Goal: Task Accomplishment & Management: Use online tool/utility

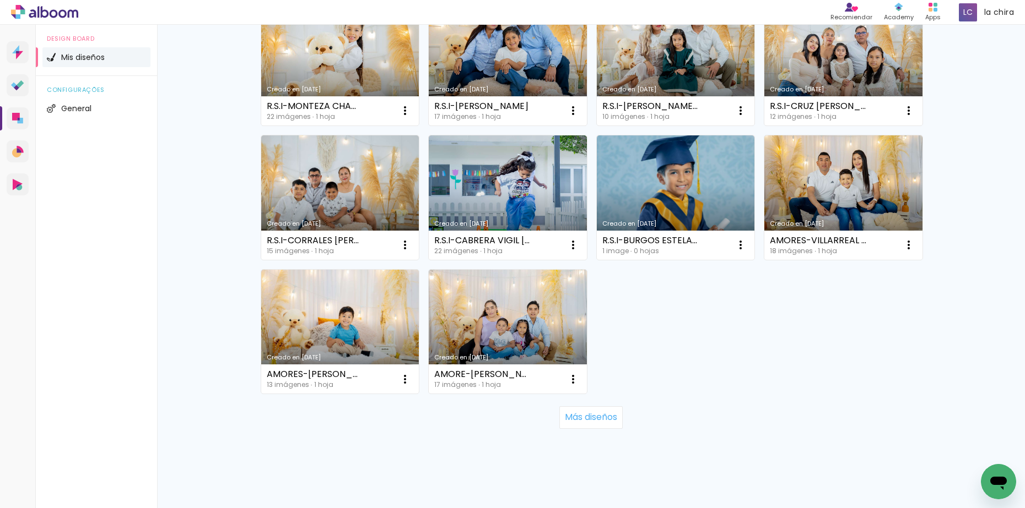
scroll to position [752, 0]
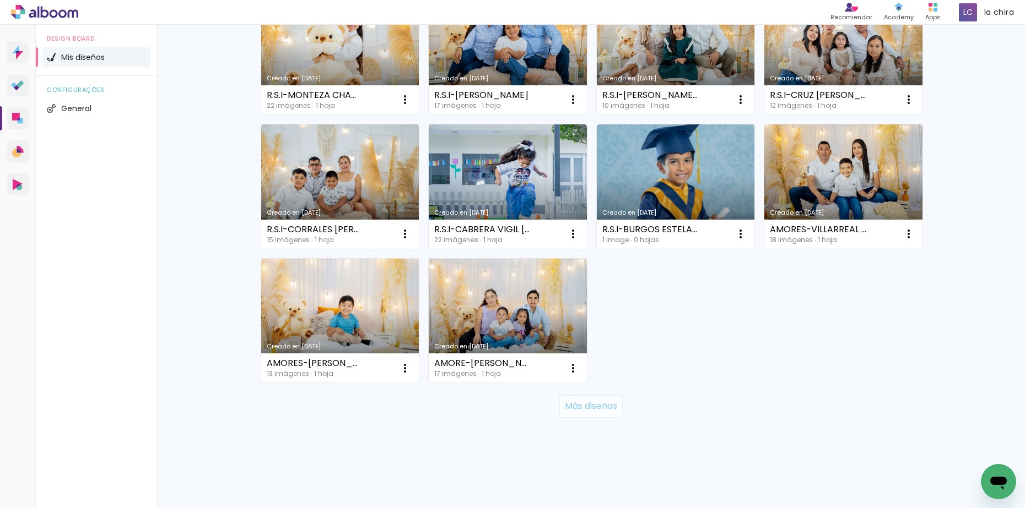
click at [0, 0] on slot "Más diseños" at bounding box center [0, 0] width 0 height 0
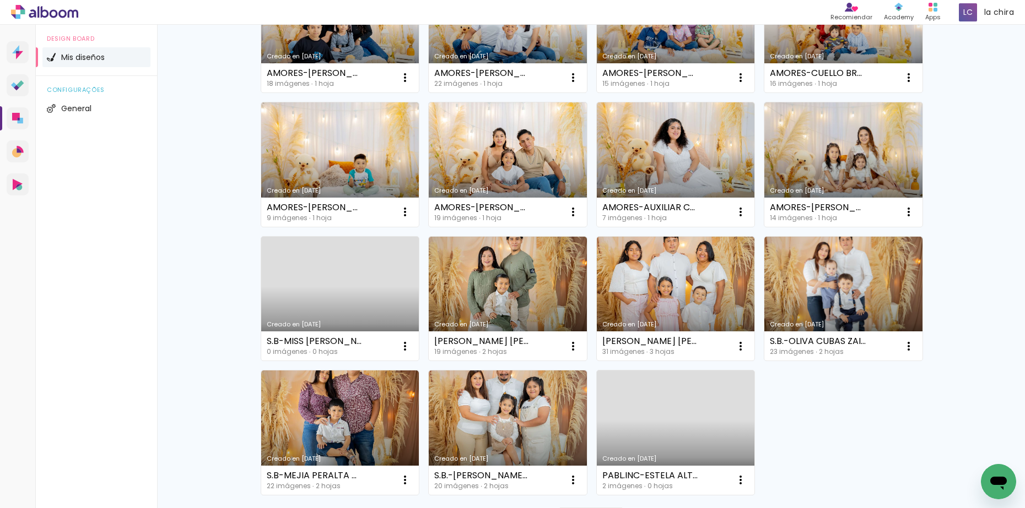
scroll to position [1557, 0]
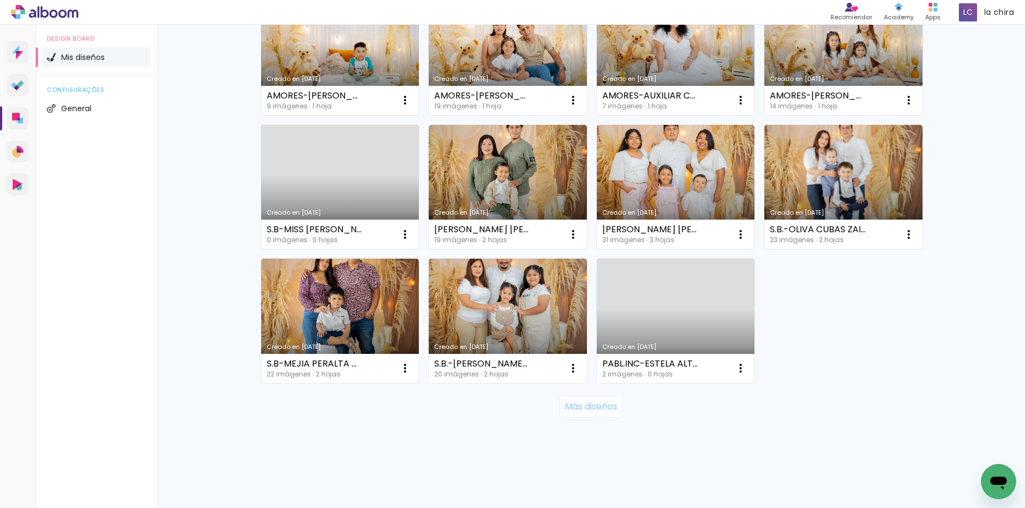
click at [0, 0] on slot "Más diseños" at bounding box center [0, 0] width 0 height 0
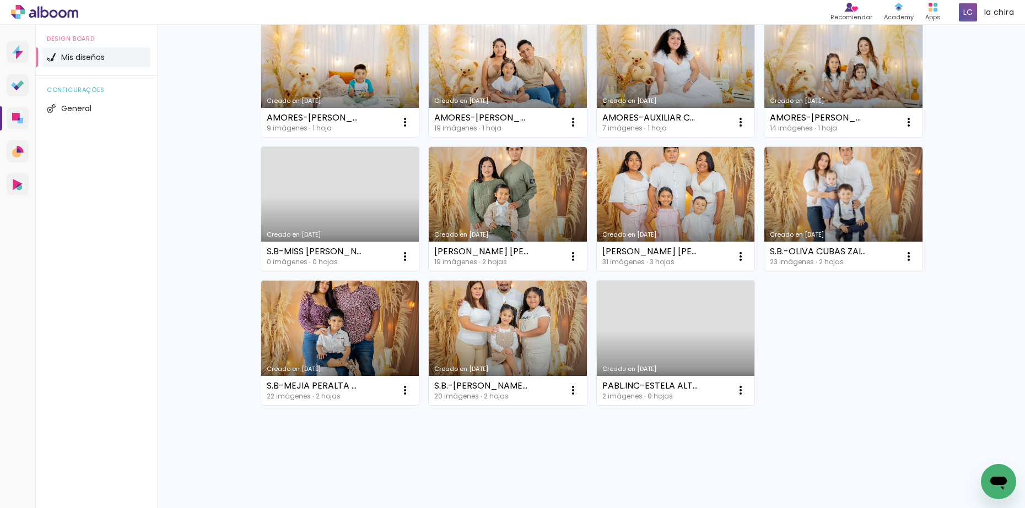
scroll to position [1535, 0]
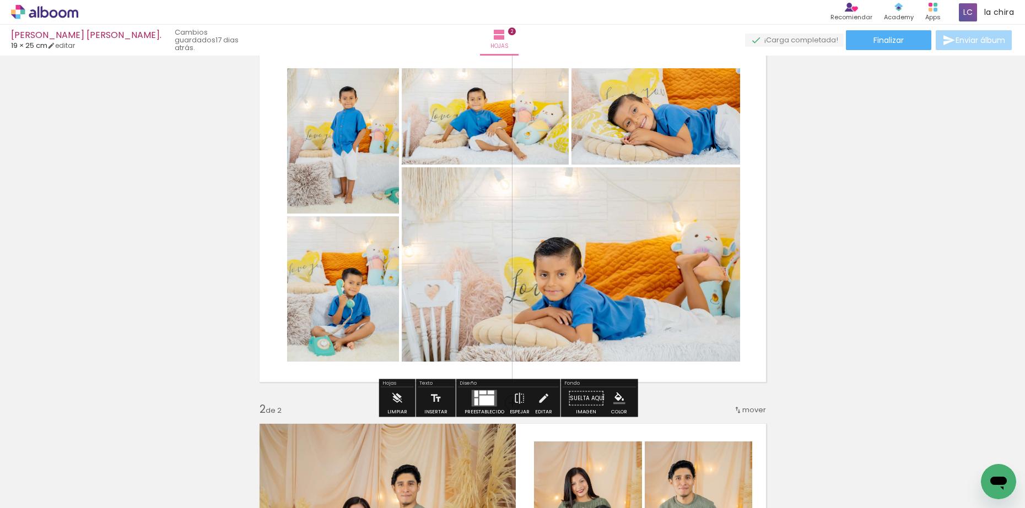
scroll to position [69, 0]
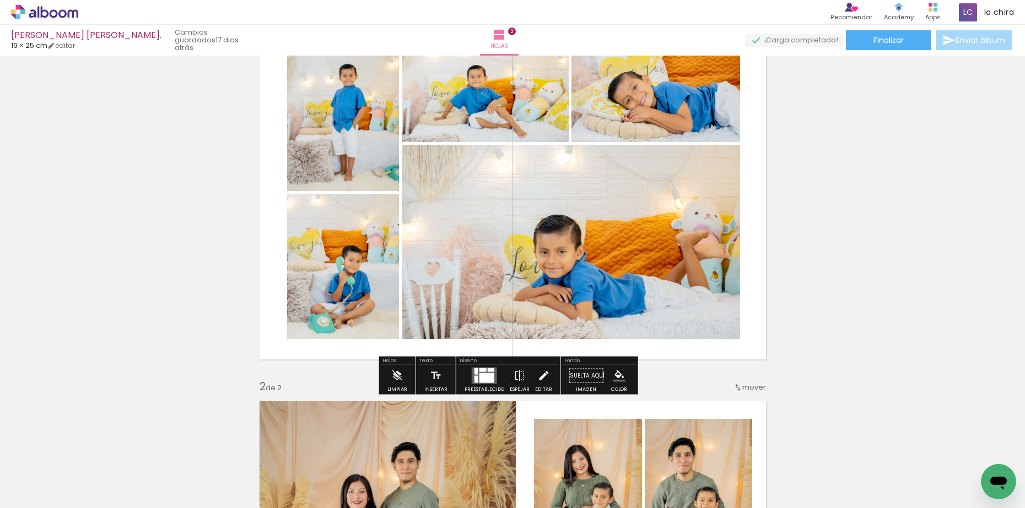
click at [538, 381] on iron-icon at bounding box center [543, 376] width 12 height 22
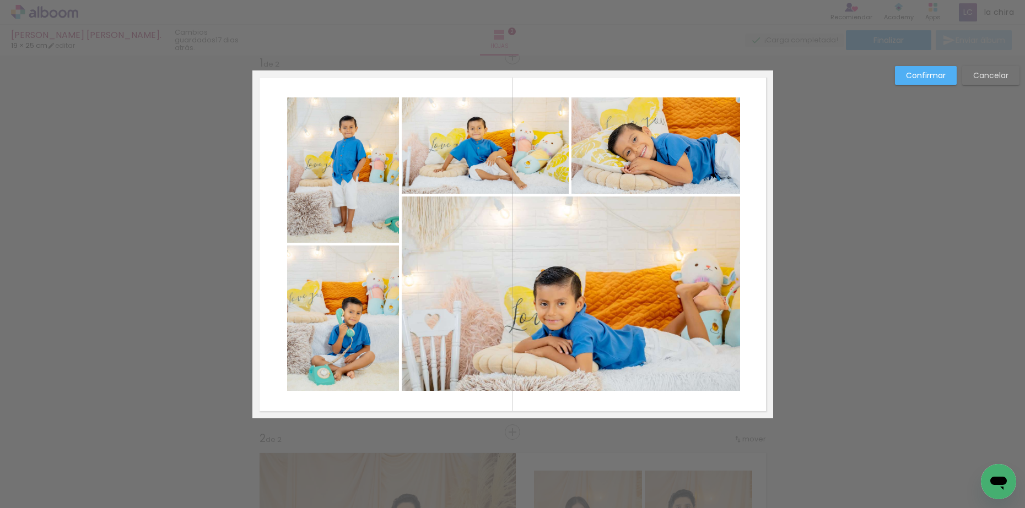
scroll to position [14, 0]
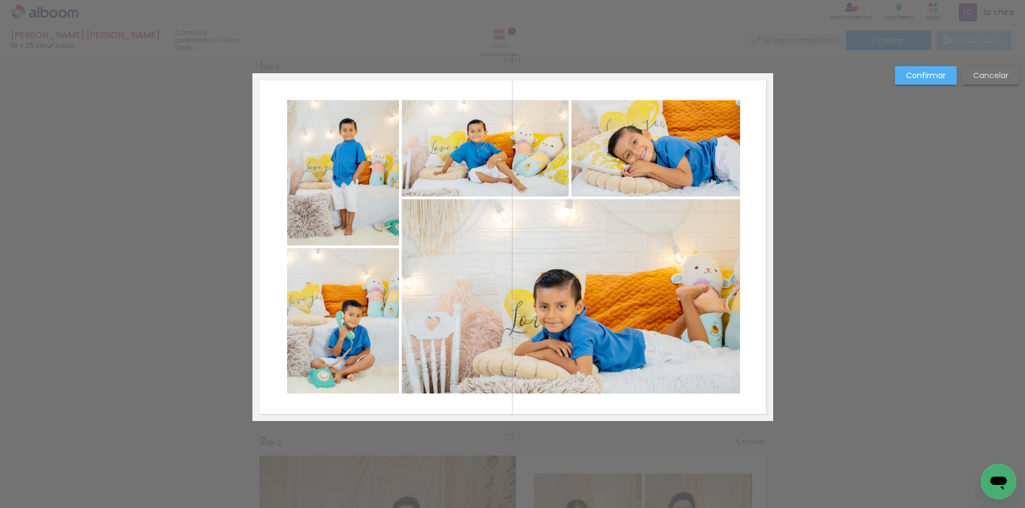
click at [320, 140] on quentale-photo at bounding box center [343, 172] width 112 height 145
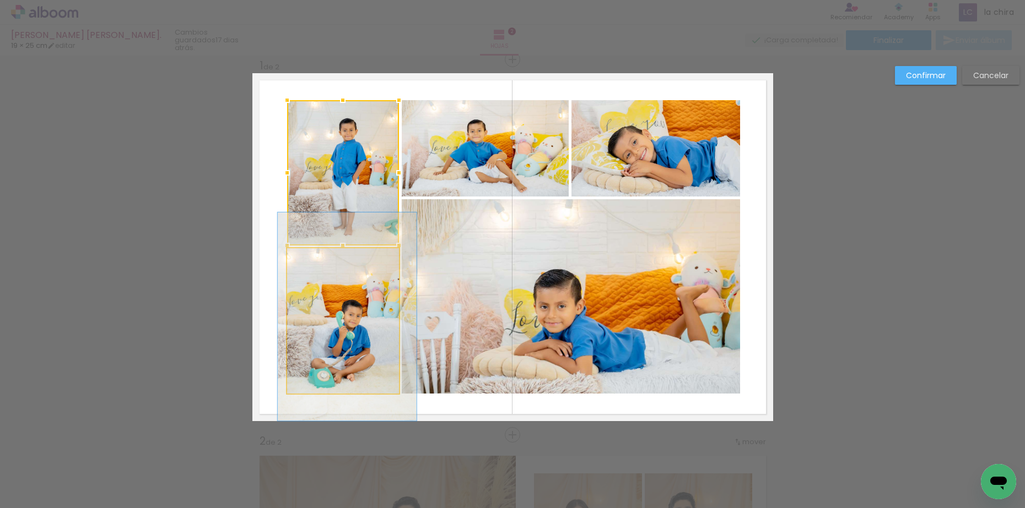
click at [345, 306] on quentale-photo at bounding box center [343, 320] width 112 height 145
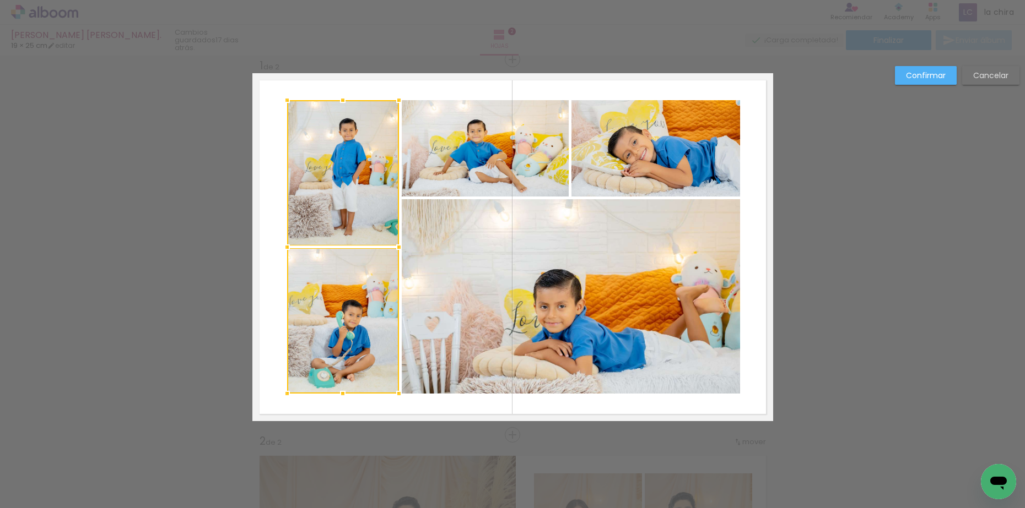
click at [458, 174] on quentale-photo at bounding box center [485, 148] width 167 height 96
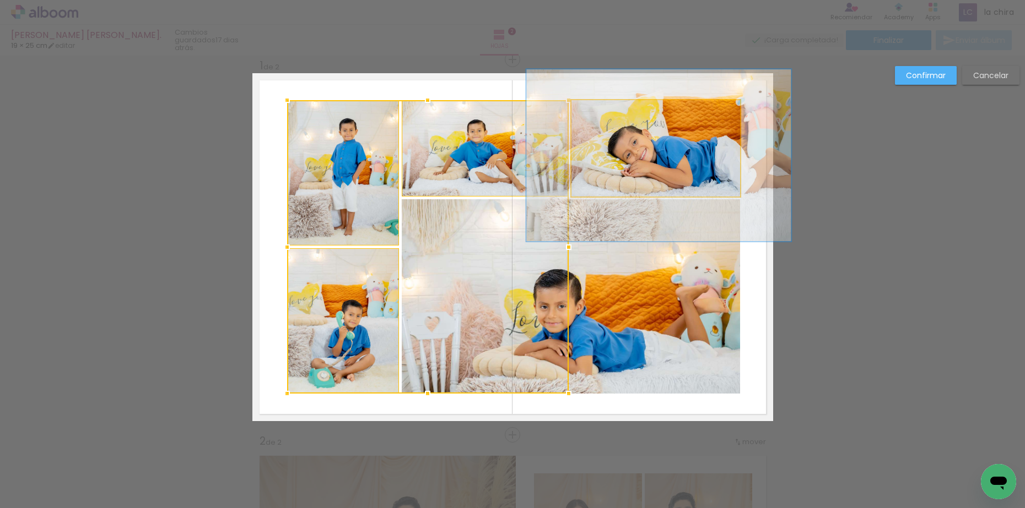
click at [625, 169] on quentale-photo at bounding box center [655, 148] width 169 height 96
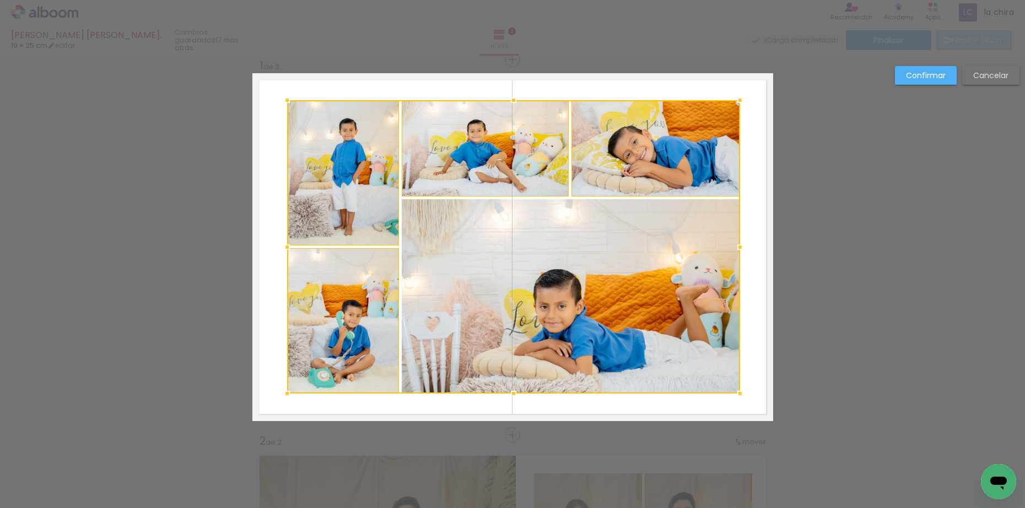
click at [640, 287] on div at bounding box center [513, 247] width 453 height 294
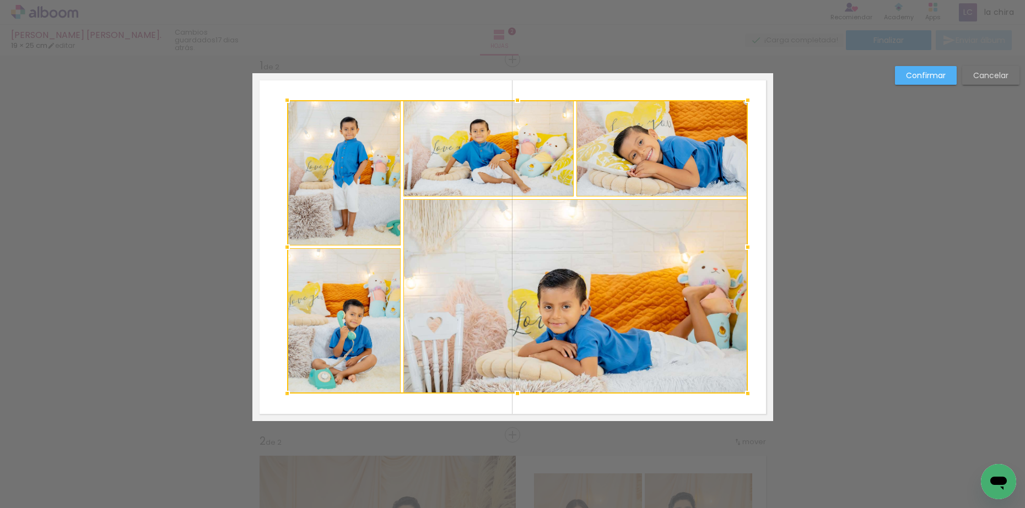
drag, startPoint x: 737, startPoint y: 253, endPoint x: 745, endPoint y: 253, distance: 7.7
click at [745, 253] on div at bounding box center [748, 247] width 22 height 22
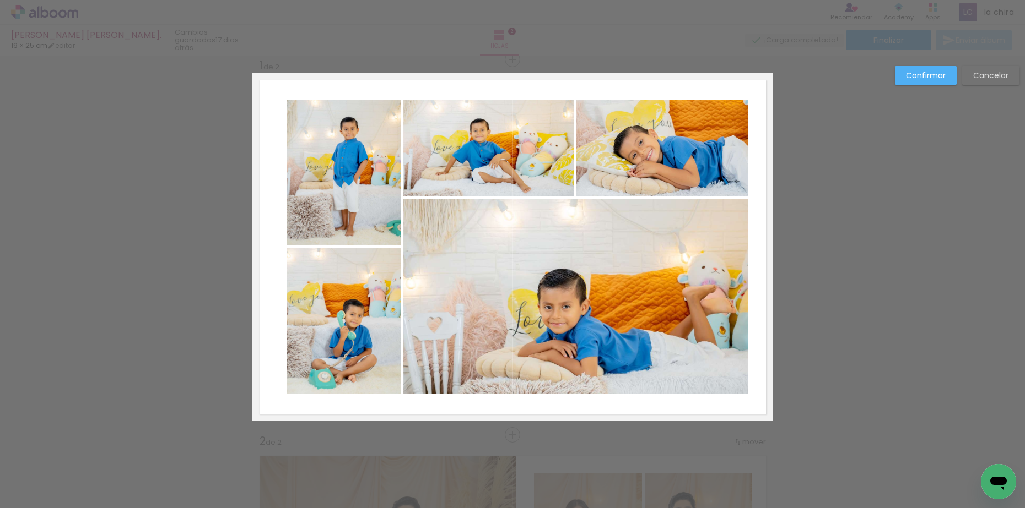
click at [340, 173] on quentale-photo at bounding box center [344, 172] width 114 height 145
click at [424, 154] on quentale-photo at bounding box center [488, 148] width 170 height 96
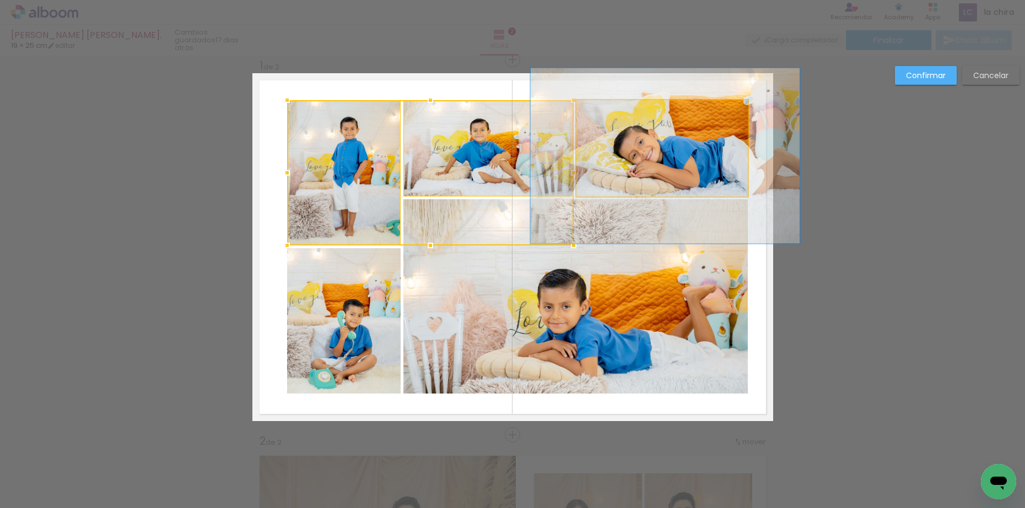
click at [636, 145] on quentale-photo at bounding box center [661, 148] width 171 height 96
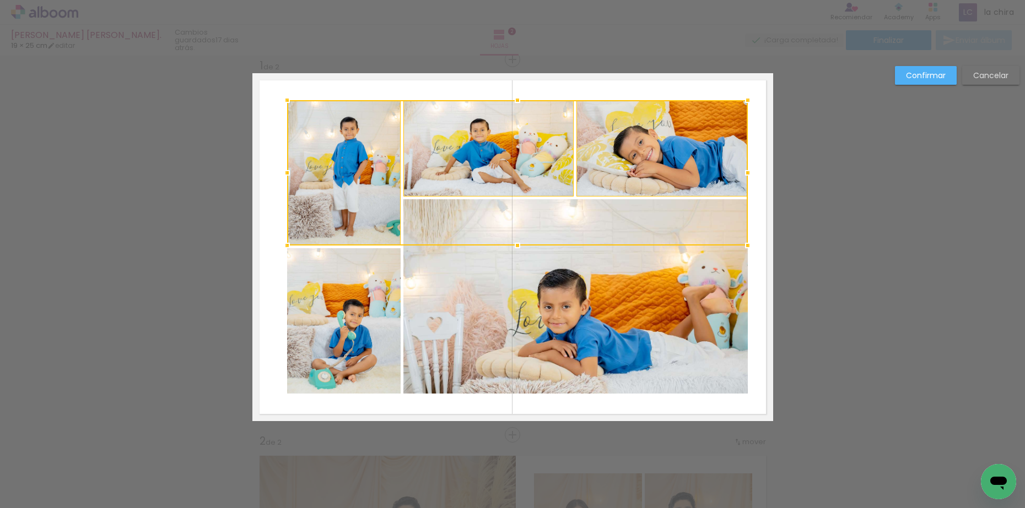
click at [588, 269] on quentale-photo at bounding box center [575, 296] width 344 height 194
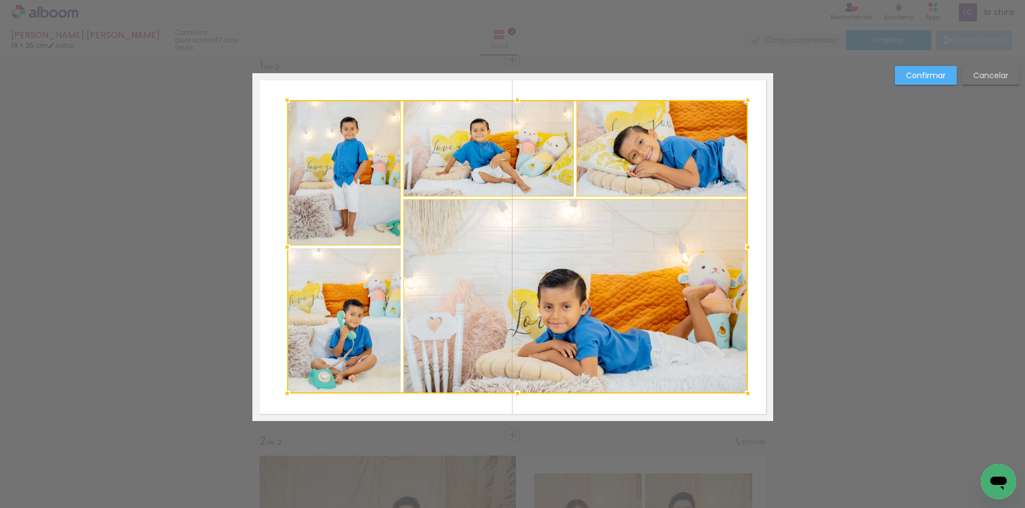
click at [332, 284] on div at bounding box center [517, 247] width 461 height 294
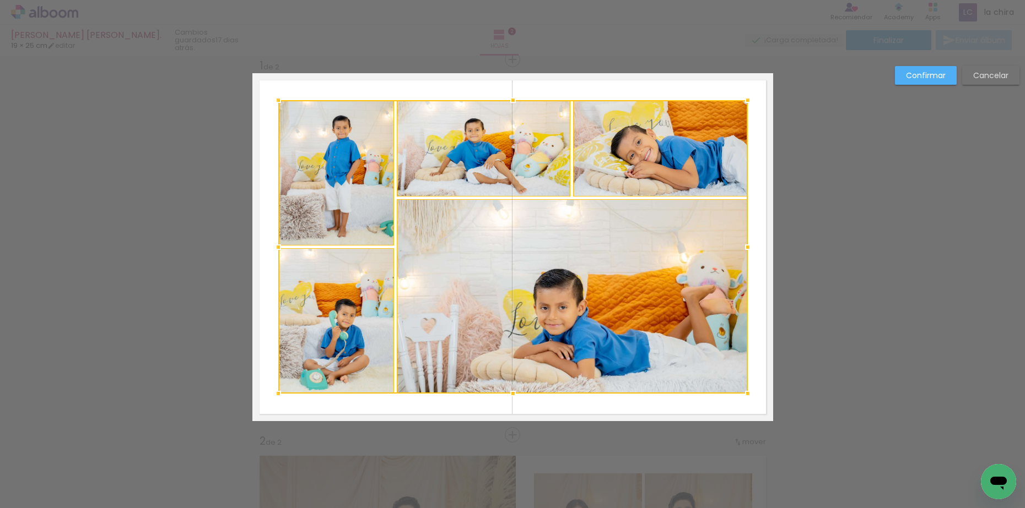
drag, startPoint x: 282, startPoint y: 244, endPoint x: 273, endPoint y: 240, distance: 9.9
click at [273, 240] on div at bounding box center [278, 247] width 22 height 22
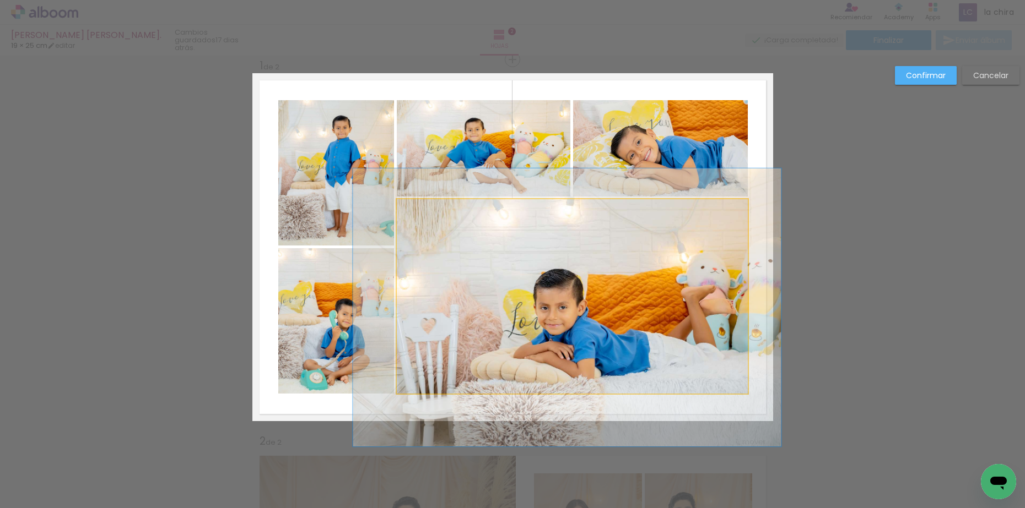
click at [470, 277] on quentale-photo at bounding box center [572, 296] width 351 height 194
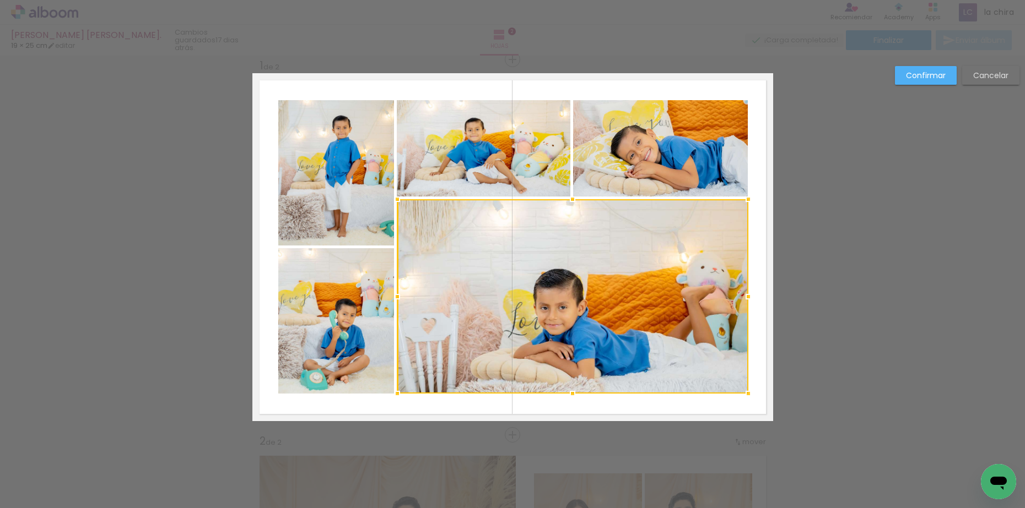
click at [490, 169] on quentale-photo at bounding box center [484, 148] width 174 height 96
click at [604, 167] on div at bounding box center [572, 247] width 351 height 294
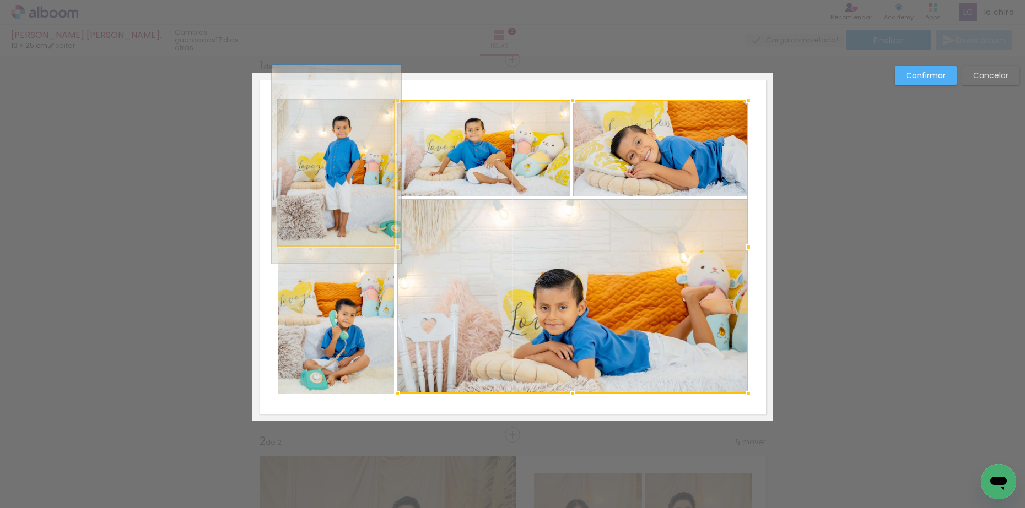
click at [369, 172] on quentale-photo at bounding box center [336, 172] width 116 height 145
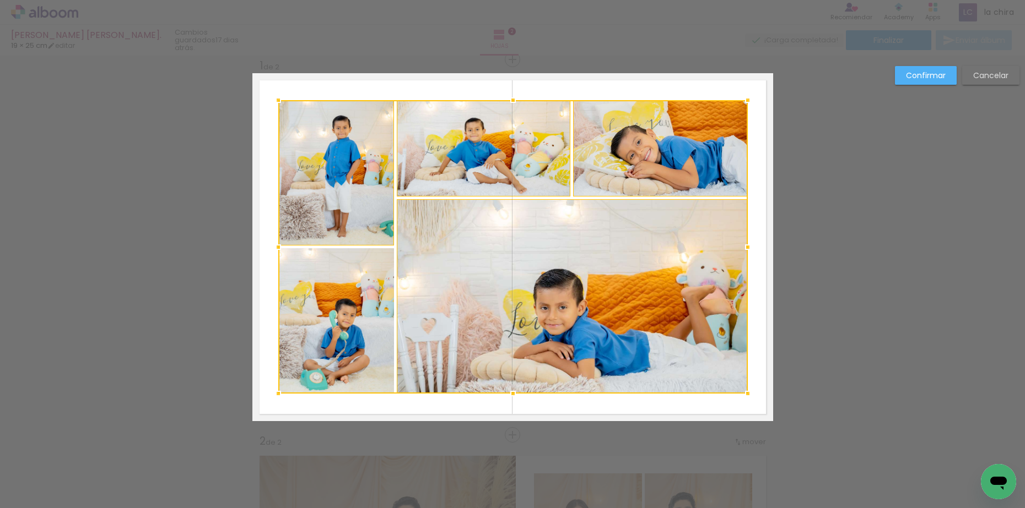
click at [368, 291] on div at bounding box center [512, 247] width 469 height 294
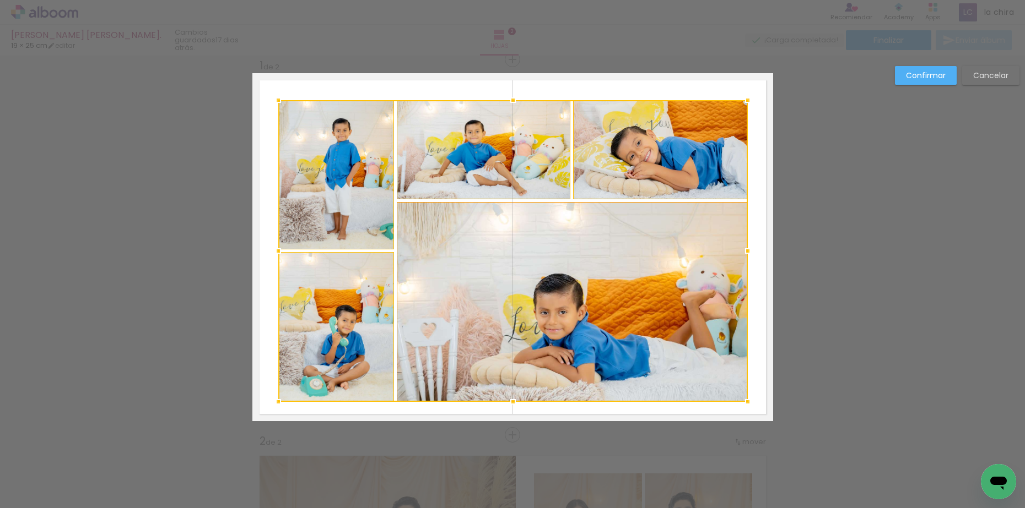
drag, startPoint x: 512, startPoint y: 394, endPoint x: 517, endPoint y: 387, distance: 8.3
click at [516, 402] on div at bounding box center [513, 402] width 22 height 22
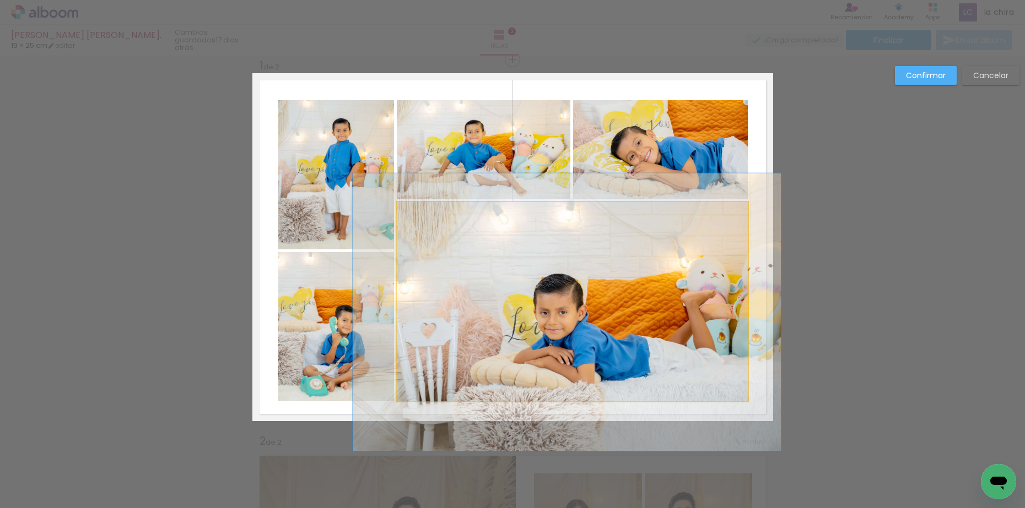
click at [521, 321] on quentale-photo at bounding box center [572, 301] width 351 height 199
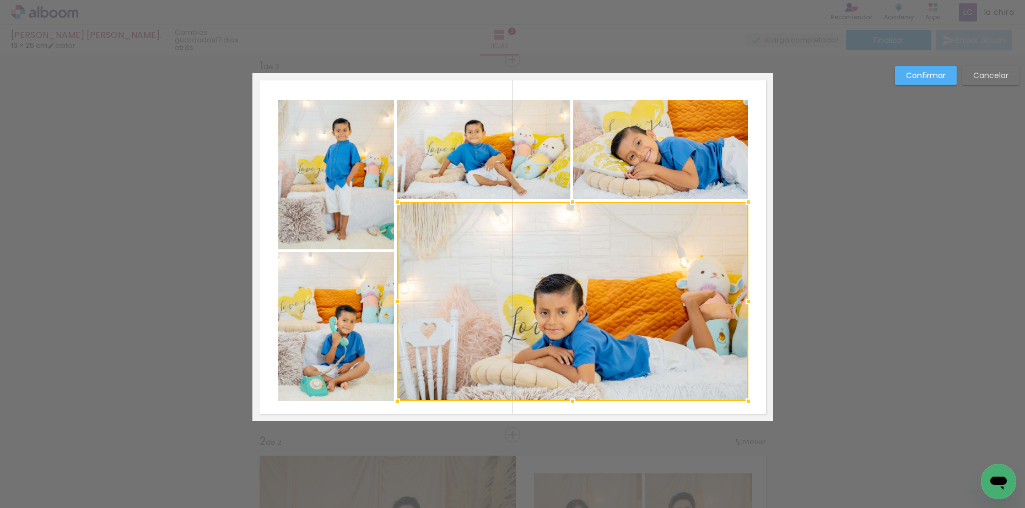
click at [332, 318] on quentale-photo at bounding box center [336, 326] width 116 height 149
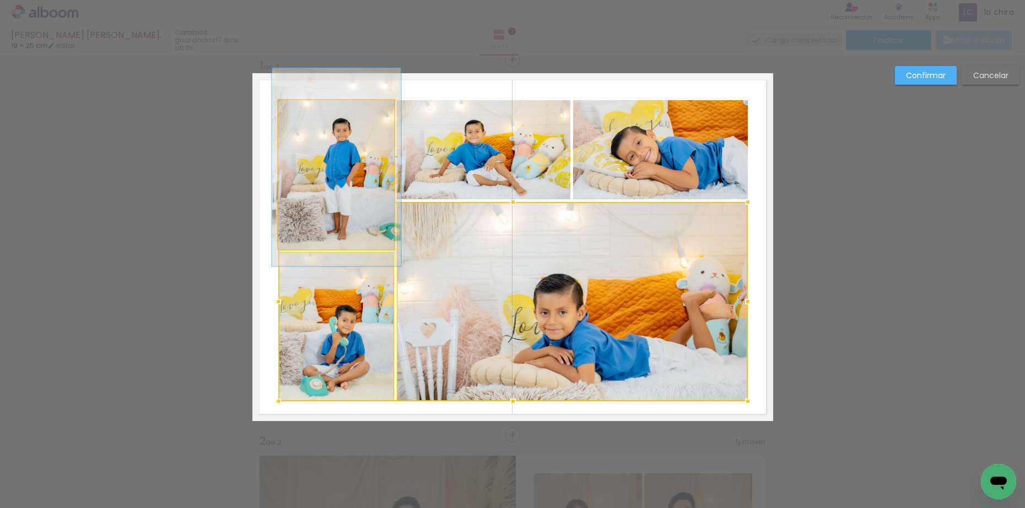
click at [348, 181] on quentale-photo at bounding box center [336, 174] width 116 height 149
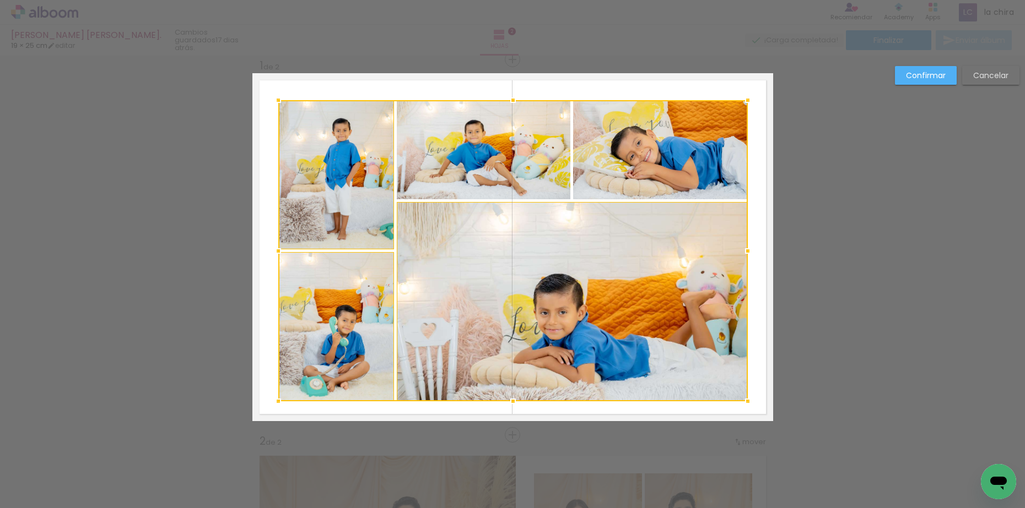
click at [447, 159] on div at bounding box center [512, 250] width 469 height 301
click at [601, 152] on div at bounding box center [512, 250] width 469 height 301
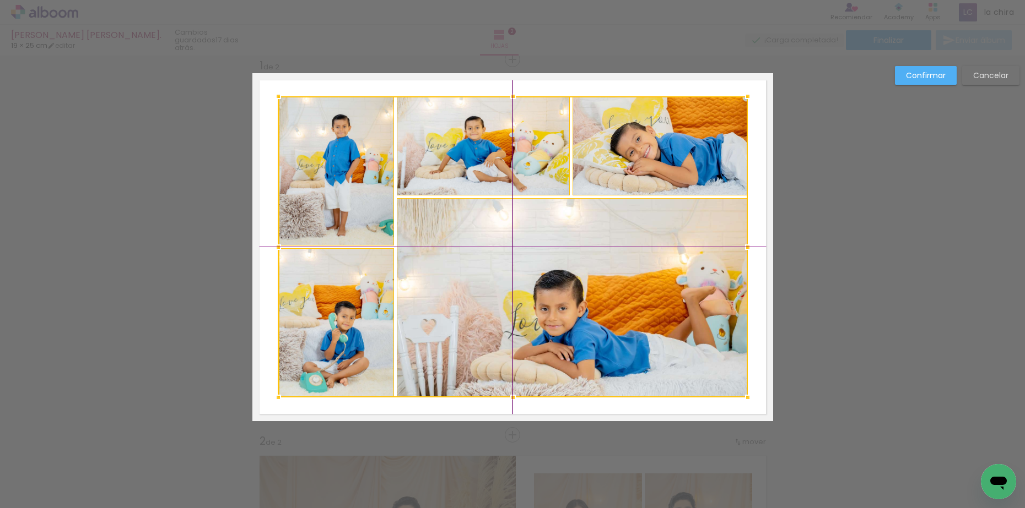
click at [580, 261] on div at bounding box center [512, 246] width 469 height 301
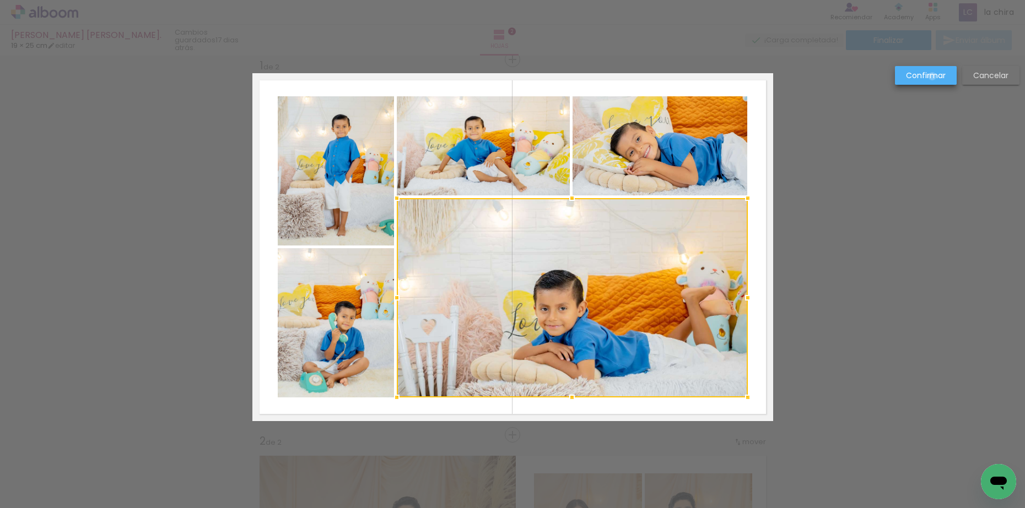
drag, startPoint x: 932, startPoint y: 77, endPoint x: 652, endPoint y: 214, distance: 312.2
click at [0, 0] on slot "Confirmar" at bounding box center [0, 0] width 0 height 0
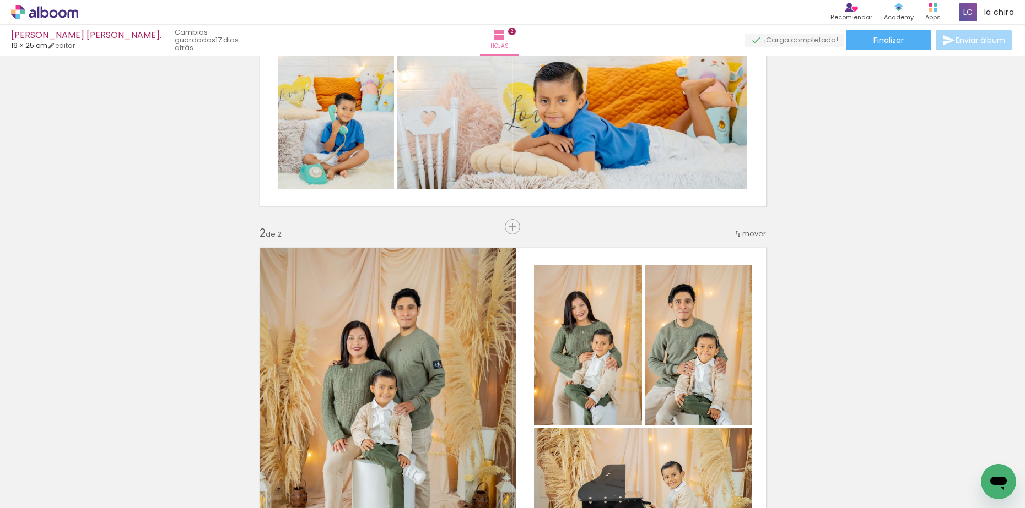
scroll to position [221, 0]
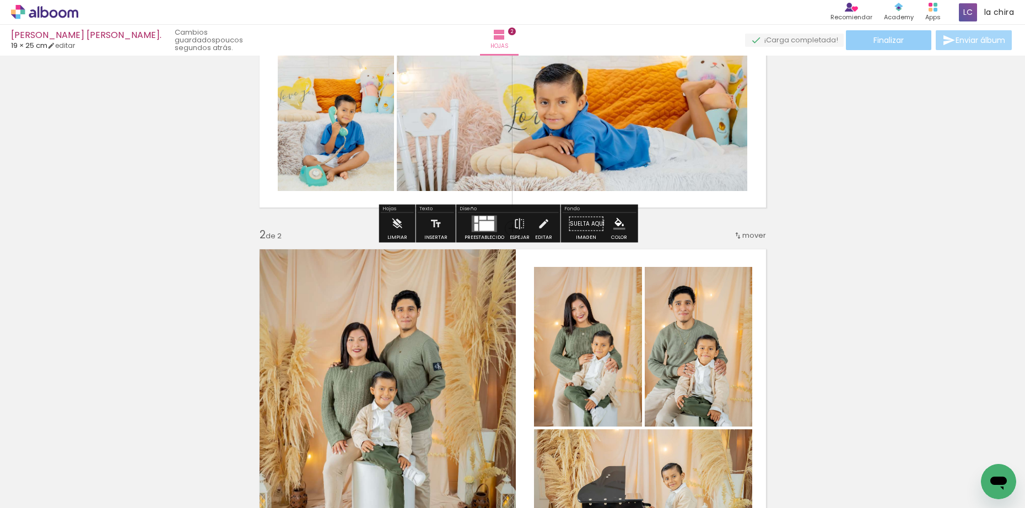
click at [895, 38] on span "Finalizar" at bounding box center [888, 40] width 30 height 8
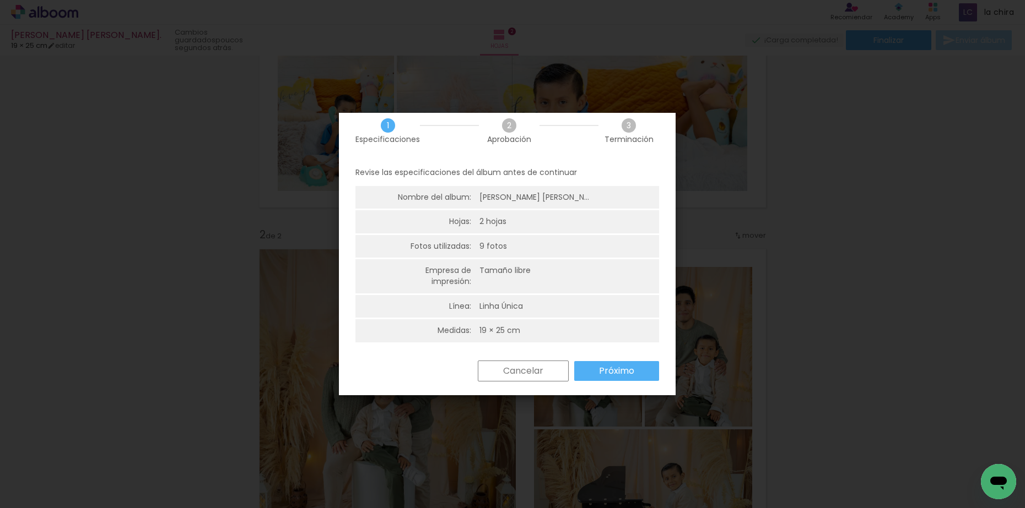
scroll to position [14, 0]
click at [0, 0] on slot "Próximo" at bounding box center [0, 0] width 0 height 0
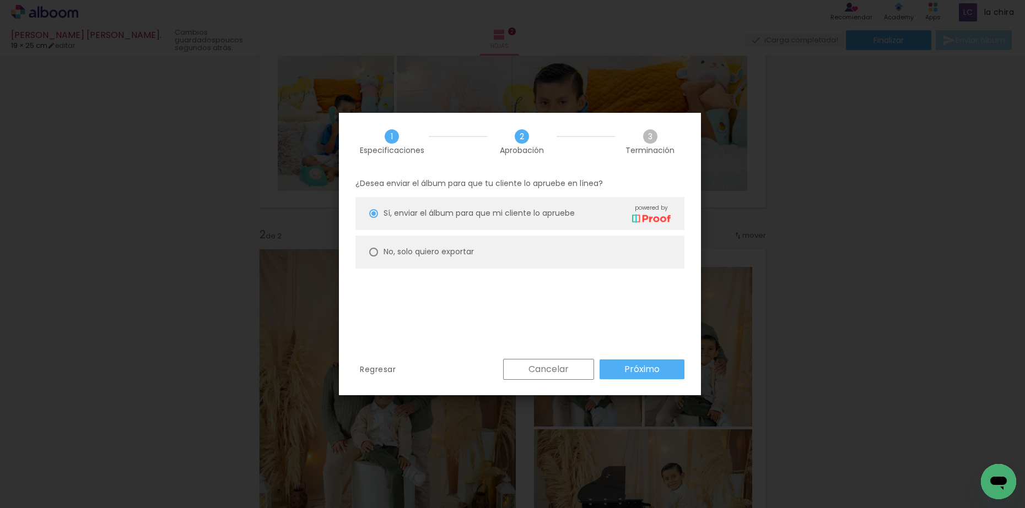
click at [497, 259] on paper-radio-button "No, solo quiero exportar" at bounding box center [519, 252] width 329 height 33
type paper-radio-button "on"
click at [0, 0] on slot "Próximo" at bounding box center [0, 0] width 0 height 0
type input "Alta, 300 DPI"
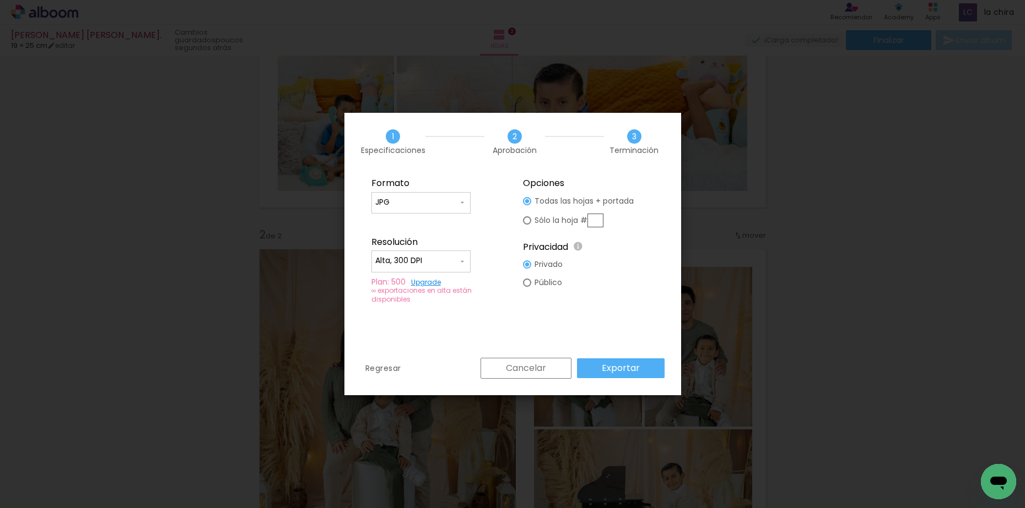
click at [0, 0] on slot "Exportar" at bounding box center [0, 0] width 0 height 0
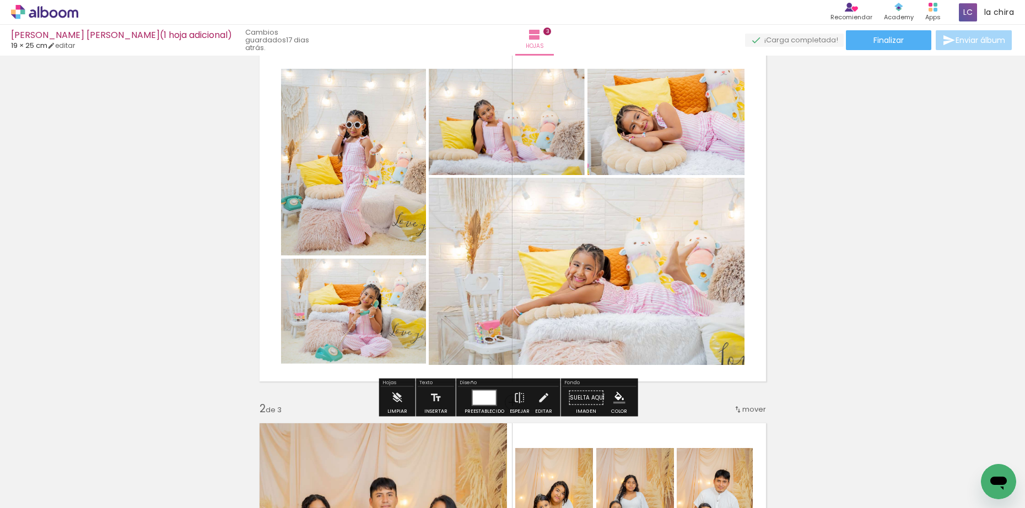
scroll to position [69, 0]
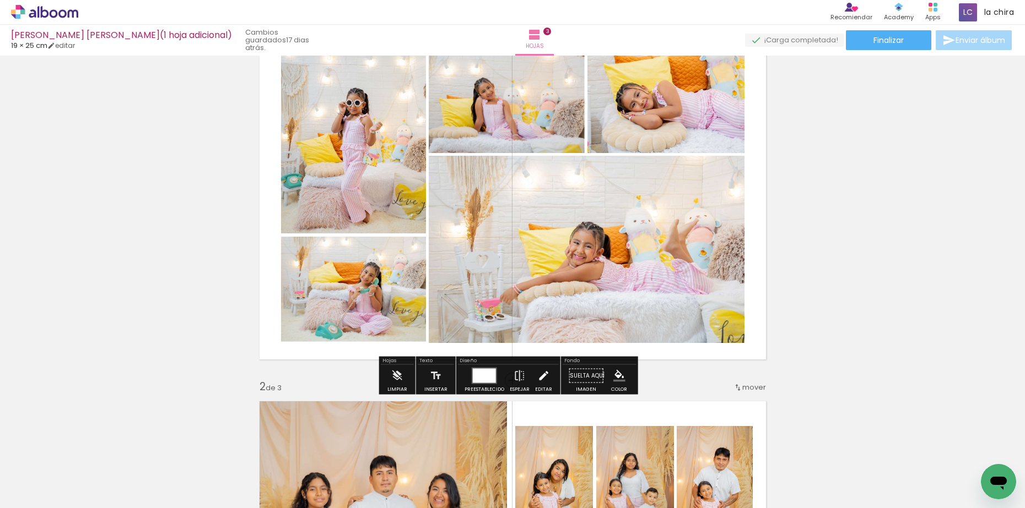
click at [538, 377] on iron-icon at bounding box center [543, 376] width 12 height 22
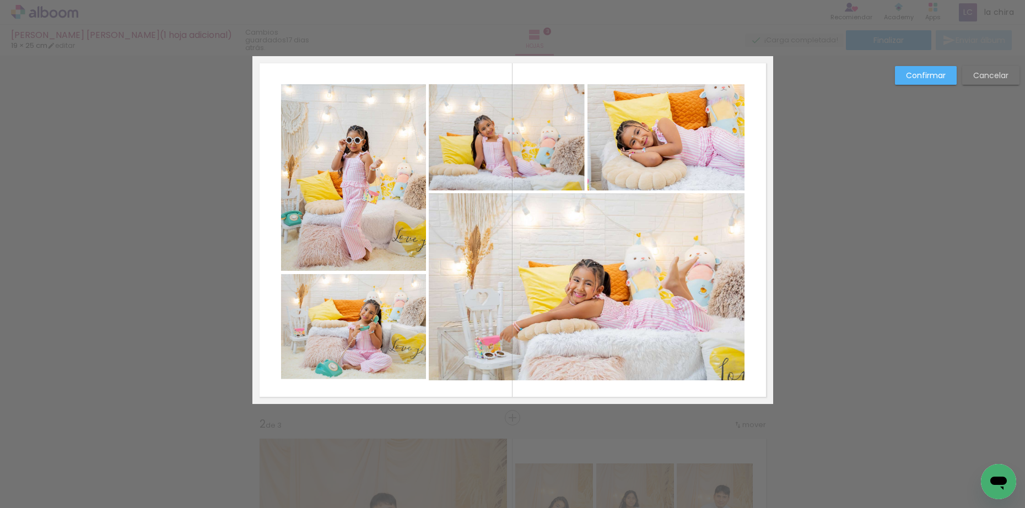
scroll to position [14, 0]
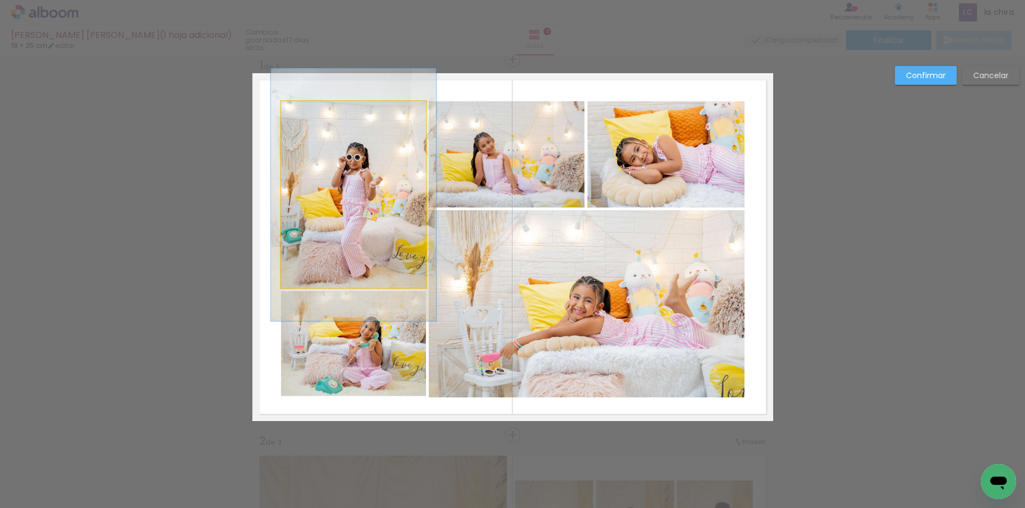
click at [347, 199] on quentale-photo at bounding box center [353, 194] width 145 height 187
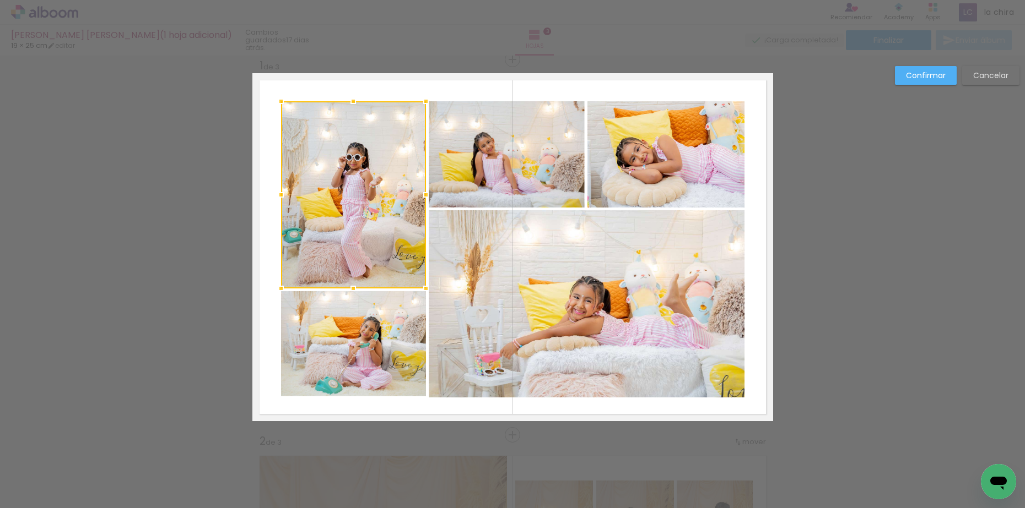
click at [348, 345] on quentale-photo at bounding box center [353, 344] width 145 height 106
click at [527, 194] on quentale-photo at bounding box center [507, 154] width 156 height 106
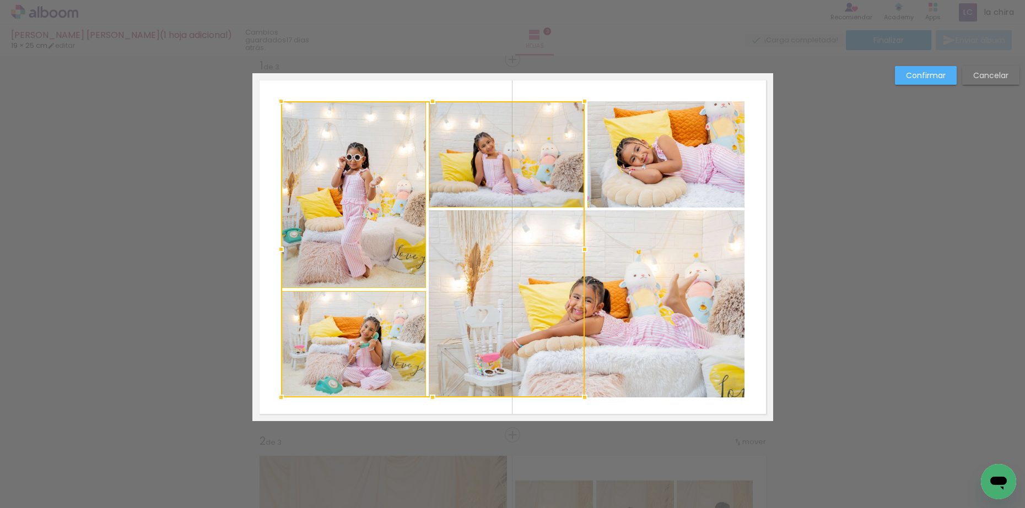
click at [633, 171] on quentale-photo at bounding box center [665, 154] width 157 height 107
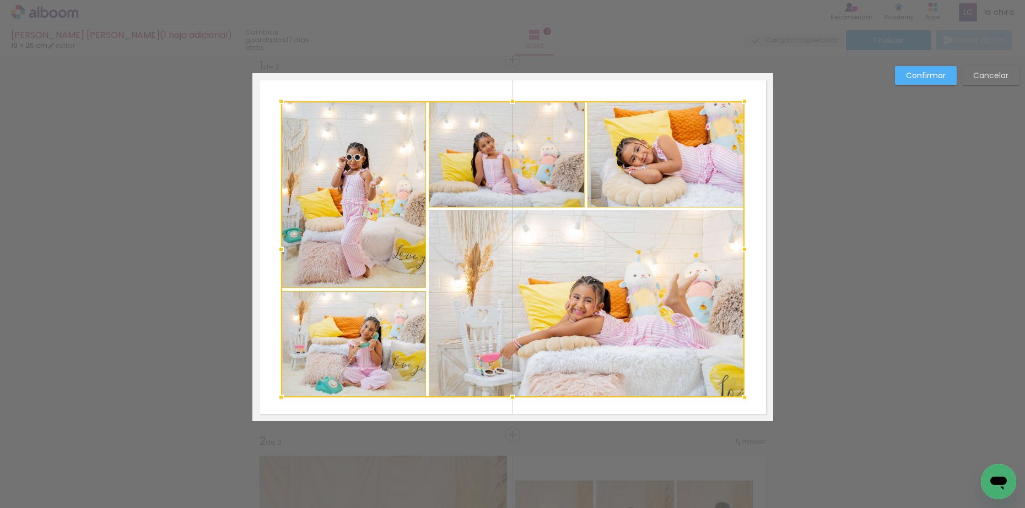
click at [652, 316] on div at bounding box center [512, 249] width 463 height 296
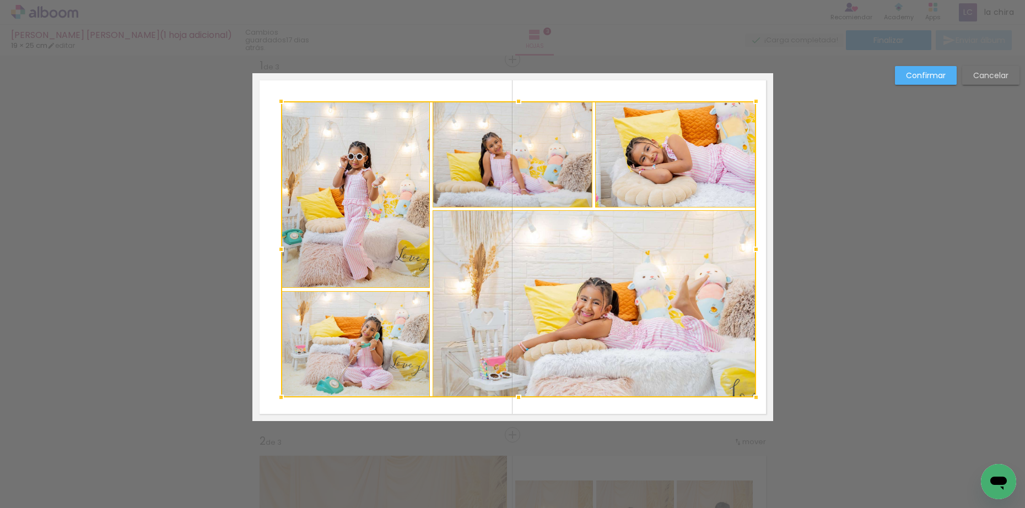
drag, startPoint x: 743, startPoint y: 251, endPoint x: 755, endPoint y: 248, distance: 11.8
click at [755, 248] on div at bounding box center [756, 250] width 22 height 22
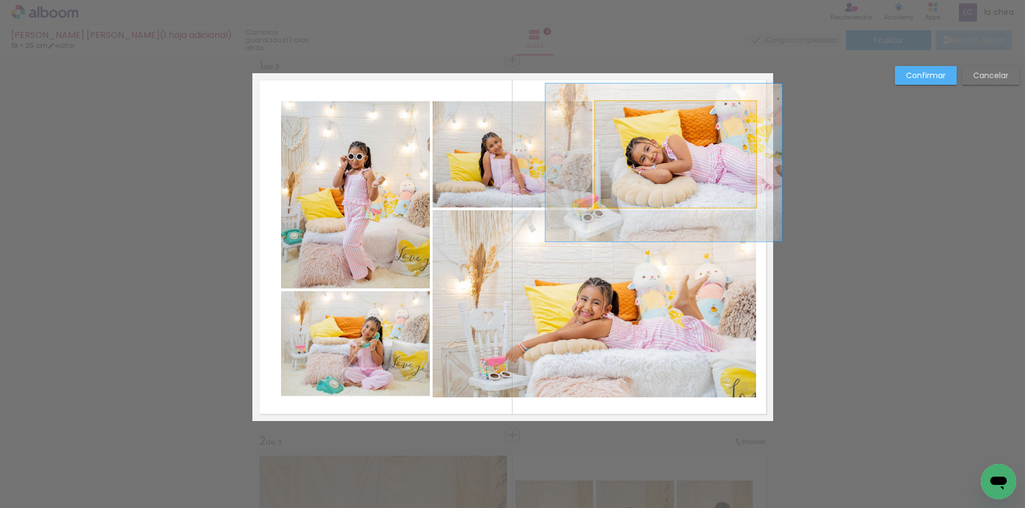
click at [702, 157] on quentale-photo at bounding box center [675, 154] width 161 height 107
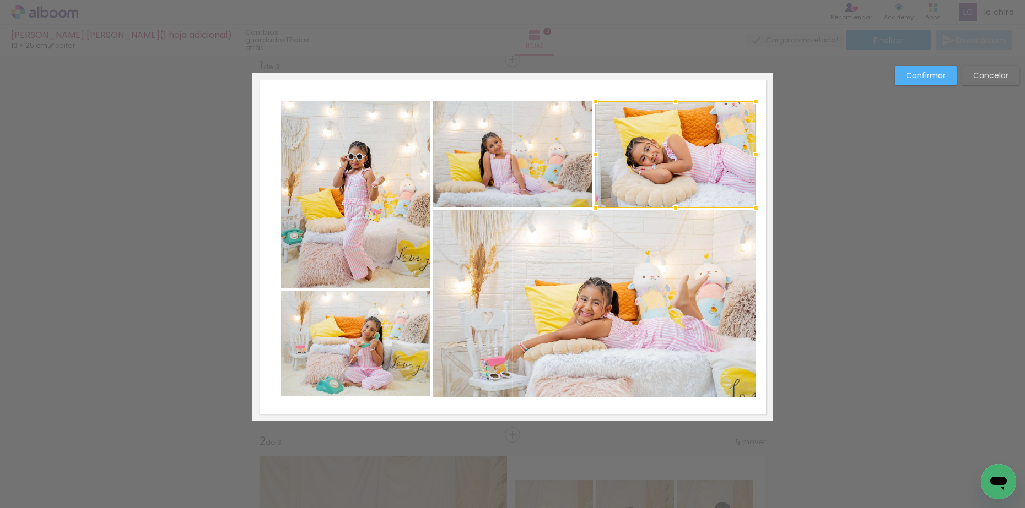
click at [673, 287] on quentale-photo at bounding box center [593, 303] width 323 height 187
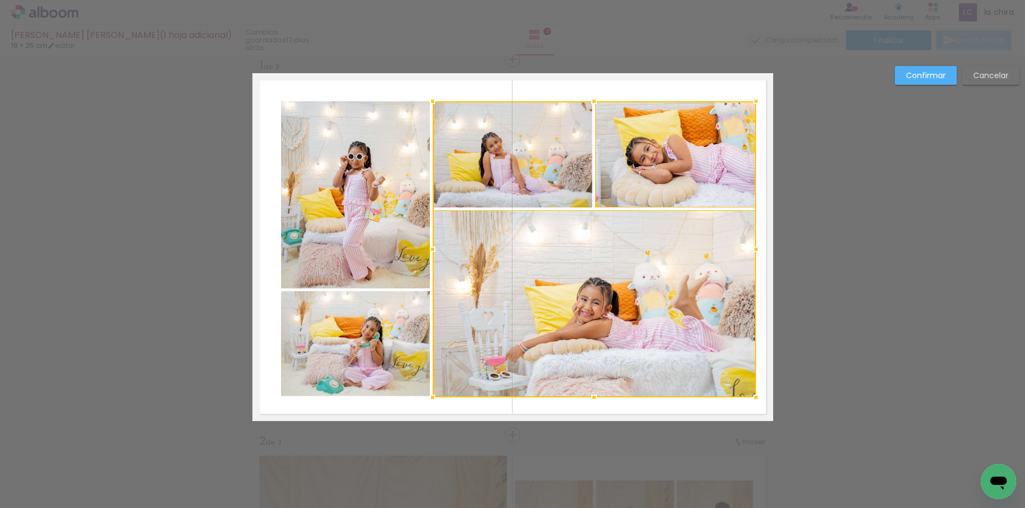
click at [513, 156] on div at bounding box center [593, 249] width 323 height 296
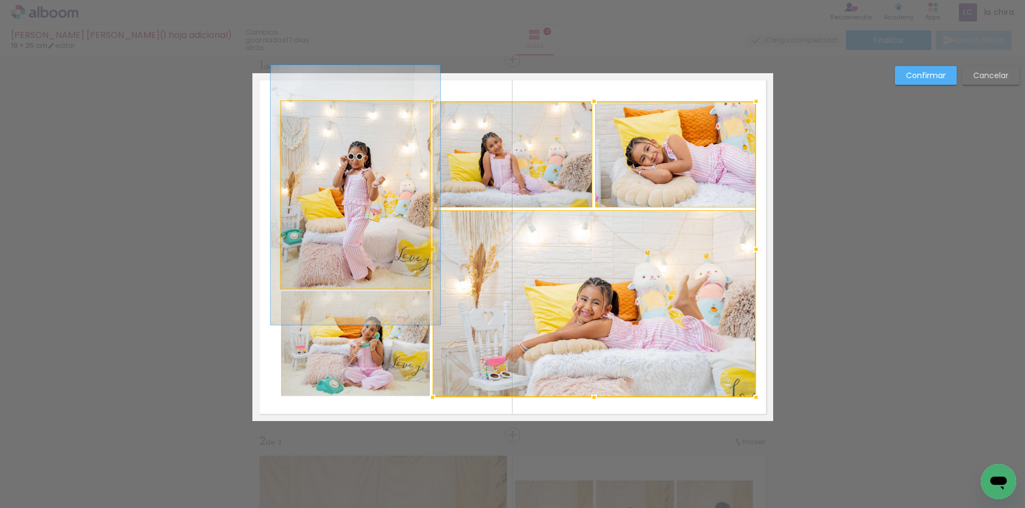
click at [398, 164] on quentale-photo at bounding box center [355, 194] width 149 height 187
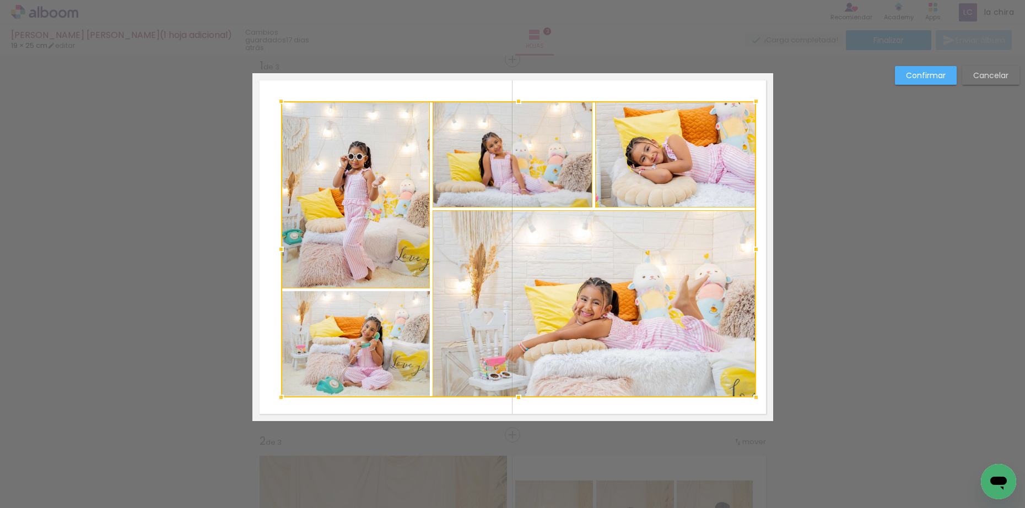
click at [360, 328] on div at bounding box center [518, 249] width 475 height 296
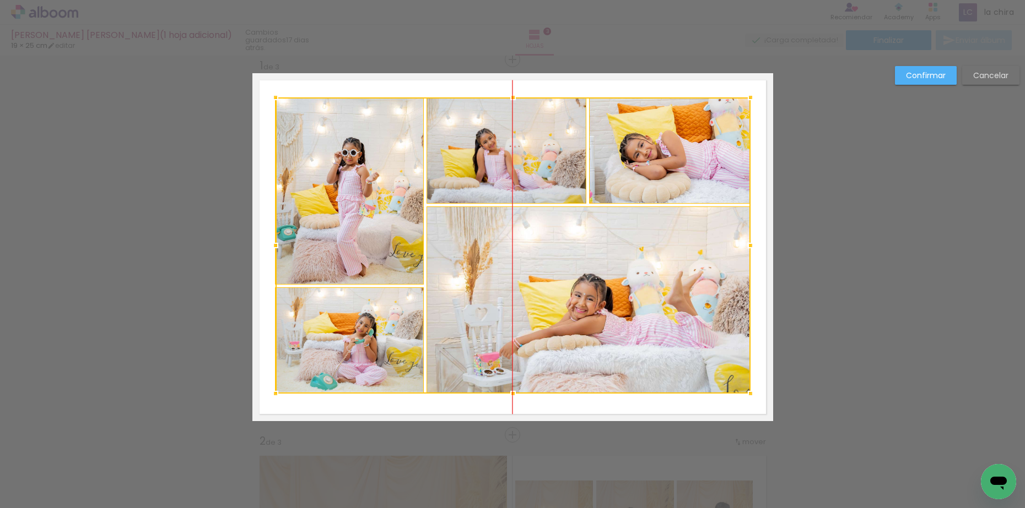
drag, startPoint x: 367, startPoint y: 194, endPoint x: 362, endPoint y: 190, distance: 7.1
click at [362, 190] on div at bounding box center [512, 246] width 475 height 296
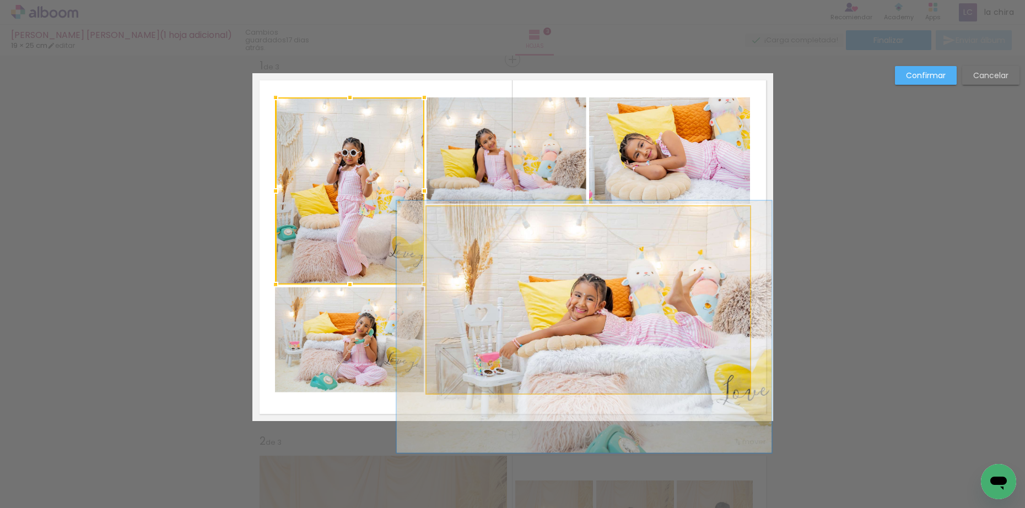
click at [461, 307] on quentale-photo at bounding box center [587, 300] width 323 height 187
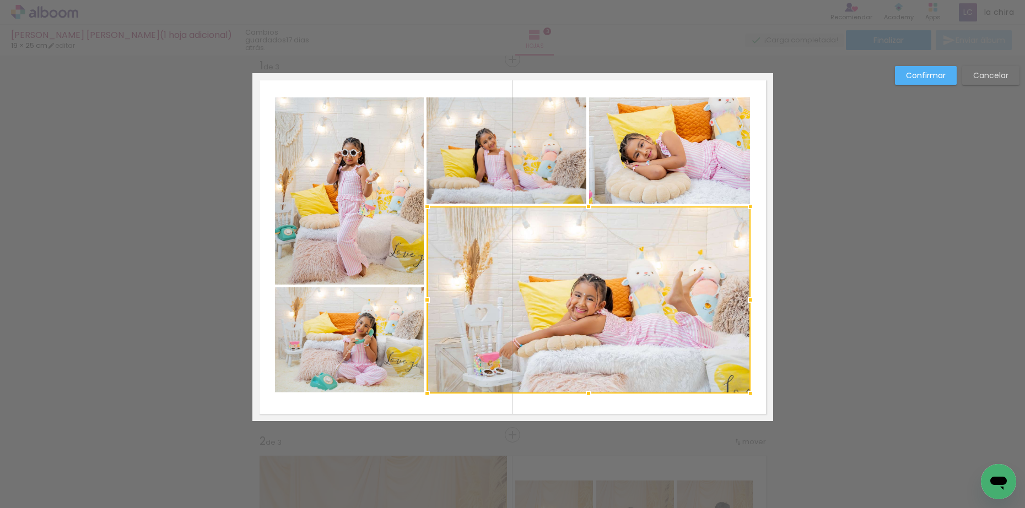
click at [387, 322] on quentale-photo at bounding box center [349, 341] width 149 height 106
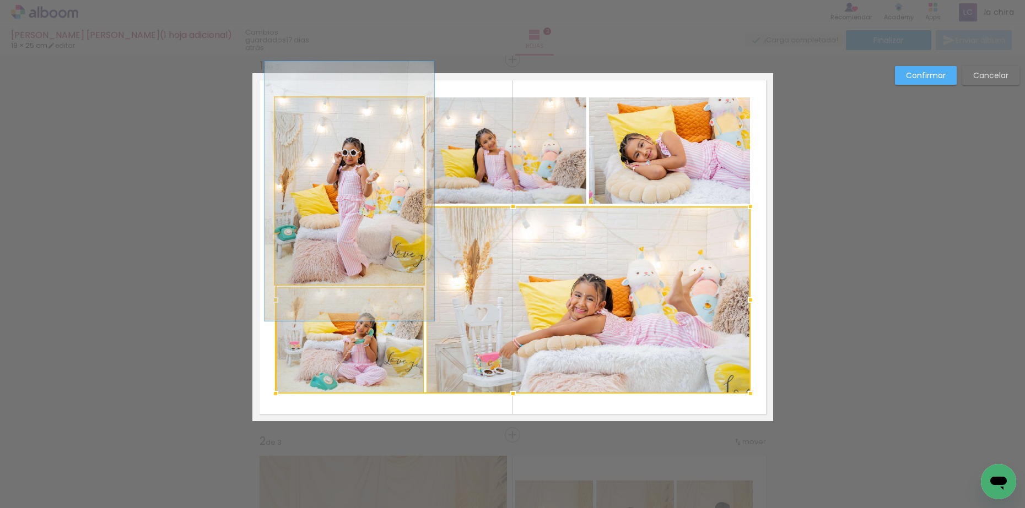
click at [384, 204] on quentale-photo at bounding box center [349, 191] width 149 height 187
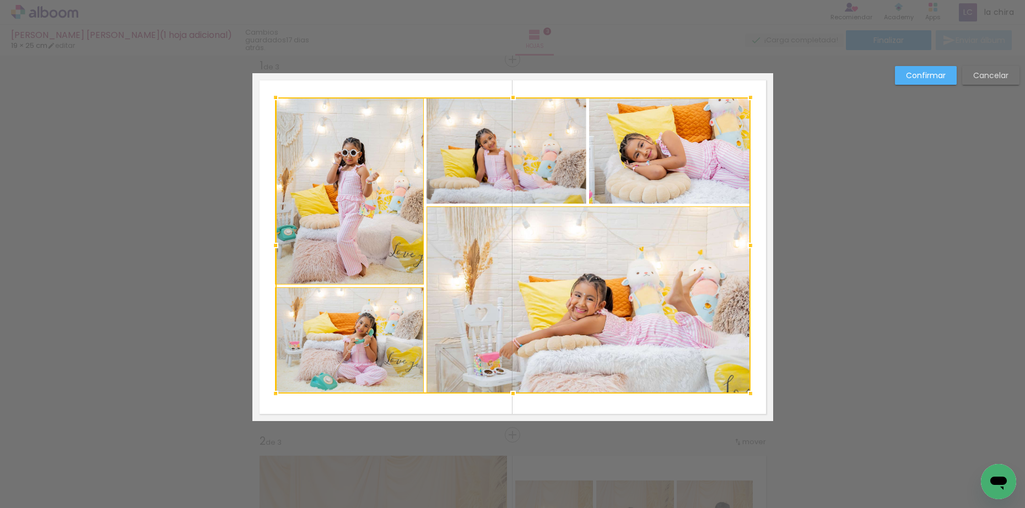
click at [456, 179] on div at bounding box center [512, 246] width 475 height 296
click at [659, 178] on div at bounding box center [512, 246] width 475 height 296
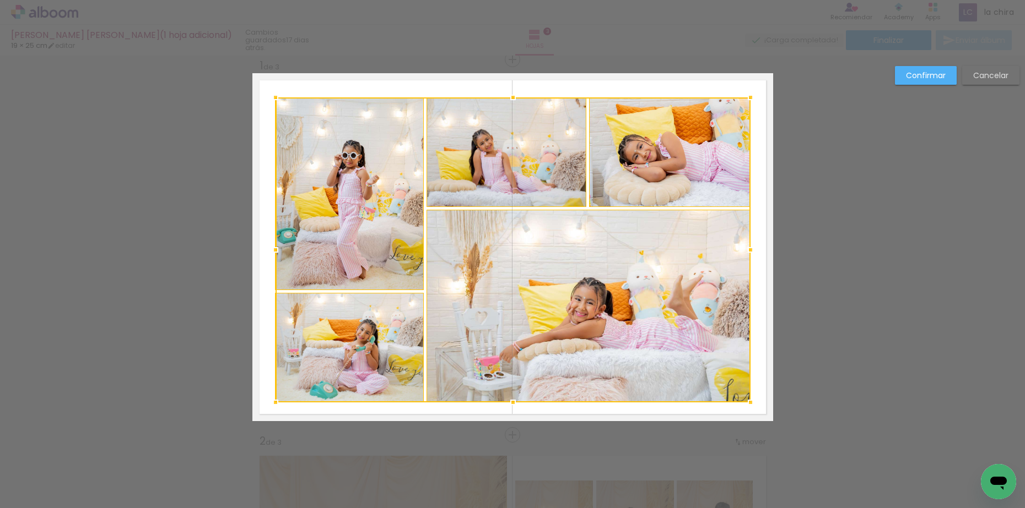
drag, startPoint x: 512, startPoint y: 397, endPoint x: 513, endPoint y: 405, distance: 9.0
click at [513, 405] on div at bounding box center [513, 403] width 22 height 22
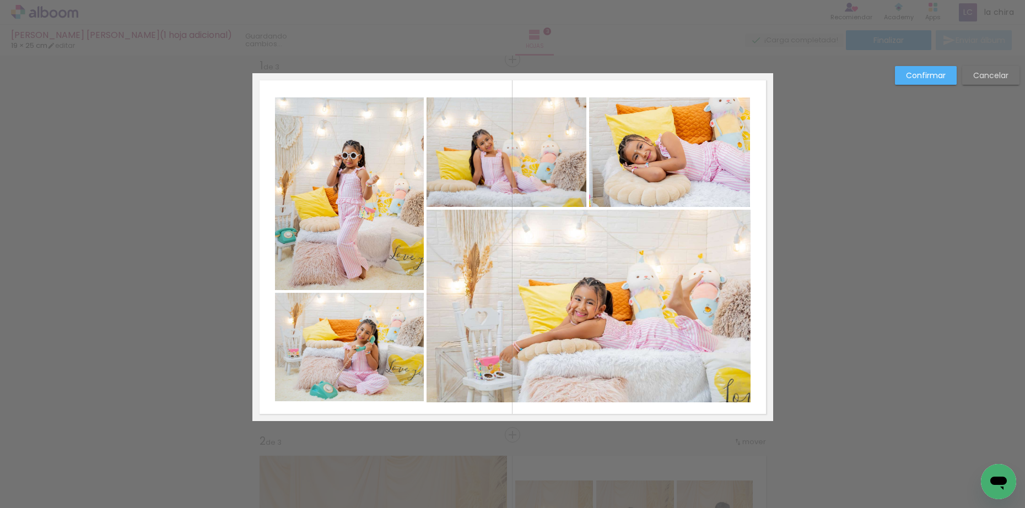
click at [517, 349] on quentale-photo at bounding box center [587, 306] width 323 height 193
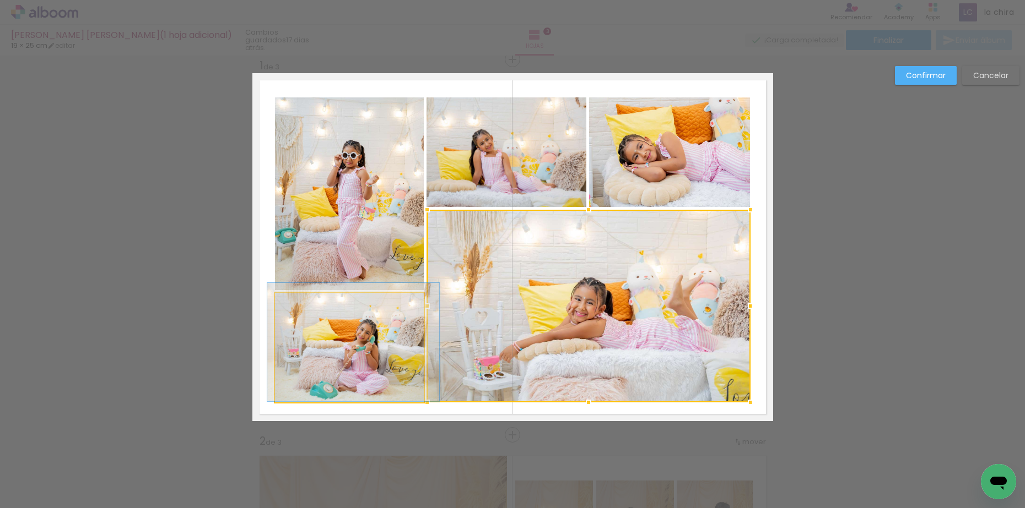
click at [381, 354] on quentale-photo at bounding box center [349, 348] width 149 height 110
click at [380, 250] on div at bounding box center [512, 306] width 475 height 193
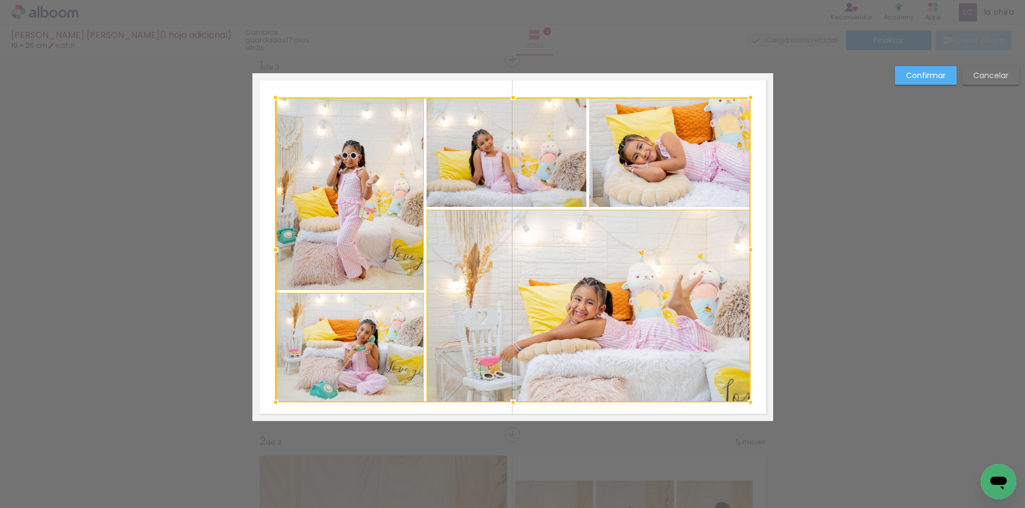
click at [500, 187] on div at bounding box center [512, 250] width 475 height 305
click at [687, 180] on div at bounding box center [512, 250] width 475 height 305
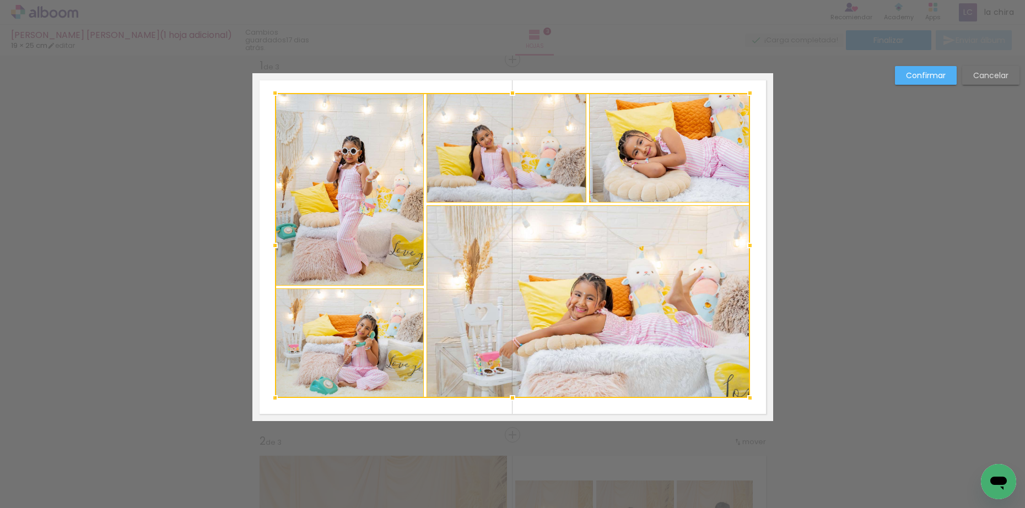
click at [613, 300] on div at bounding box center [512, 245] width 475 height 305
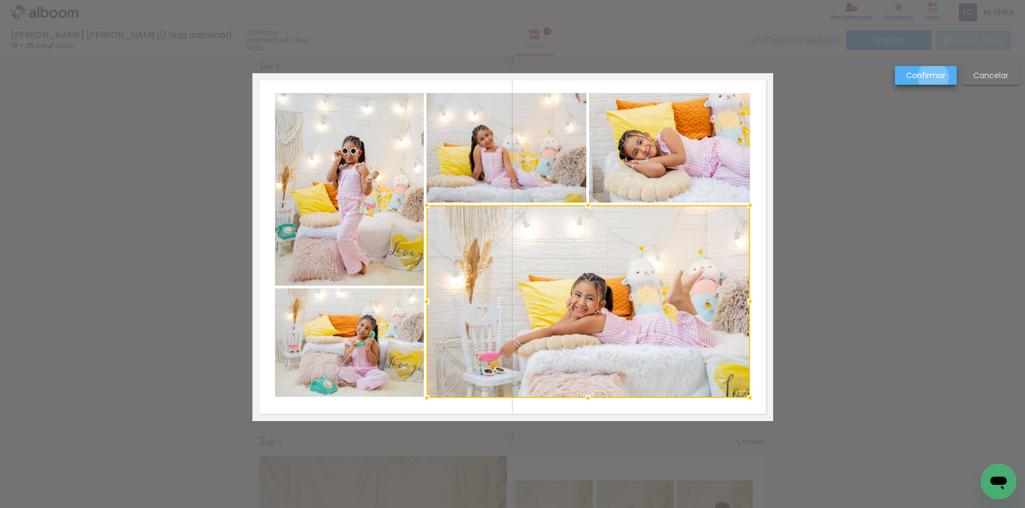
click at [0, 0] on slot "Confirmar" at bounding box center [0, 0] width 0 height 0
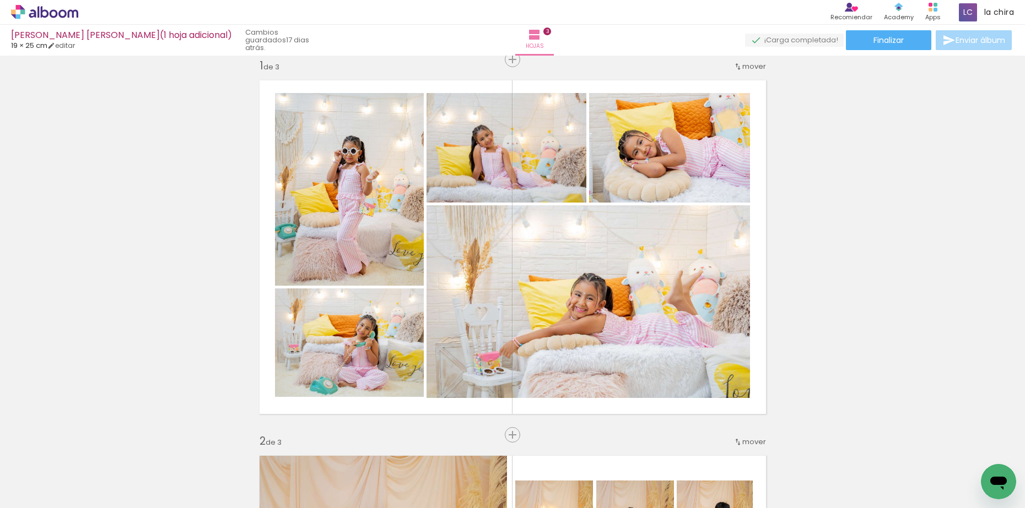
scroll to position [0, 0]
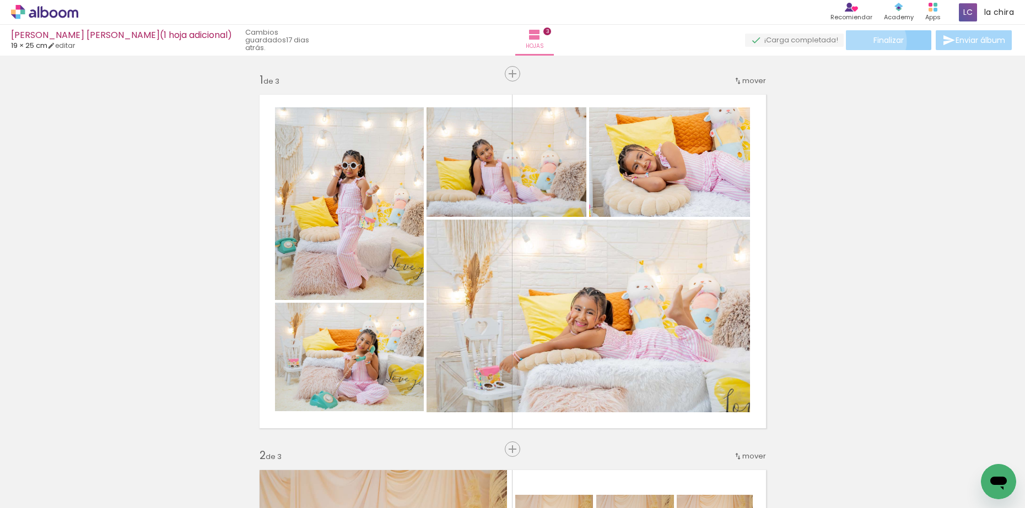
click at [868, 41] on paper-button "Finalizar" at bounding box center [888, 40] width 85 height 20
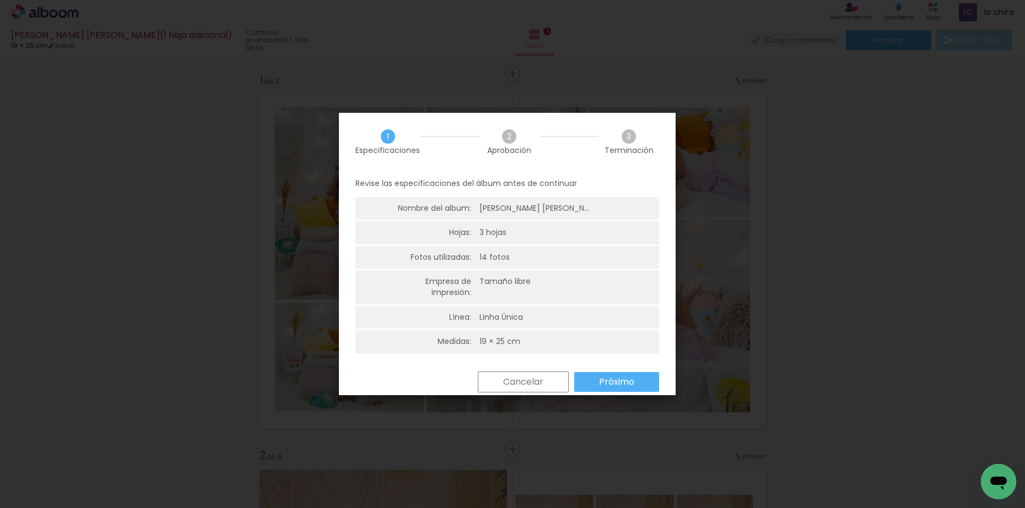
click at [0, 0] on slot "Próximo" at bounding box center [0, 0] width 0 height 0
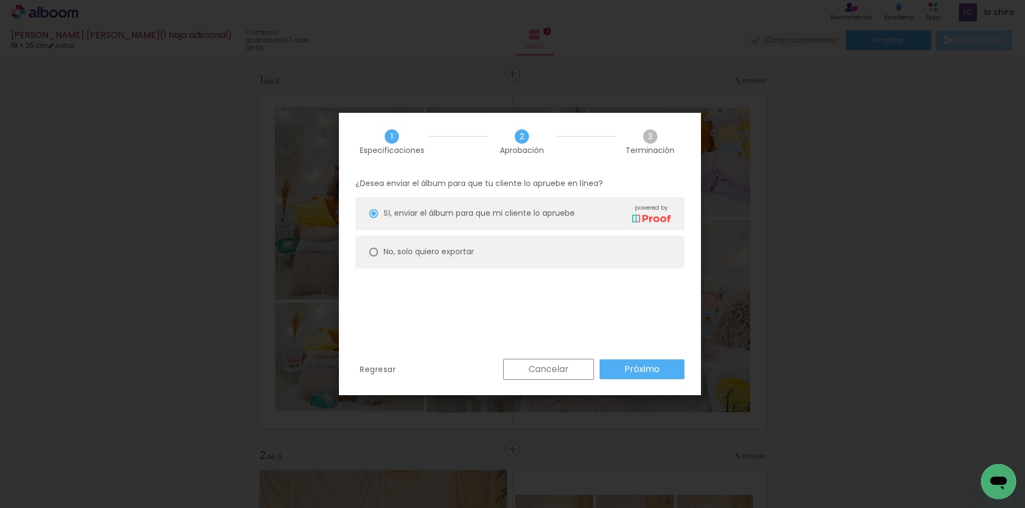
click at [523, 253] on paper-radio-button "No, solo quiero exportar" at bounding box center [519, 252] width 329 height 33
type paper-radio-button "on"
click at [0, 0] on slot "Próximo" at bounding box center [0, 0] width 0 height 0
type input "Alta, 300 DPI"
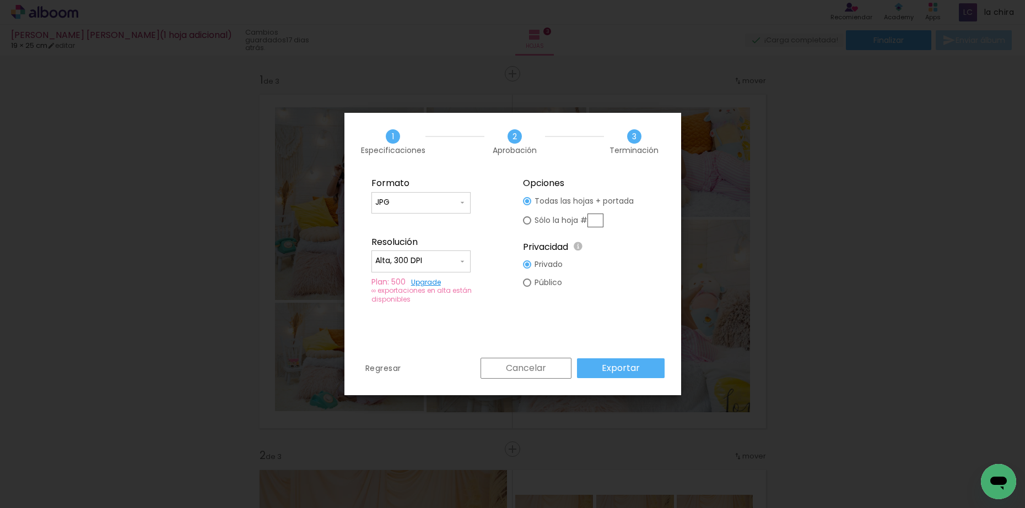
click at [0, 0] on slot "Exportar" at bounding box center [0, 0] width 0 height 0
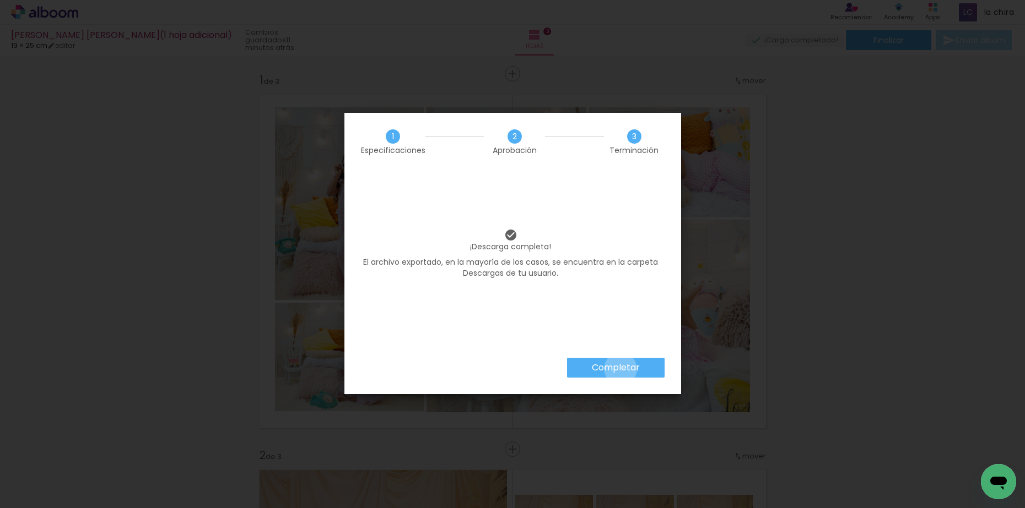
click at [0, 0] on slot "Completar" at bounding box center [0, 0] width 0 height 0
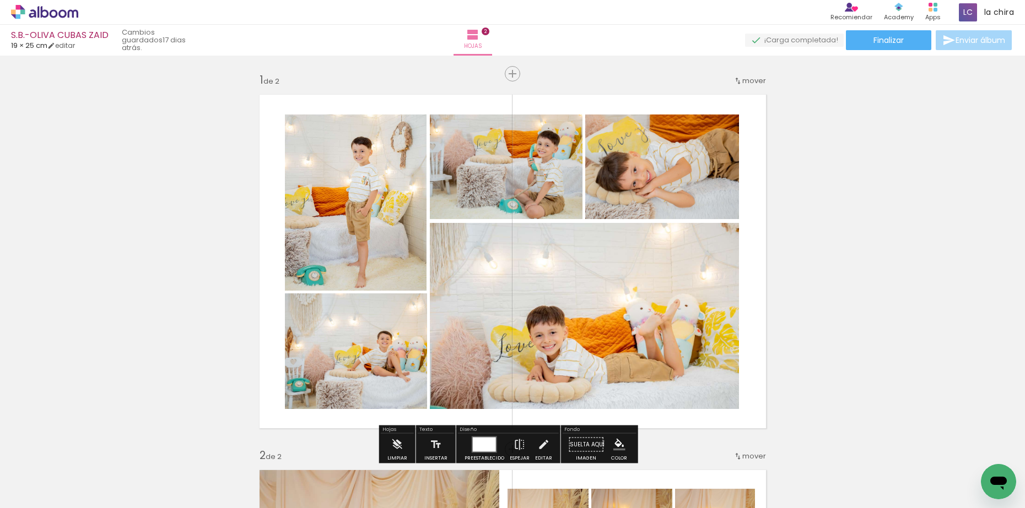
scroll to position [69, 0]
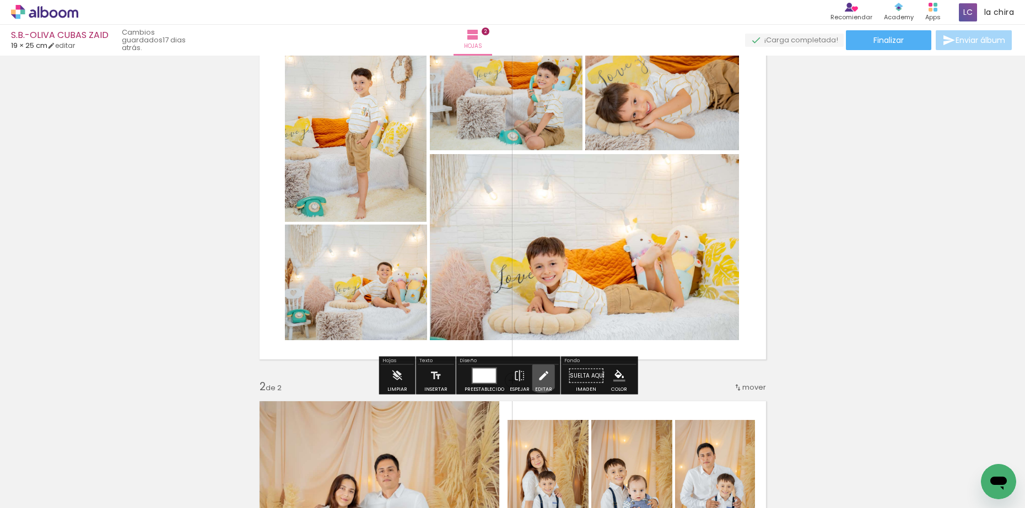
click at [540, 375] on iron-icon at bounding box center [543, 376] width 12 height 22
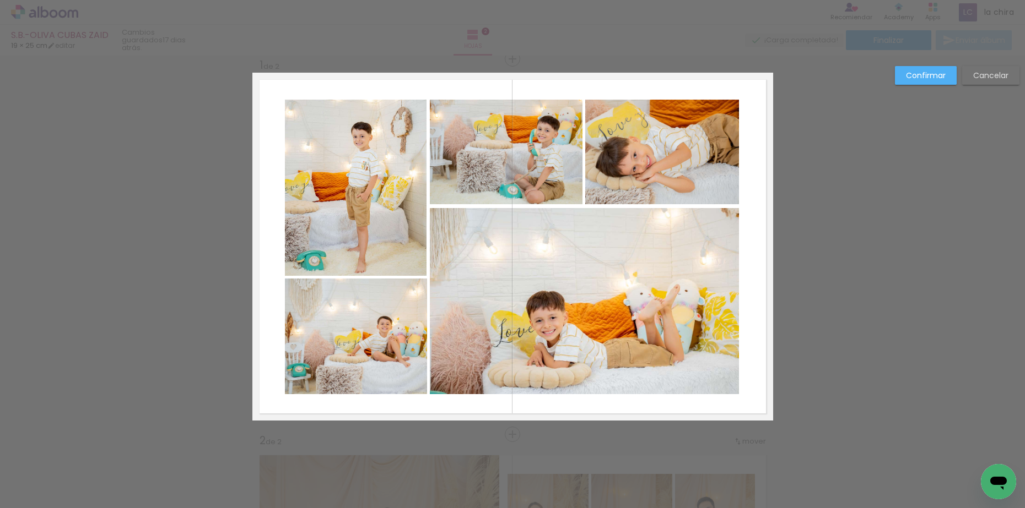
scroll to position [14, 0]
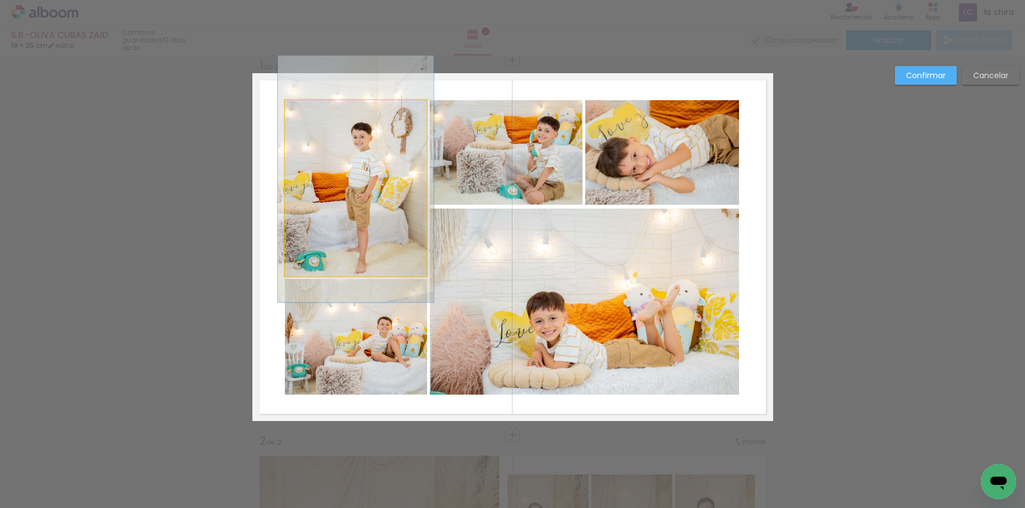
click at [333, 185] on quentale-photo at bounding box center [356, 188] width 142 height 176
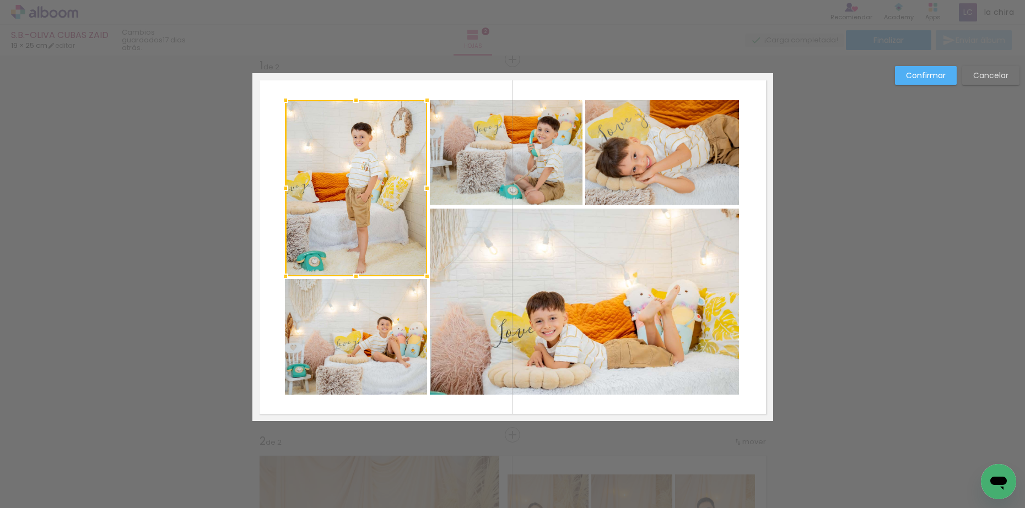
click at [328, 321] on quentale-photo at bounding box center [356, 337] width 142 height 116
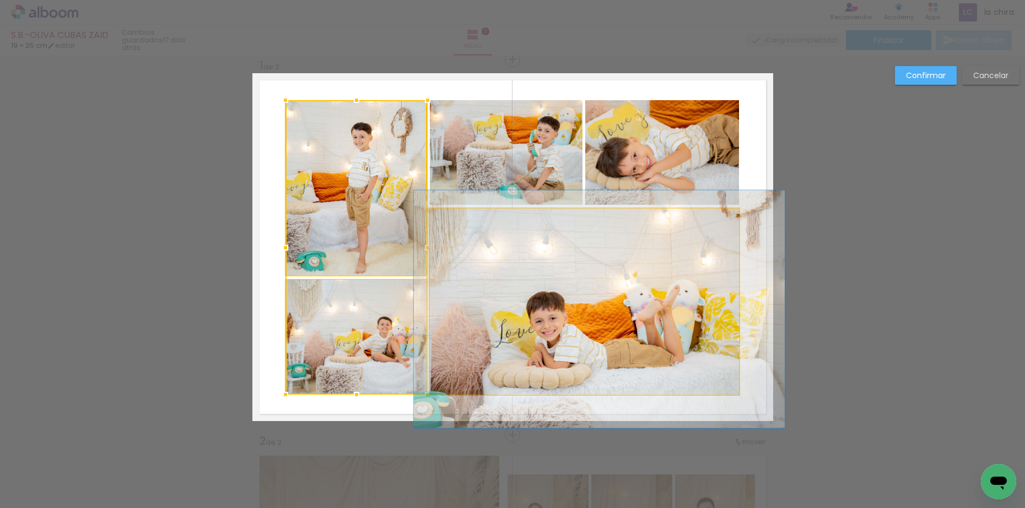
click at [500, 278] on quentale-photo at bounding box center [584, 302] width 309 height 186
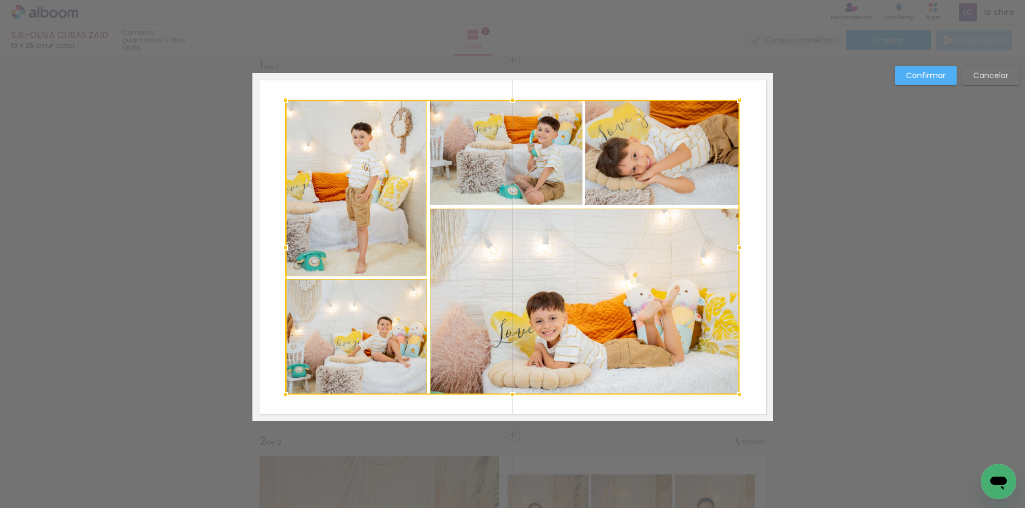
click at [502, 163] on div at bounding box center [512, 247] width 454 height 295
click at [666, 139] on div at bounding box center [512, 247] width 454 height 295
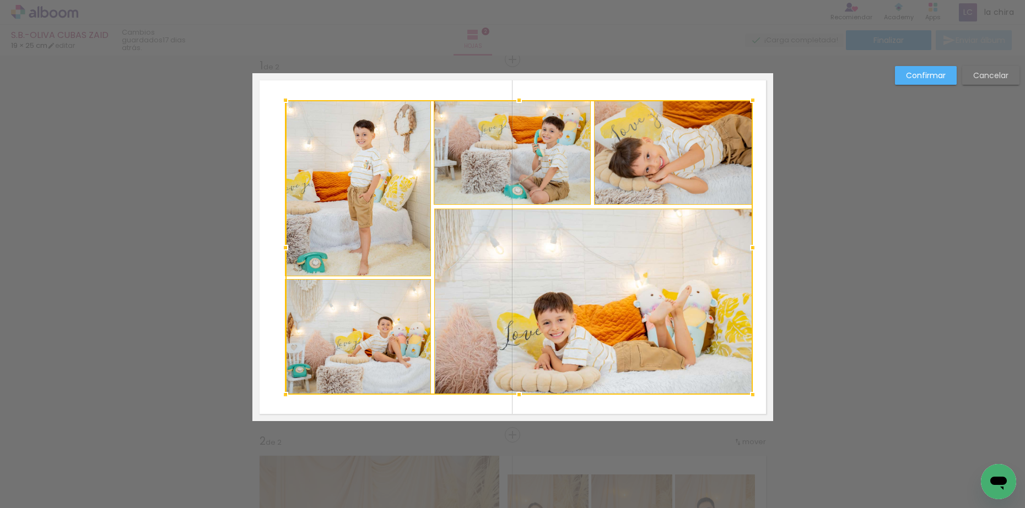
drag, startPoint x: 729, startPoint y: 247, endPoint x: 743, endPoint y: 246, distance: 13.2
click at [743, 246] on div at bounding box center [753, 248] width 22 height 22
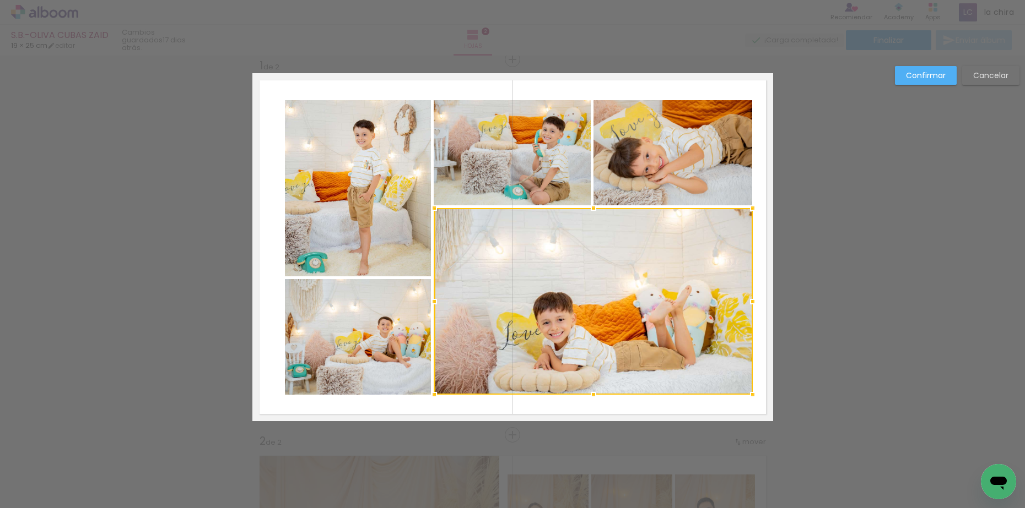
click at [701, 174] on quentale-photo at bounding box center [672, 152] width 159 height 105
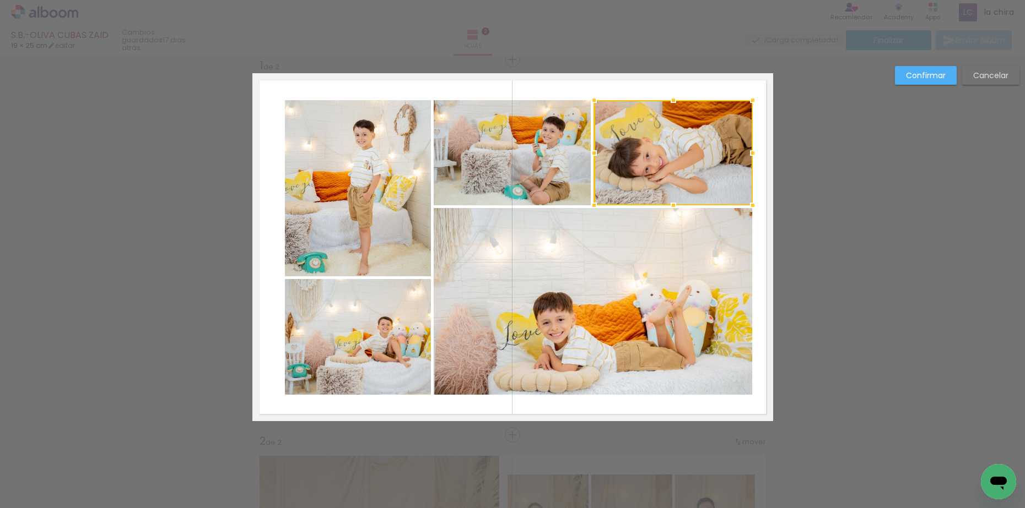
click at [681, 306] on quentale-photo at bounding box center [593, 301] width 318 height 187
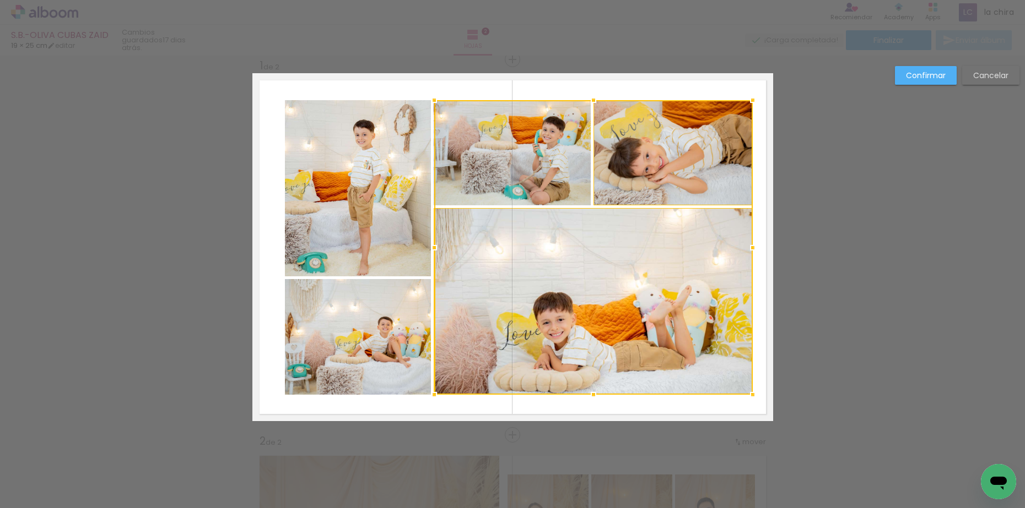
click at [547, 166] on div at bounding box center [593, 247] width 318 height 295
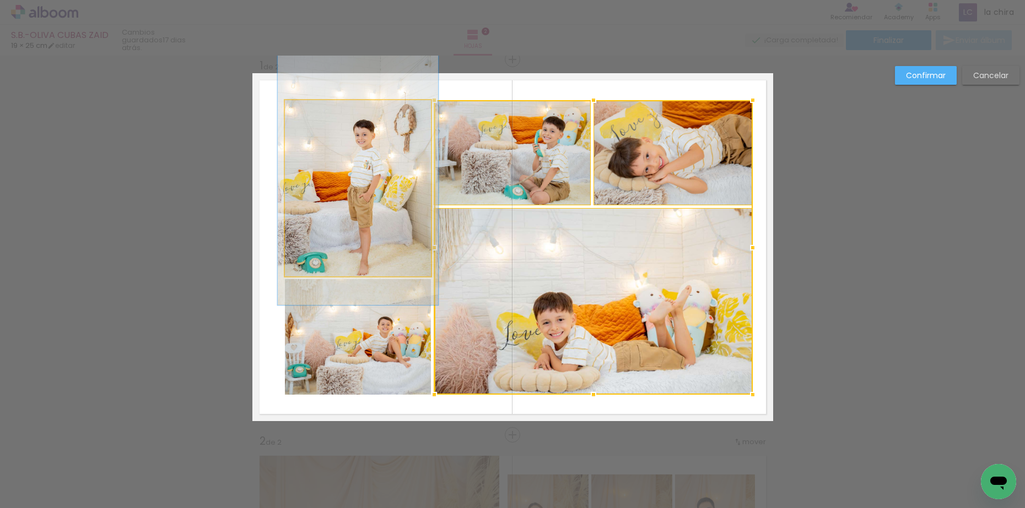
click at [399, 190] on quentale-photo at bounding box center [358, 188] width 146 height 176
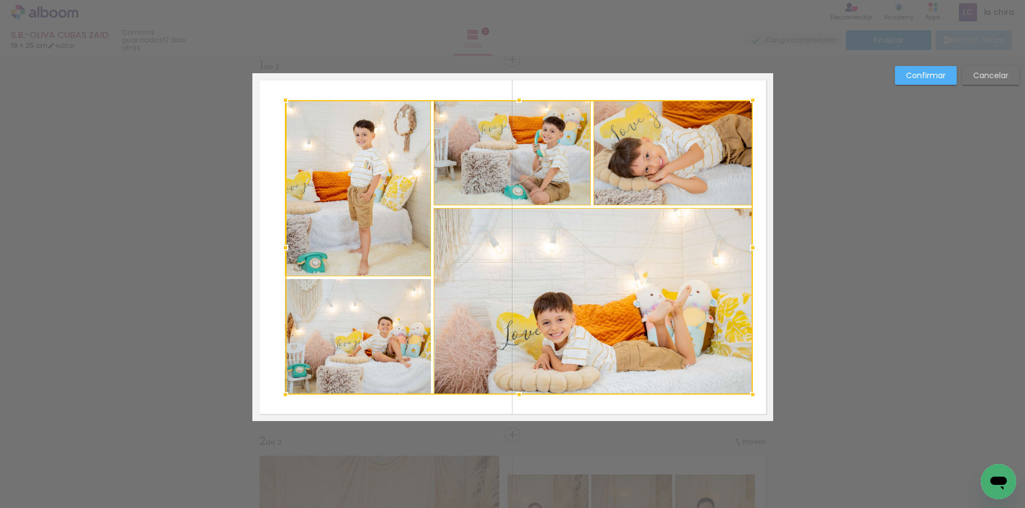
click at [366, 349] on div at bounding box center [518, 247] width 467 height 295
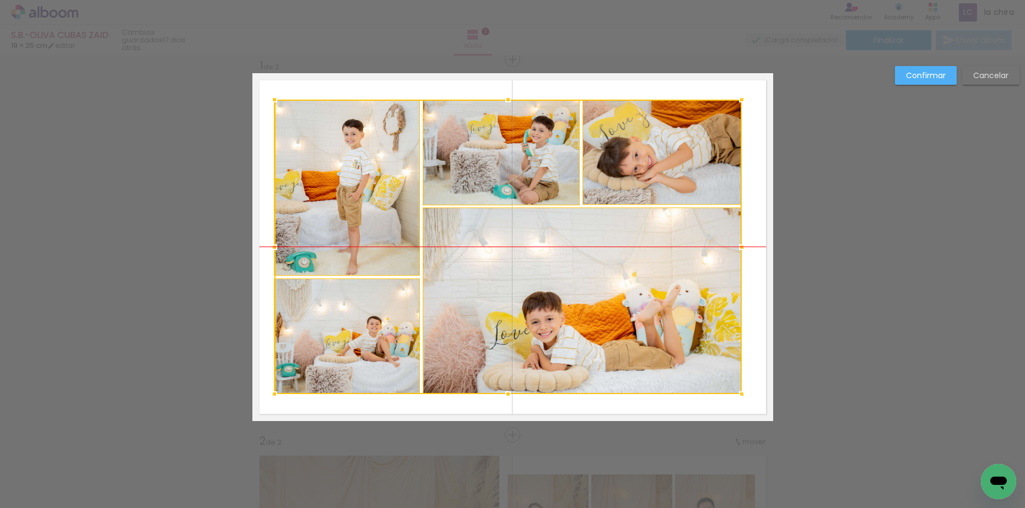
drag, startPoint x: 347, startPoint y: 243, endPoint x: 336, endPoint y: 242, distance: 11.0
click at [336, 242] on div at bounding box center [507, 247] width 467 height 295
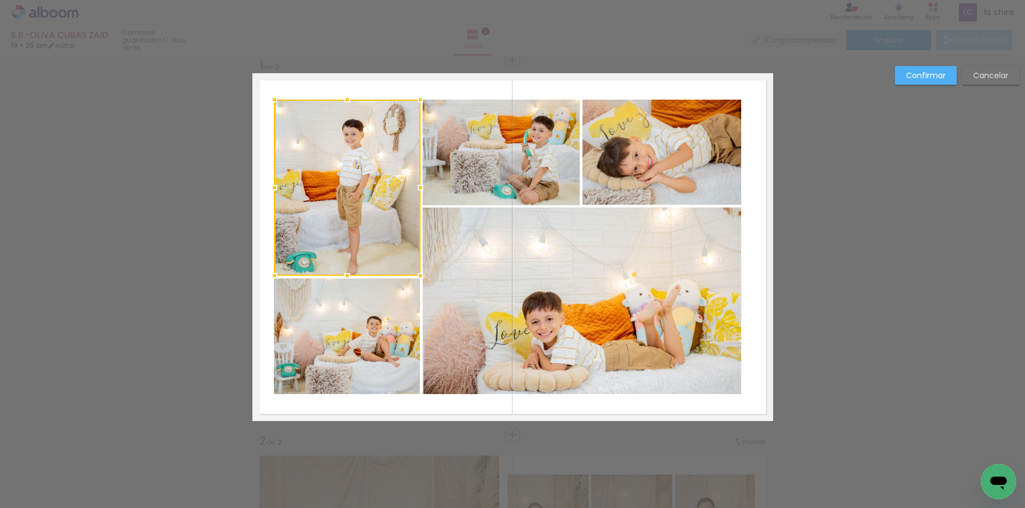
click at [542, 159] on quentale-photo at bounding box center [501, 152] width 157 height 105
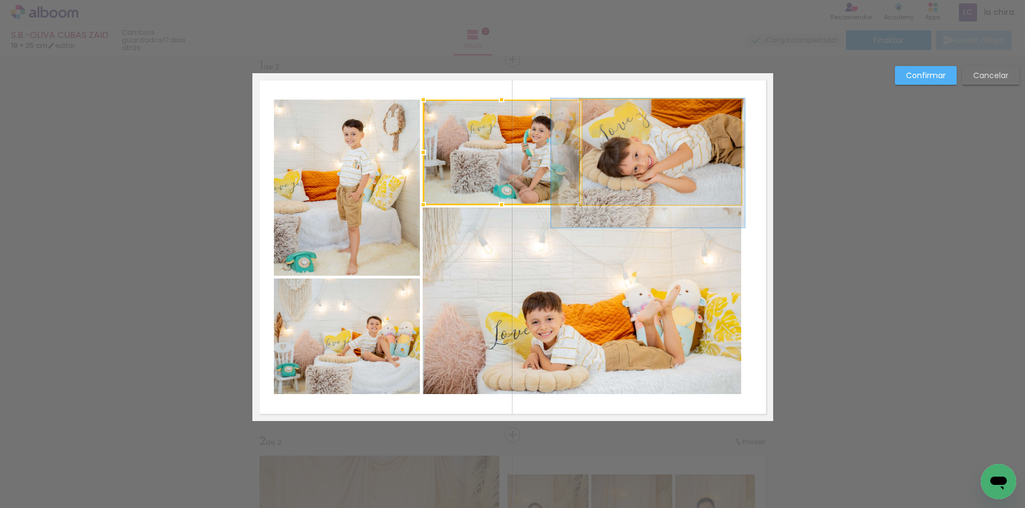
click at [653, 169] on quentale-photo at bounding box center [661, 152] width 159 height 105
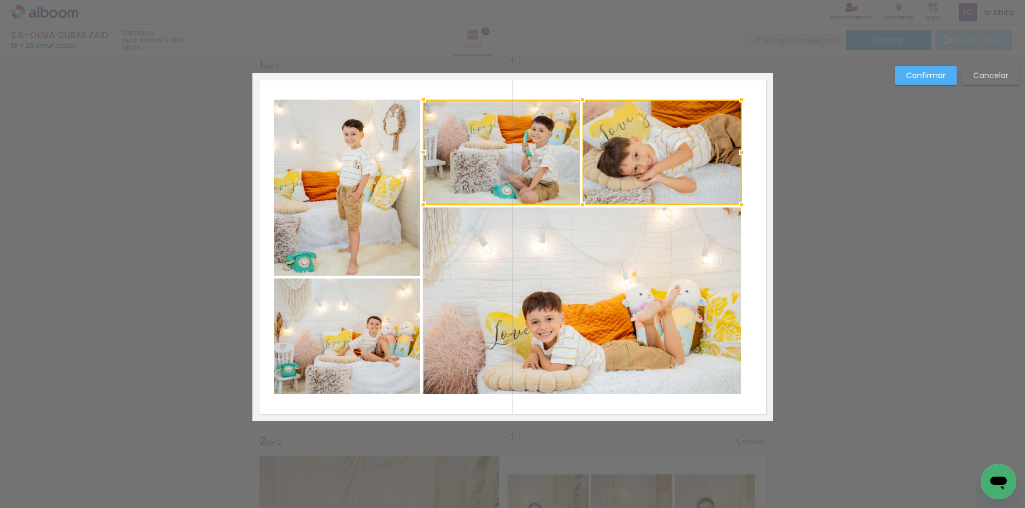
click at [630, 337] on quentale-photo at bounding box center [582, 301] width 318 height 187
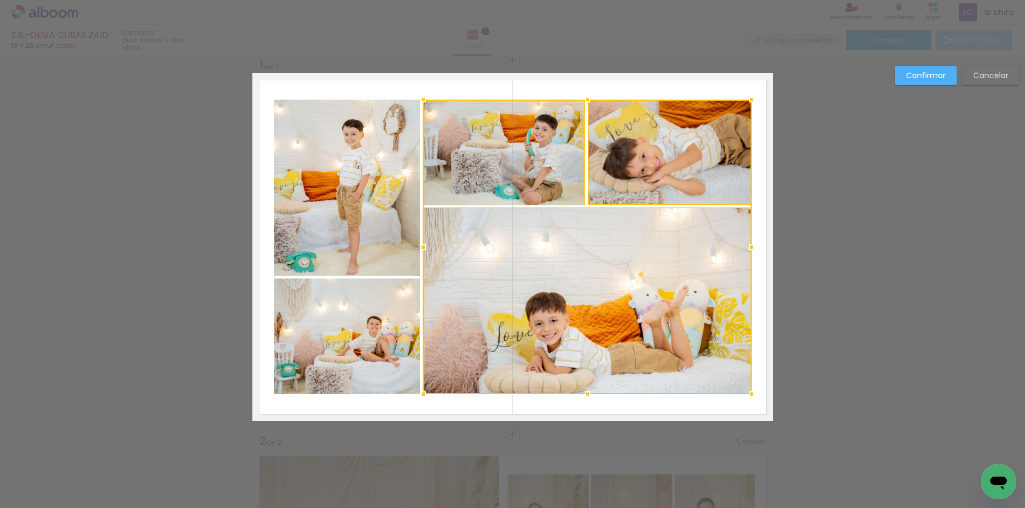
drag, startPoint x: 732, startPoint y: 244, endPoint x: 742, endPoint y: 245, distance: 9.9
click at [742, 245] on div at bounding box center [751, 247] width 22 height 22
click at [0, 0] on slot "Confirmar" at bounding box center [0, 0] width 0 height 0
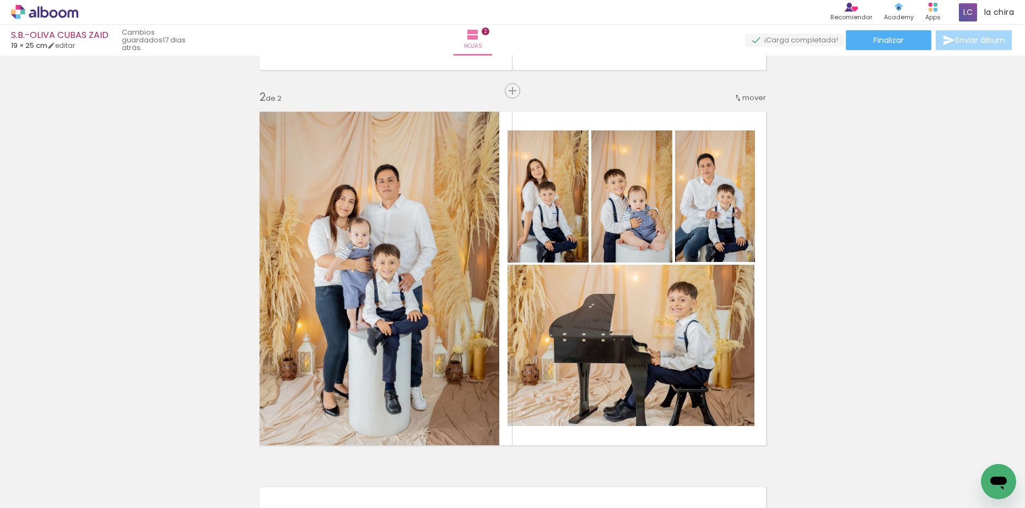
scroll to position [428, 0]
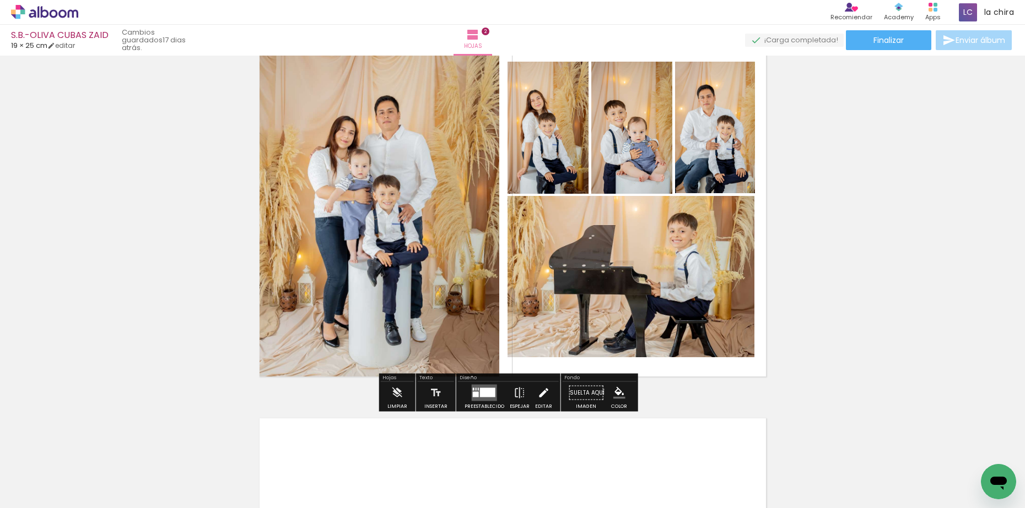
click at [538, 394] on iron-icon at bounding box center [543, 393] width 12 height 22
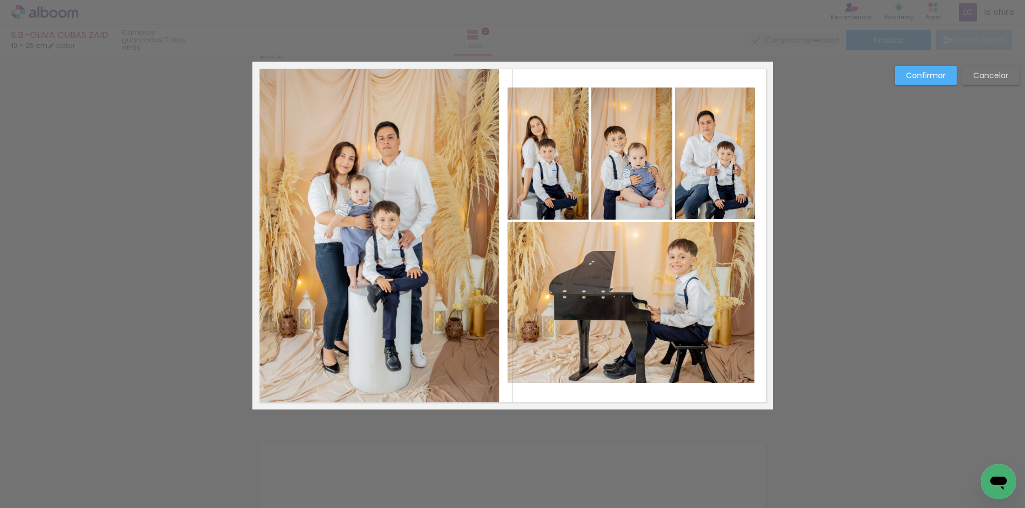
scroll to position [390, 0]
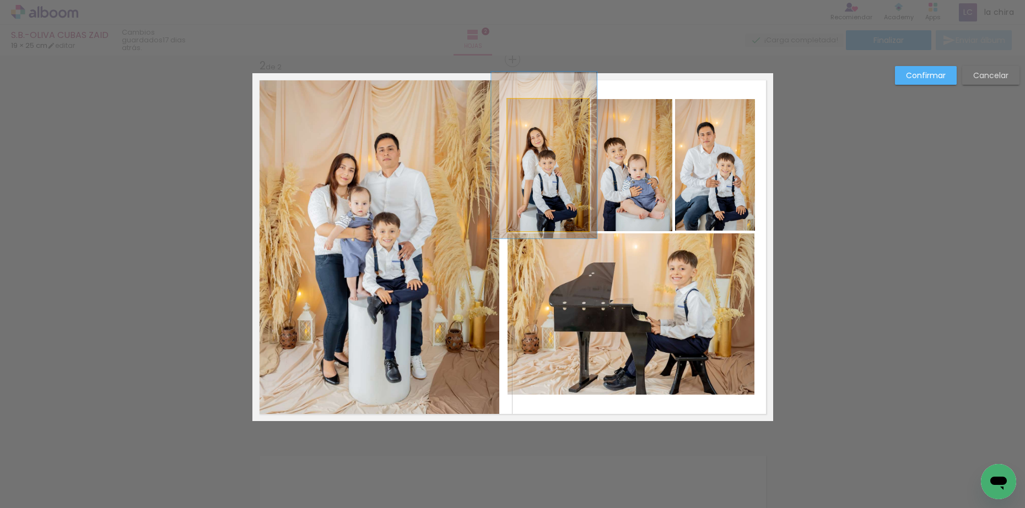
click at [558, 156] on quentale-photo at bounding box center [547, 165] width 81 height 132
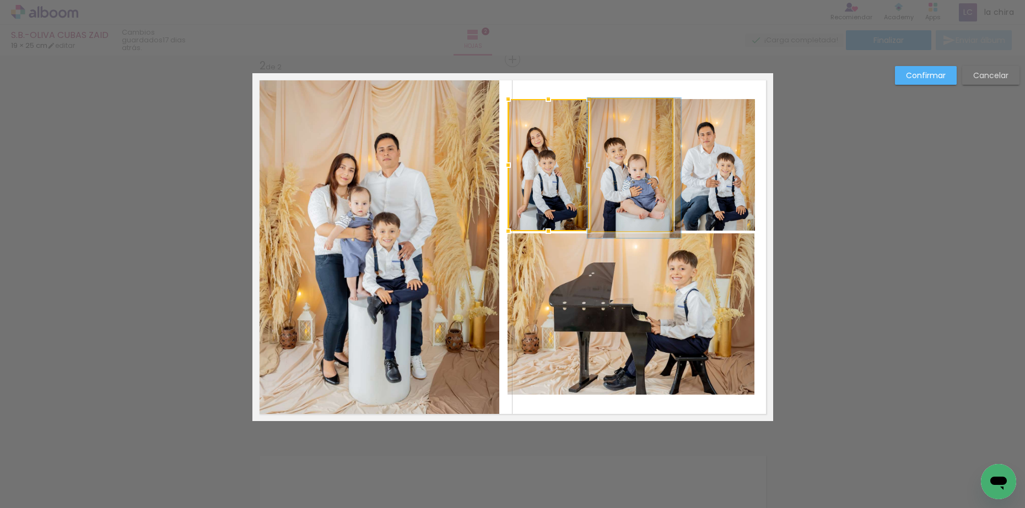
click at [628, 154] on quentale-photo at bounding box center [631, 165] width 81 height 132
click at [707, 159] on quentale-photo at bounding box center [714, 165] width 79 height 132
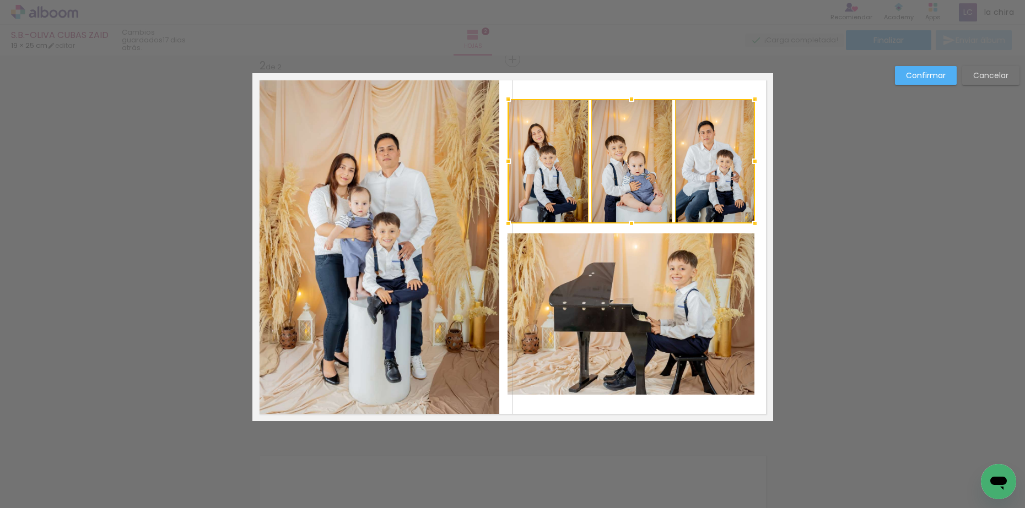
drag, startPoint x: 627, startPoint y: 235, endPoint x: 630, endPoint y: 228, distance: 8.0
click at [630, 228] on div at bounding box center [631, 224] width 22 height 22
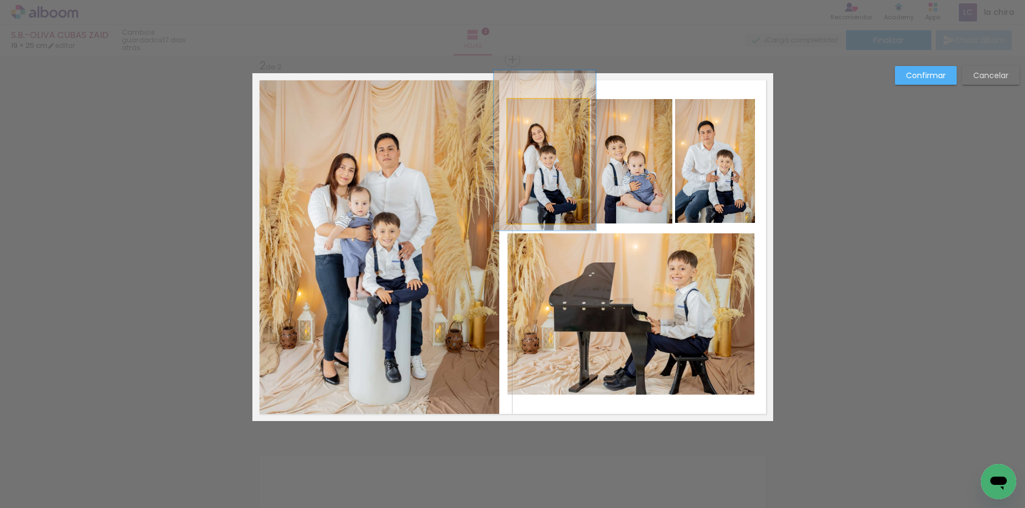
click at [565, 182] on quentale-photo at bounding box center [547, 161] width 81 height 125
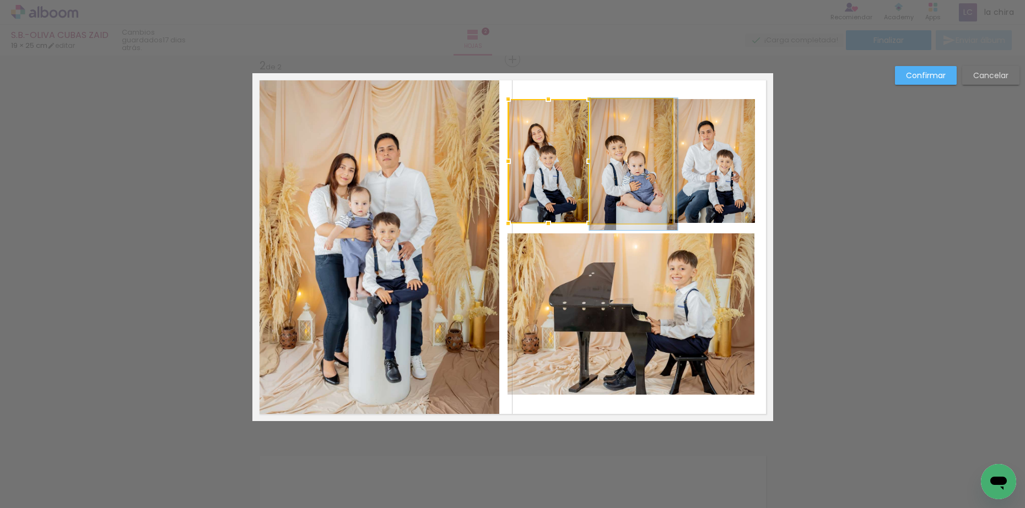
click at [619, 178] on quentale-photo at bounding box center [631, 161] width 81 height 125
click at [720, 186] on quentale-photo at bounding box center [714, 161] width 79 height 125
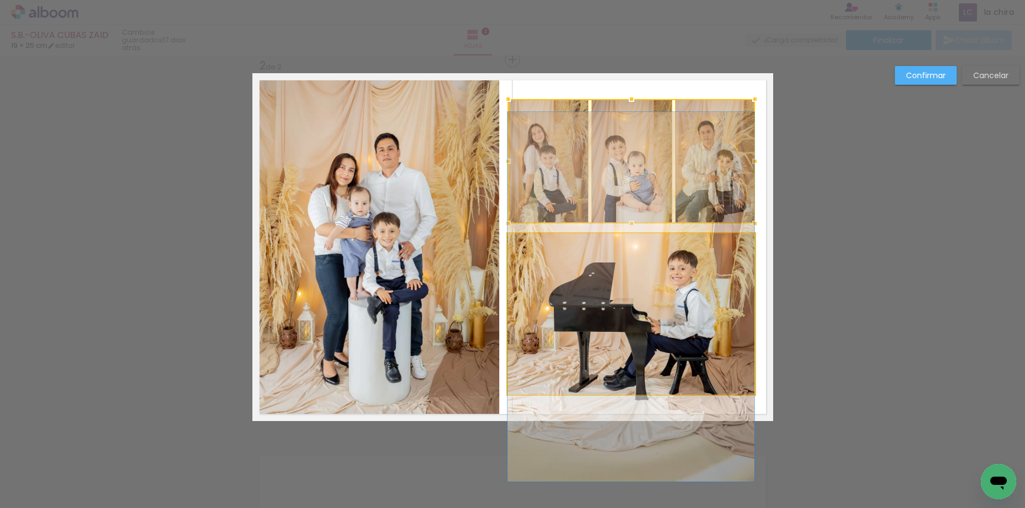
click at [656, 296] on quentale-photo at bounding box center [630, 314] width 247 height 161
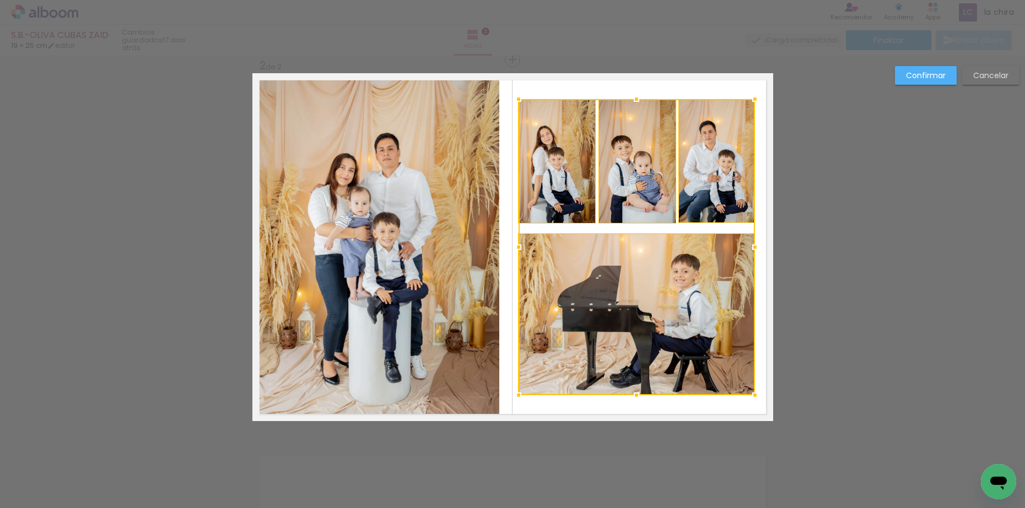
drag, startPoint x: 506, startPoint y: 250, endPoint x: 518, endPoint y: 250, distance: 12.7
click at [518, 250] on div at bounding box center [518, 247] width 22 height 22
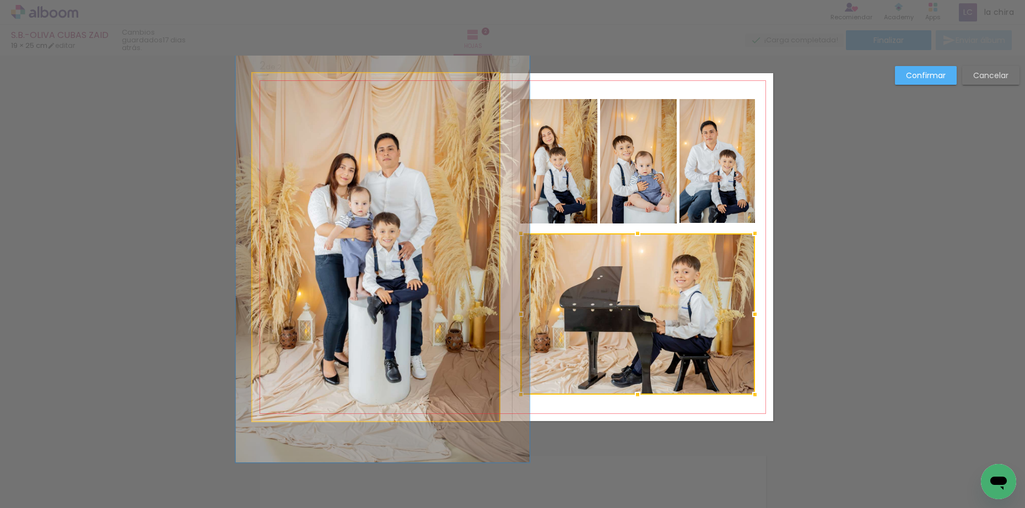
click at [481, 253] on quentale-photo at bounding box center [375, 247] width 247 height 348
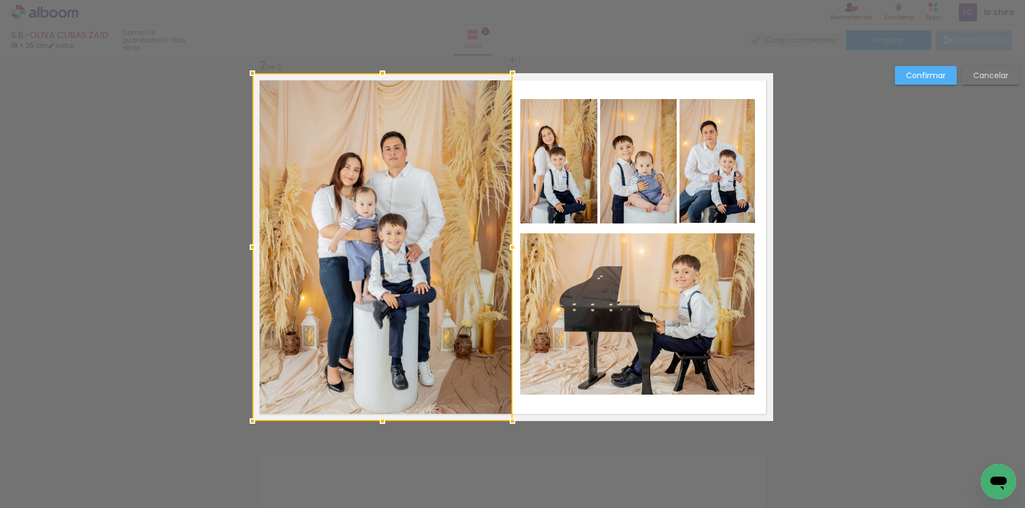
drag, startPoint x: 493, startPoint y: 249, endPoint x: 506, endPoint y: 247, distance: 12.9
click at [506, 247] on div at bounding box center [512, 247] width 22 height 22
click at [447, 262] on div at bounding box center [382, 247] width 260 height 348
drag, startPoint x: 902, startPoint y: 79, endPoint x: 629, endPoint y: 160, distance: 285.5
click at [902, 78] on paper-button "Confirmar" at bounding box center [926, 75] width 62 height 19
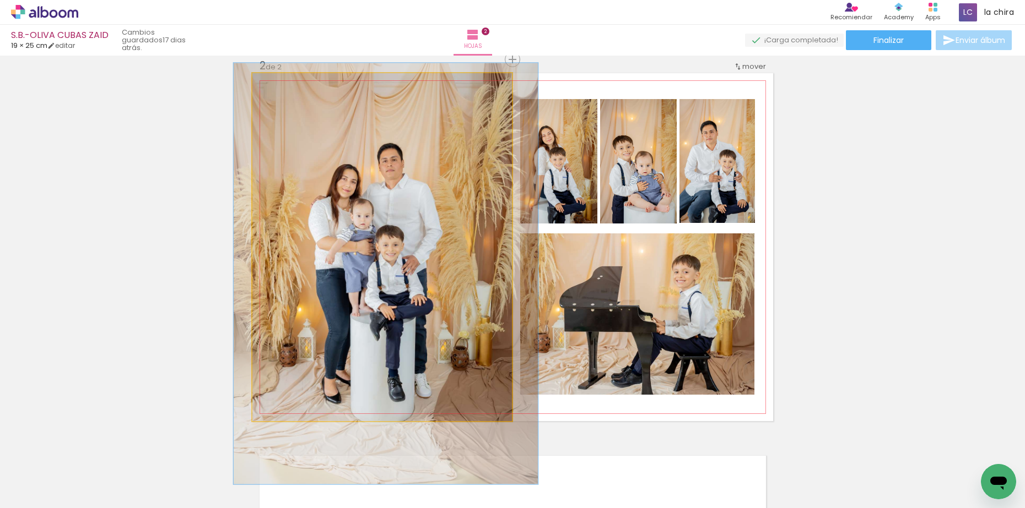
drag, startPoint x: 470, startPoint y: 199, endPoint x: 467, endPoint y: 211, distance: 12.0
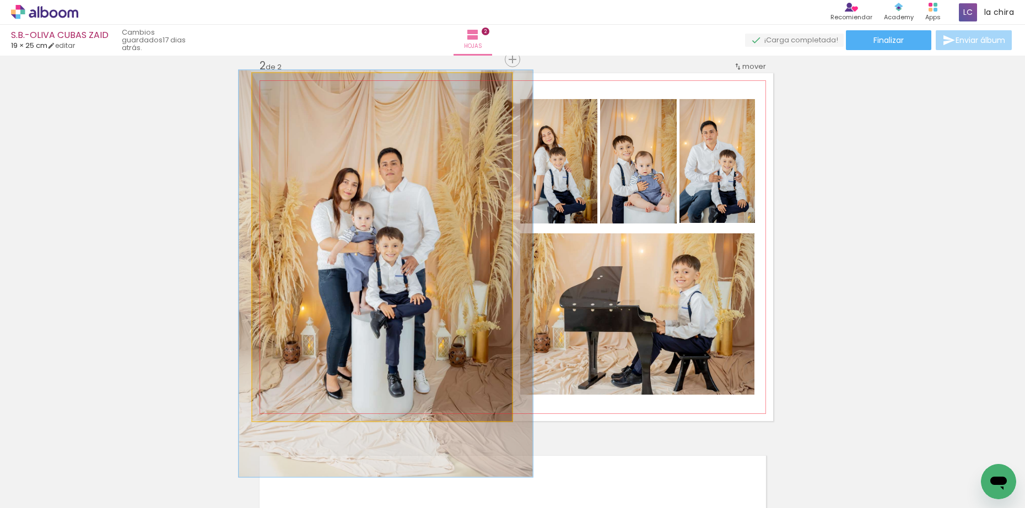
type paper-slider "114"
click at [279, 88] on div at bounding box center [284, 85] width 10 height 10
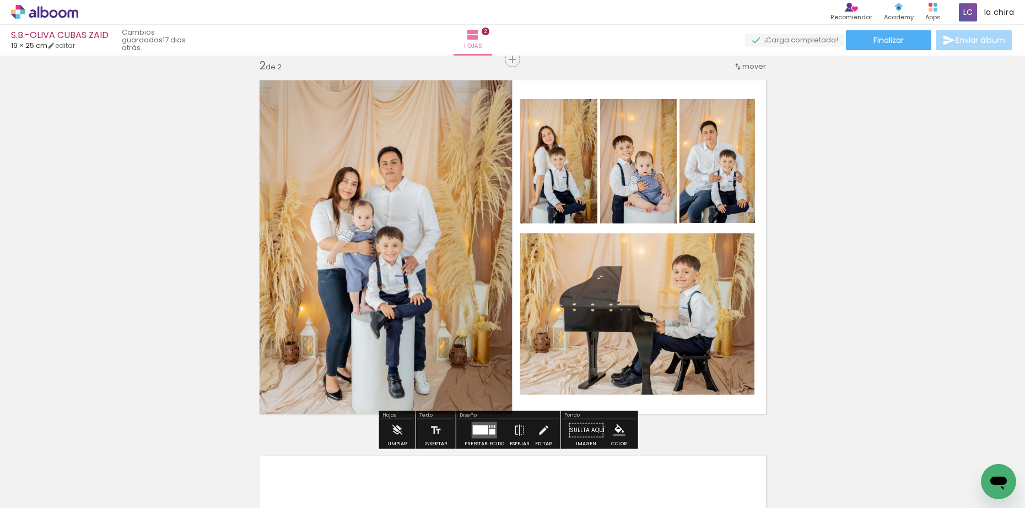
click at [886, 186] on div "Insertar hoja 1 de 2 Insertar hoja 2 de 2" at bounding box center [512, 233] width 1025 height 1128
click at [892, 36] on span "Finalizar" at bounding box center [888, 40] width 30 height 8
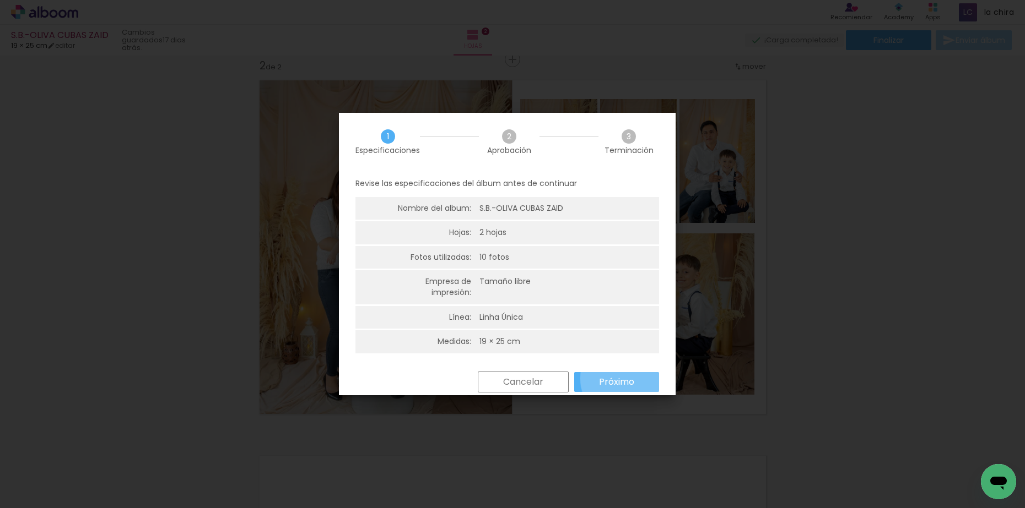
click at [0, 0] on slot "Próximo" at bounding box center [0, 0] width 0 height 0
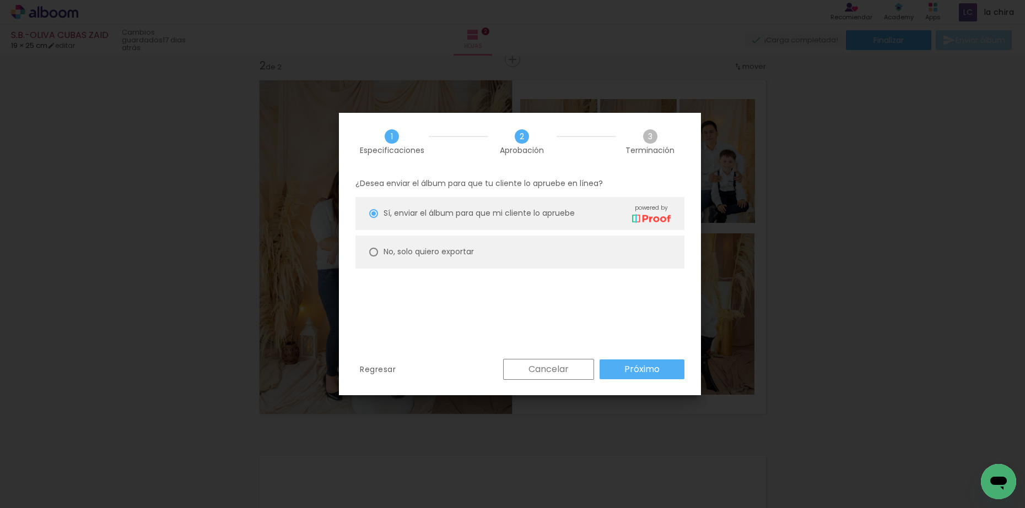
click at [483, 246] on paper-radio-button "No, solo quiero exportar" at bounding box center [519, 252] width 329 height 33
type paper-radio-button "on"
click at [662, 367] on paper-button "Próximo" at bounding box center [641, 370] width 85 height 20
type input "Alta, 300 DPI"
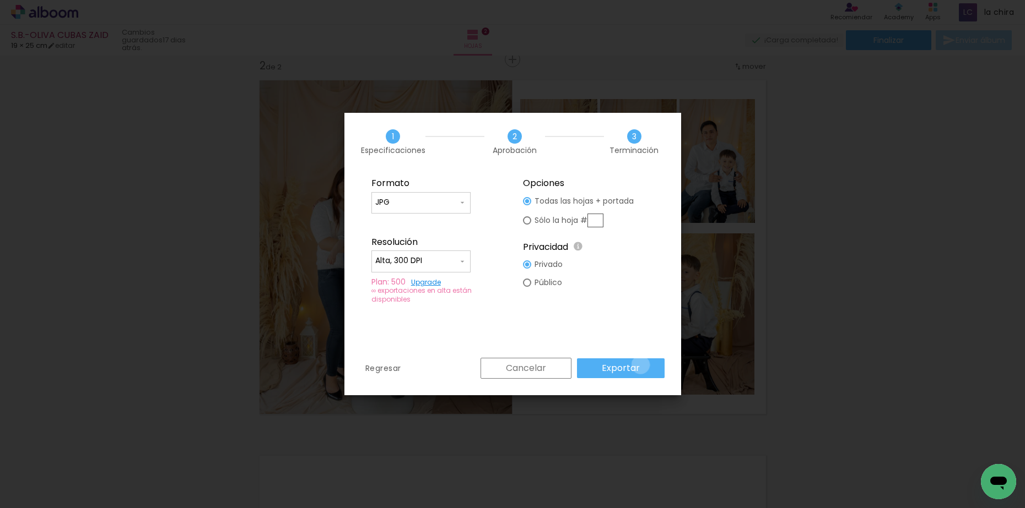
click at [642, 365] on paper-button "Exportar" at bounding box center [621, 369] width 88 height 20
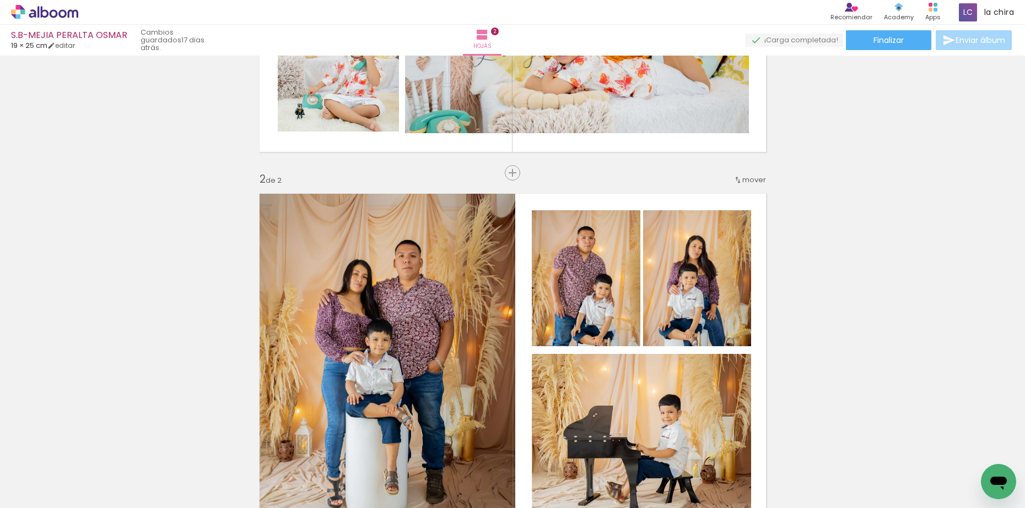
scroll to position [275, 0]
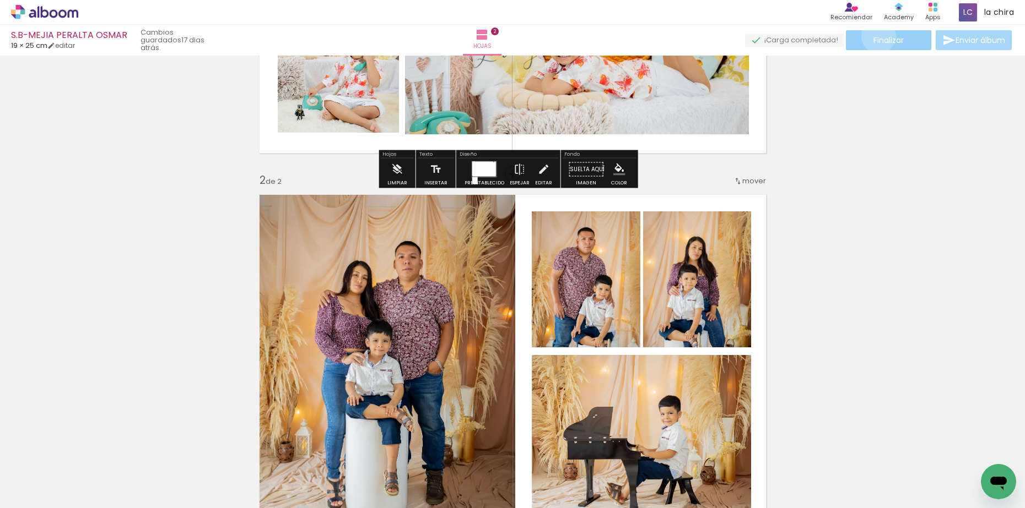
click at [874, 36] on span "Finalizar" at bounding box center [888, 40] width 30 height 8
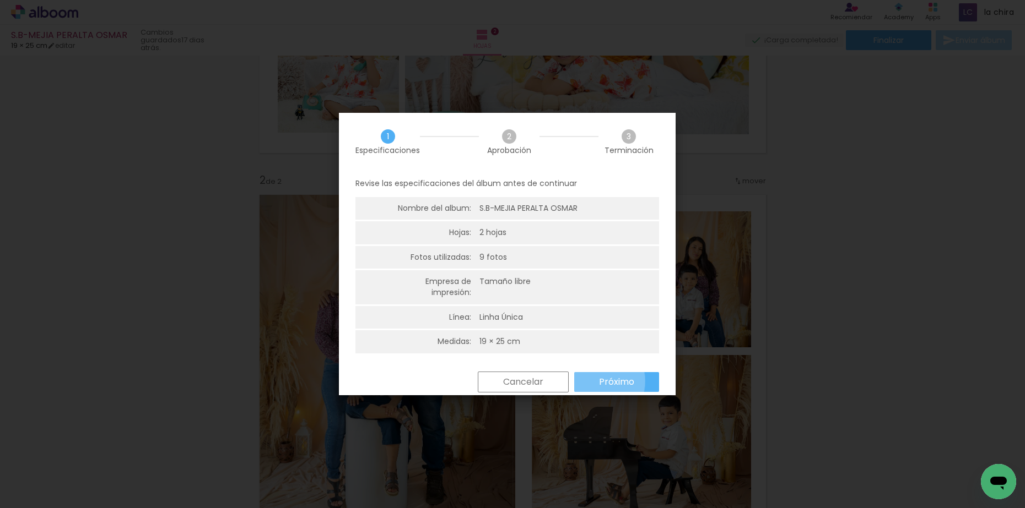
click at [598, 381] on paper-button "Próximo" at bounding box center [616, 382] width 85 height 20
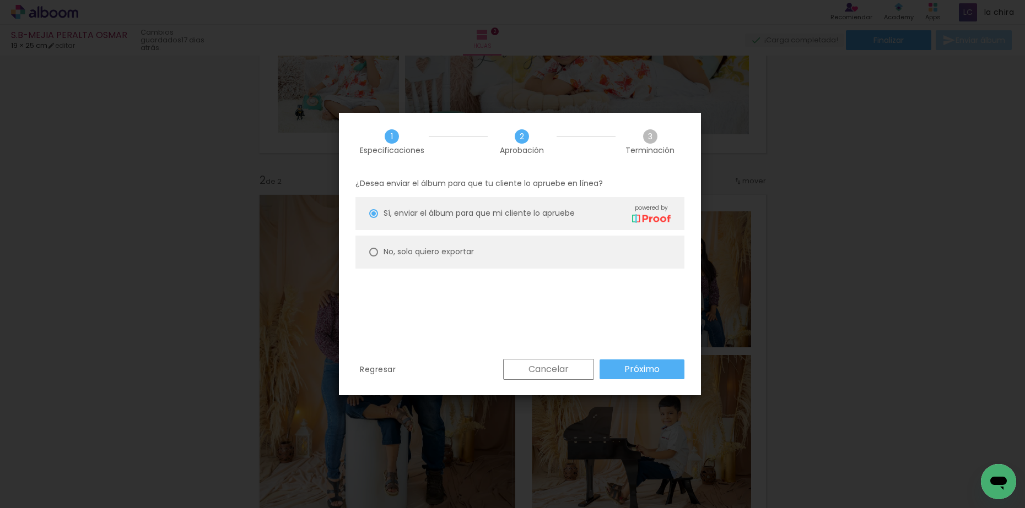
click at [490, 252] on paper-radio-button "No, solo quiero exportar" at bounding box center [519, 252] width 329 height 33
type paper-radio-button "on"
click at [0, 0] on slot "Próximo" at bounding box center [0, 0] width 0 height 0
type input "Alta, 300 DPI"
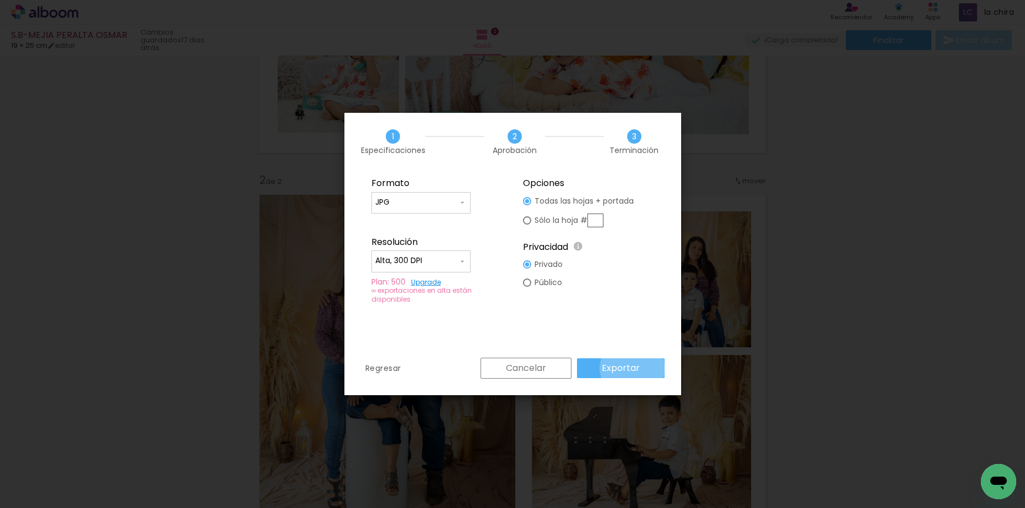
click at [0, 0] on slot "Exportar" at bounding box center [0, 0] width 0 height 0
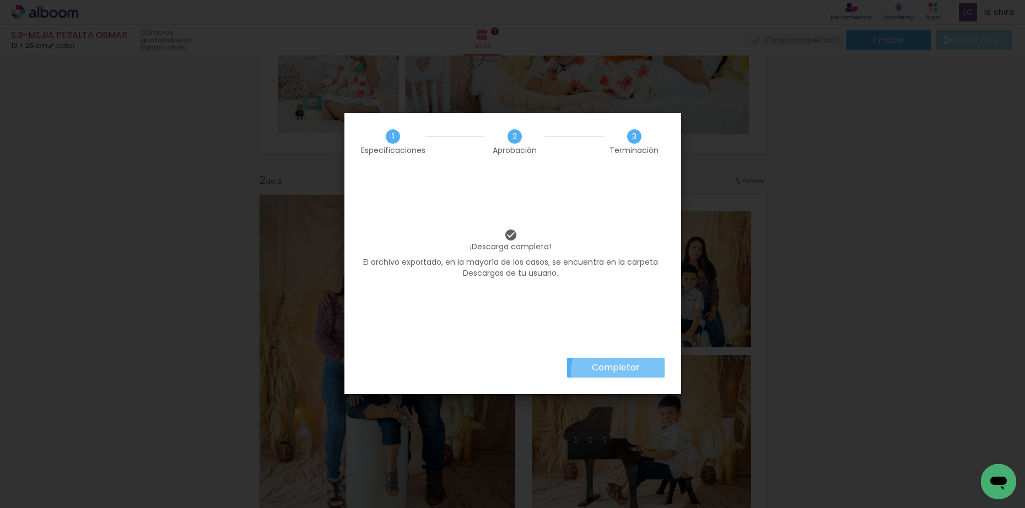
click at [0, 0] on slot "Completar" at bounding box center [0, 0] width 0 height 0
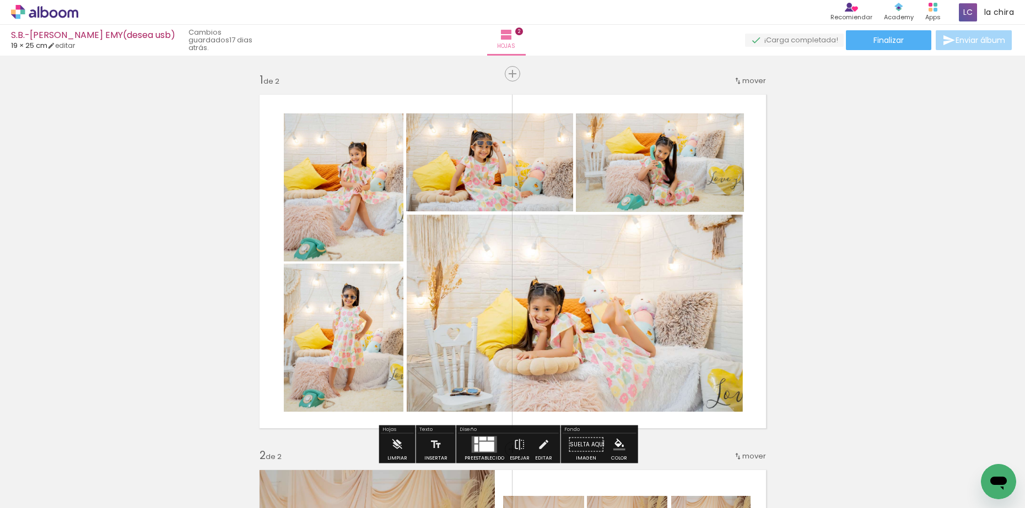
scroll to position [69, 0]
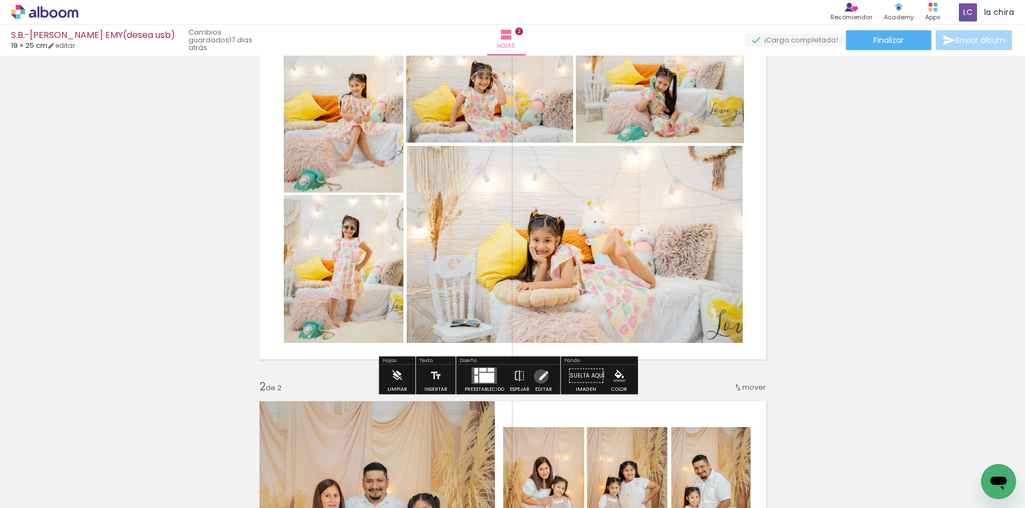
click at [539, 377] on iron-icon at bounding box center [543, 376] width 12 height 22
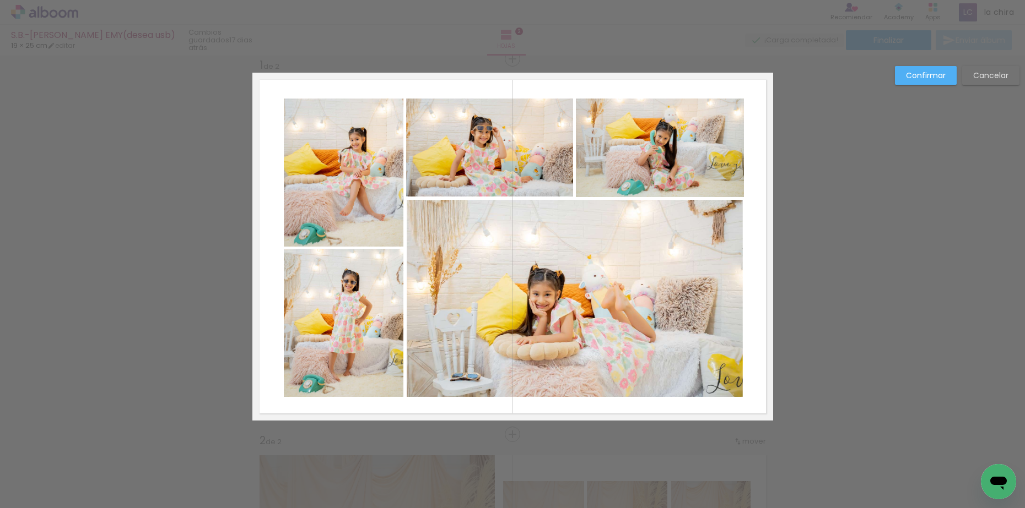
scroll to position [14, 0]
click at [632, 305] on quentale-photo at bounding box center [575, 300] width 337 height 198
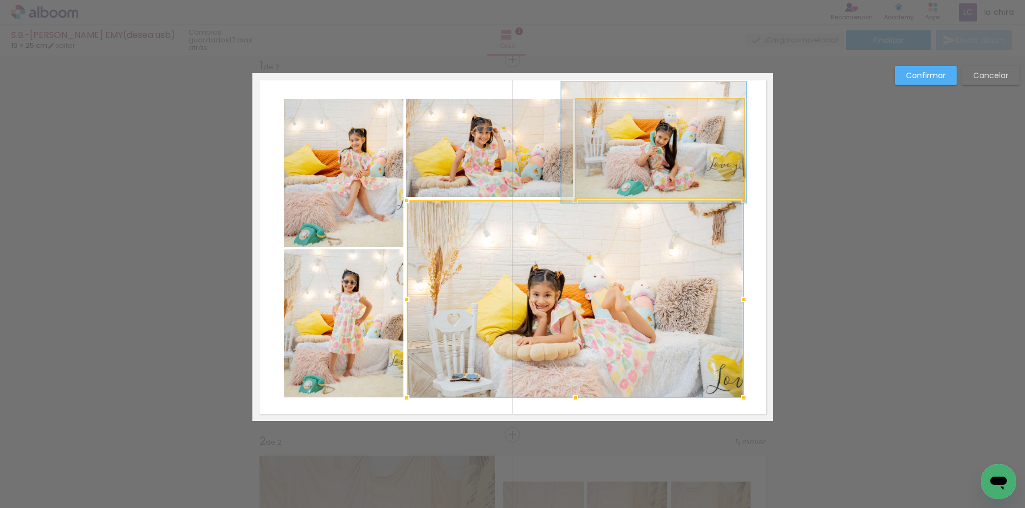
click at [663, 168] on quentale-photo at bounding box center [660, 148] width 168 height 99
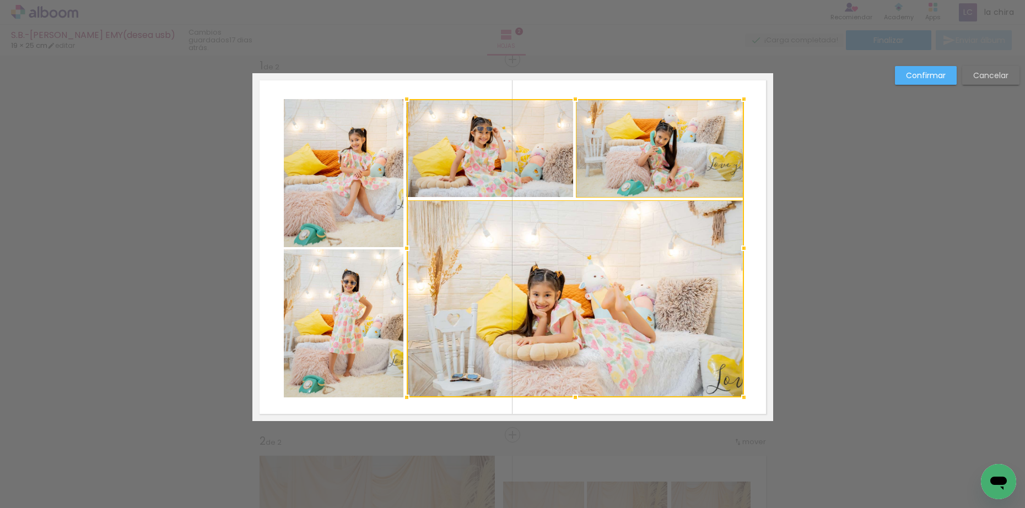
click at [508, 167] on div at bounding box center [575, 248] width 337 height 299
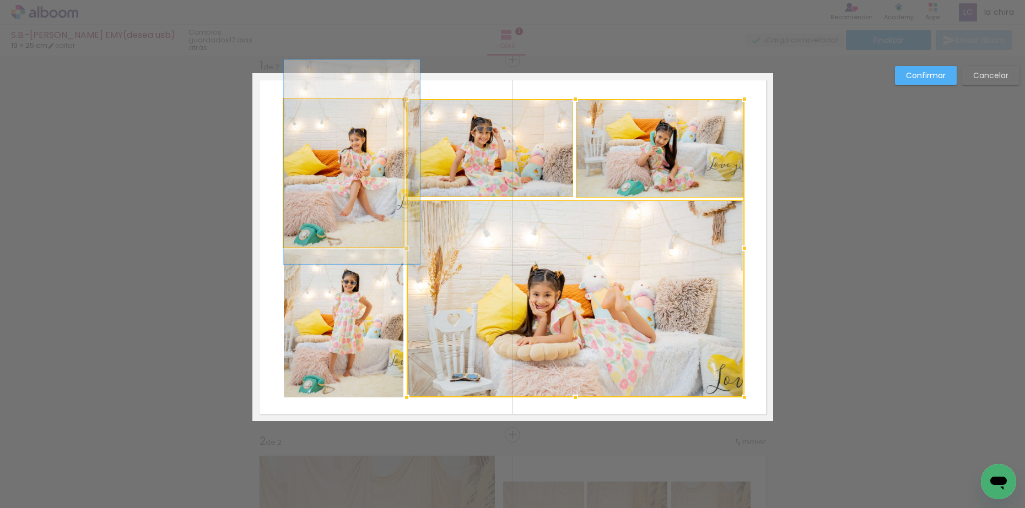
click at [366, 202] on quentale-photo at bounding box center [344, 173] width 120 height 148
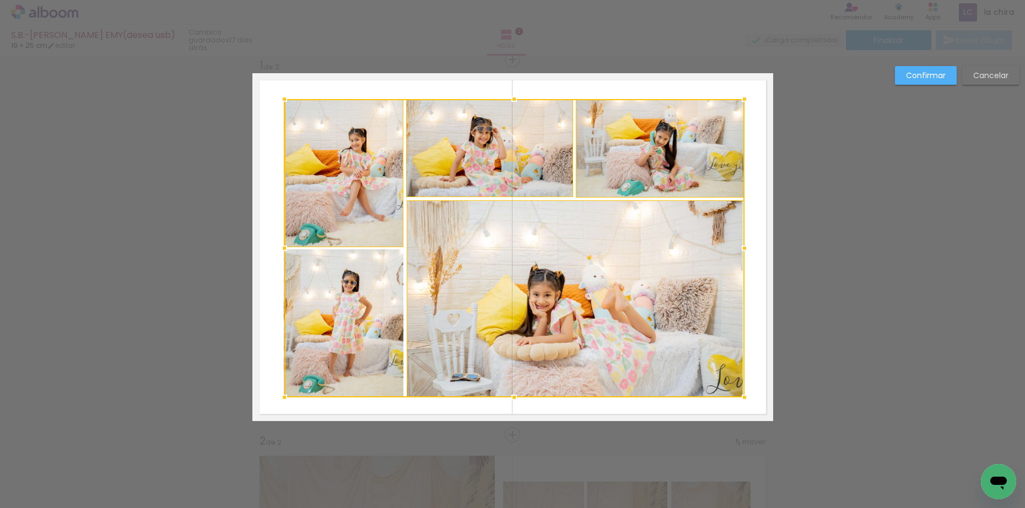
click at [344, 311] on div at bounding box center [514, 248] width 460 height 299
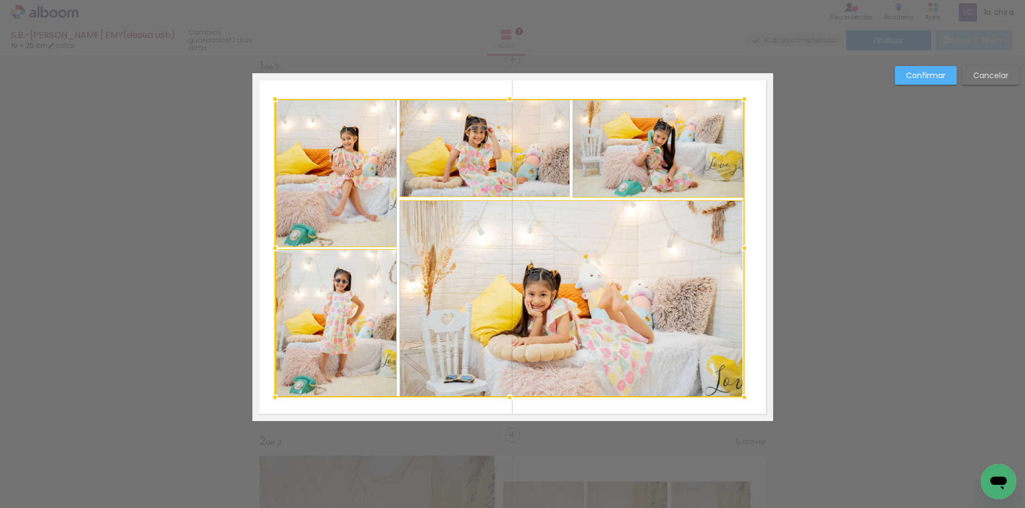
drag, startPoint x: 282, startPoint y: 253, endPoint x: 273, endPoint y: 253, distance: 9.4
click at [273, 253] on div at bounding box center [275, 248] width 22 height 22
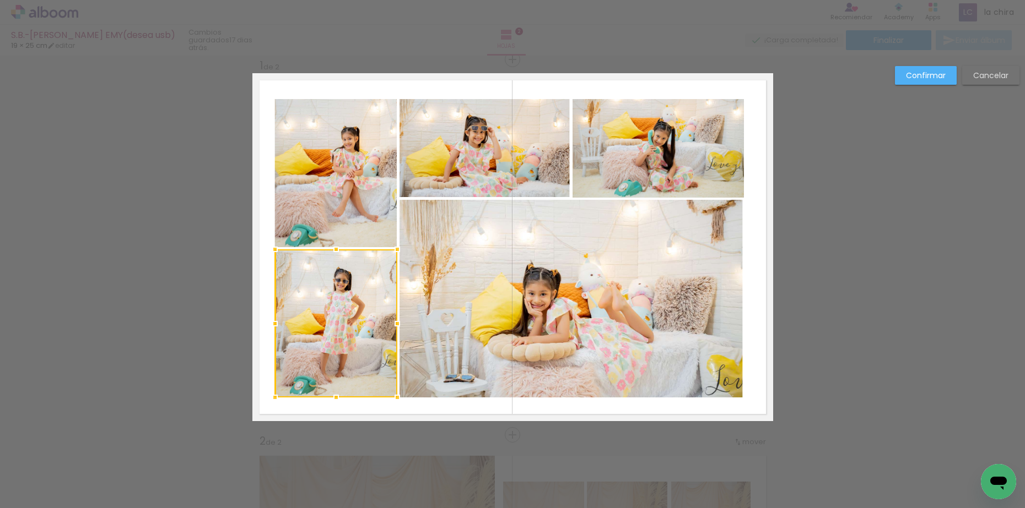
click at [392, 161] on quentale-layouter at bounding box center [512, 247] width 521 height 348
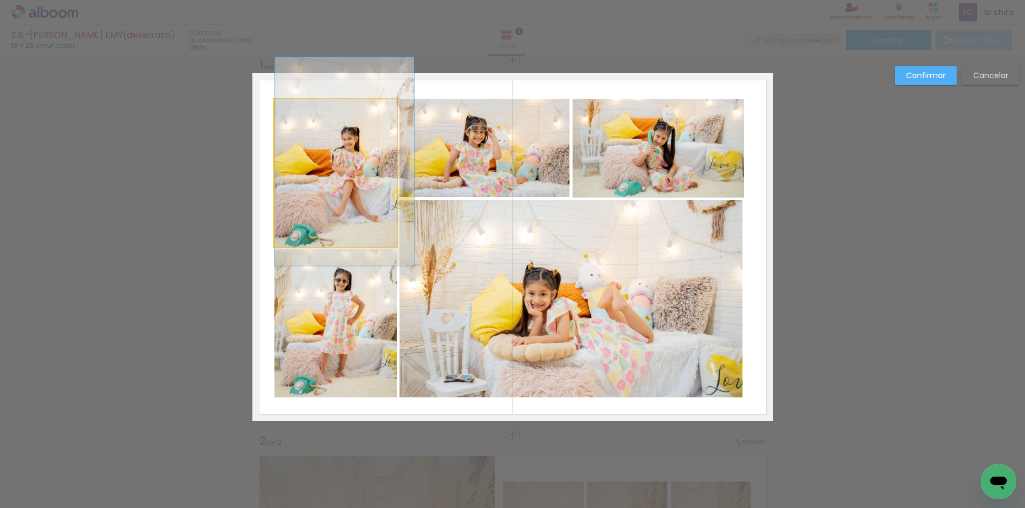
click at [365, 166] on quentale-photo at bounding box center [335, 173] width 122 height 148
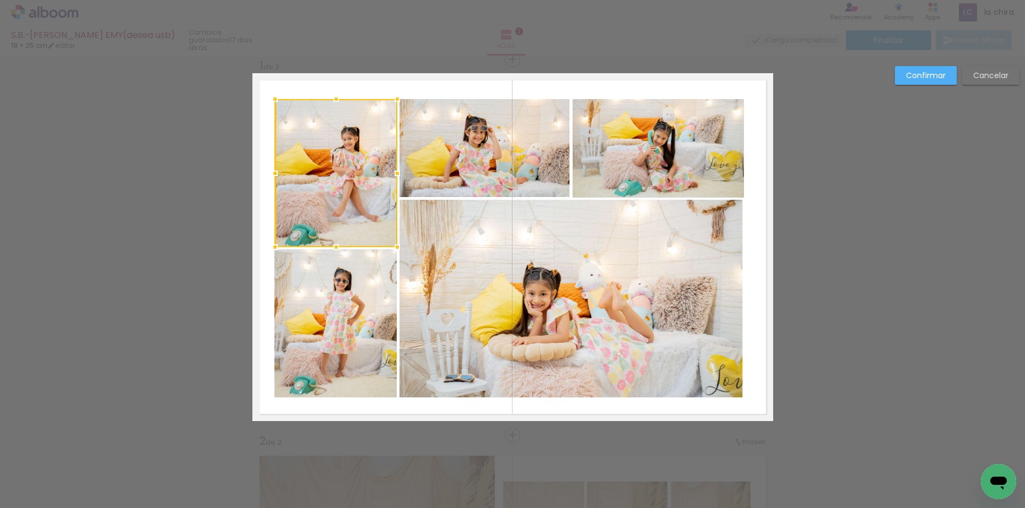
click at [343, 316] on quentale-photo at bounding box center [335, 324] width 122 height 148
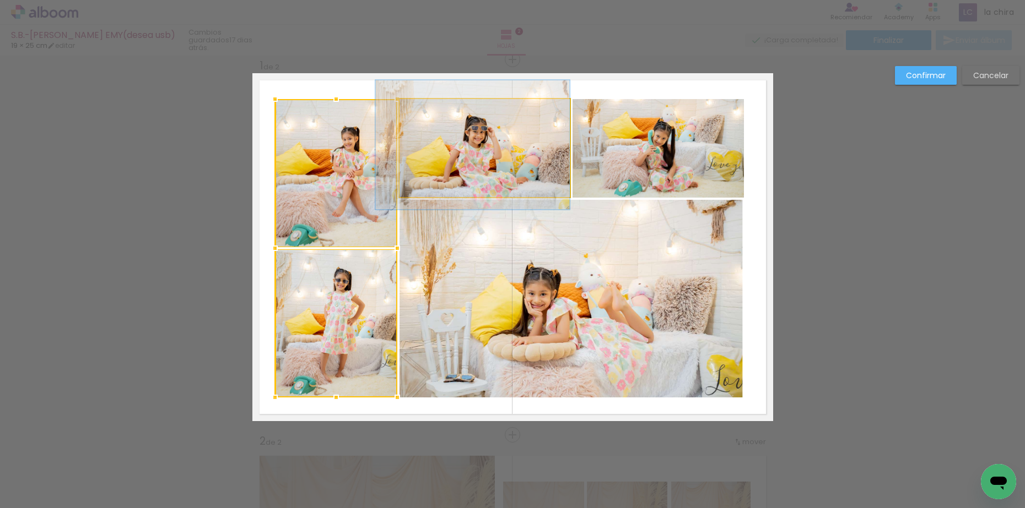
click at [483, 137] on quentale-photo at bounding box center [484, 148] width 170 height 98
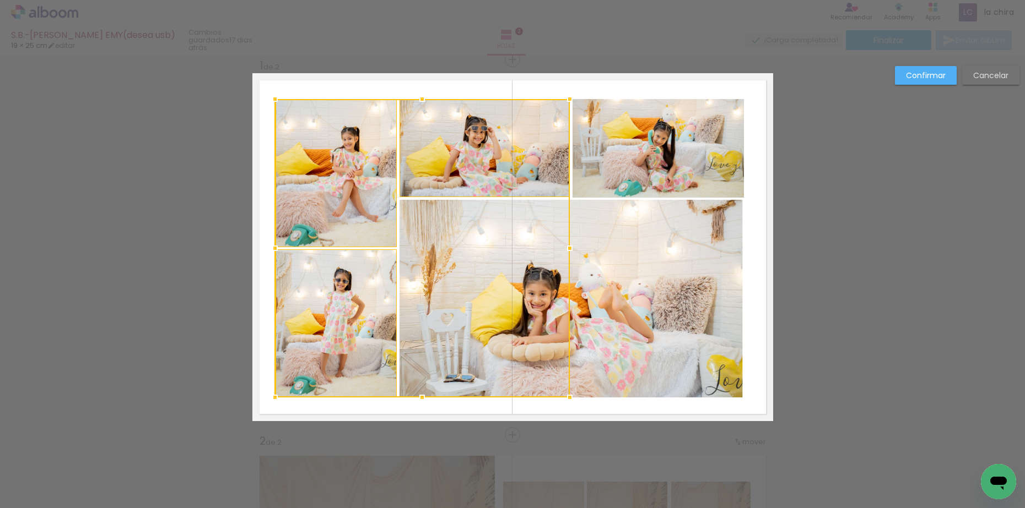
click at [493, 282] on div at bounding box center [422, 248] width 295 height 299
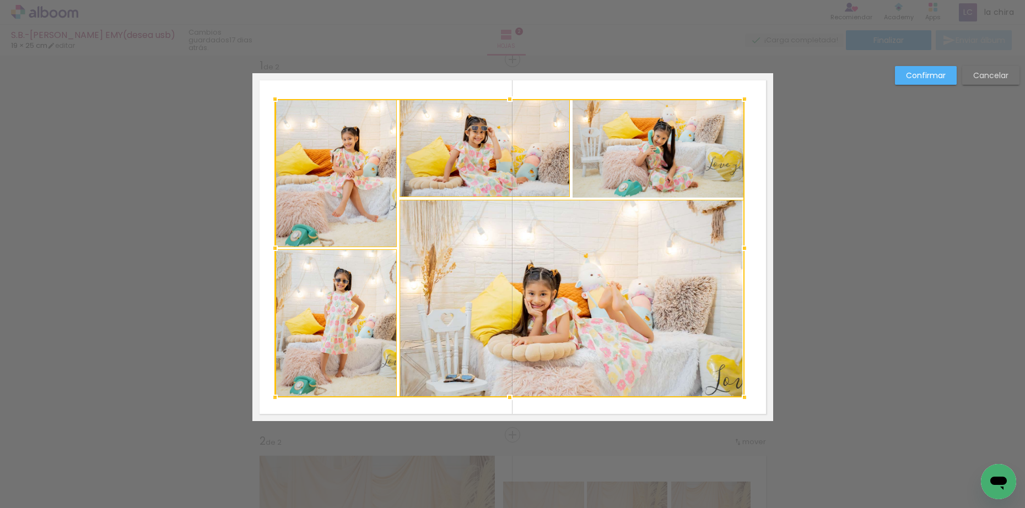
click at [615, 176] on div at bounding box center [509, 248] width 469 height 299
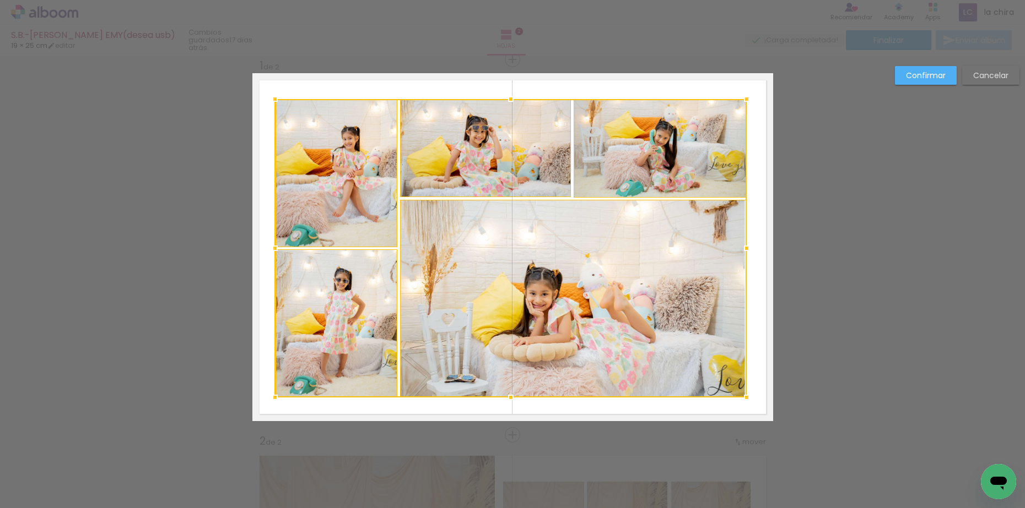
click at [742, 247] on div at bounding box center [746, 248] width 22 height 22
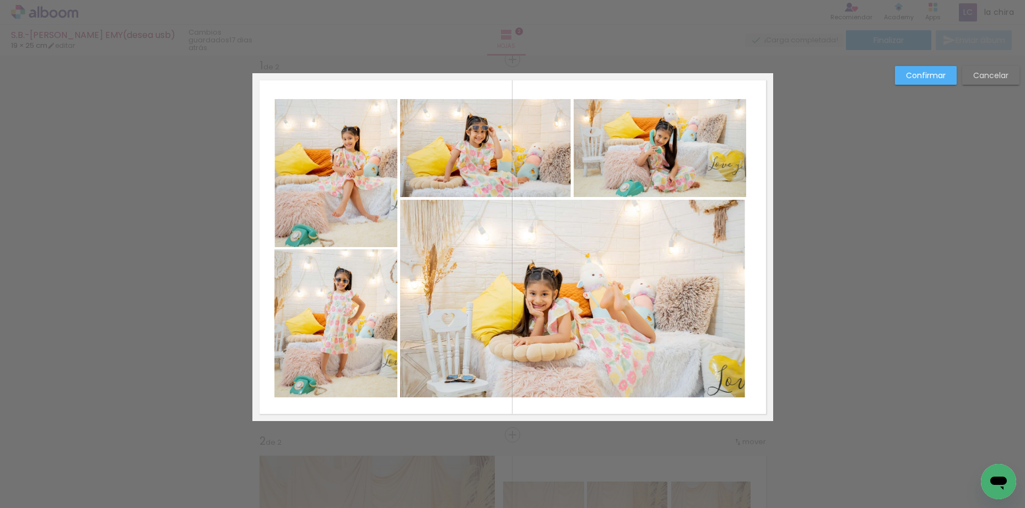
click at [0, 0] on slot "Confirmar" at bounding box center [0, 0] width 0 height 0
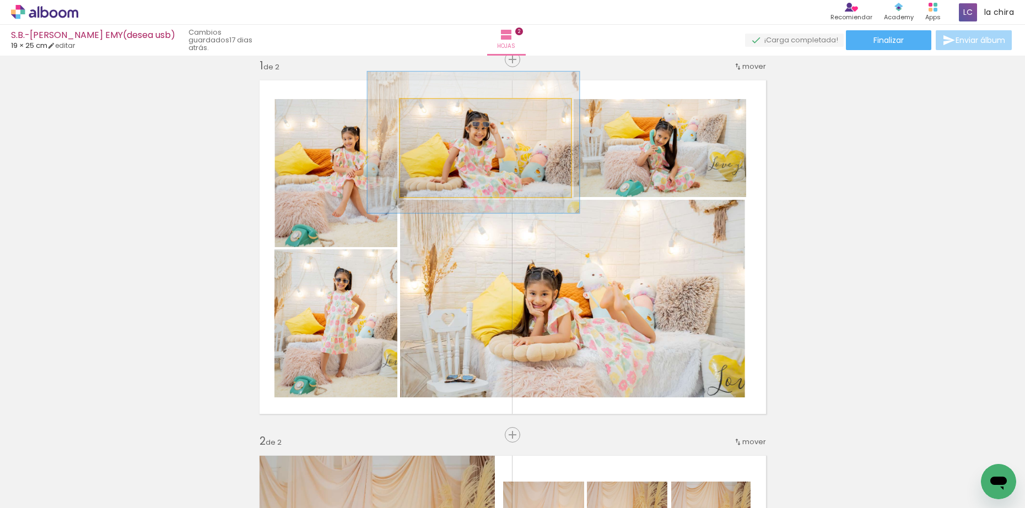
type paper-slider "124"
click at [431, 112] on div at bounding box center [436, 111] width 10 height 10
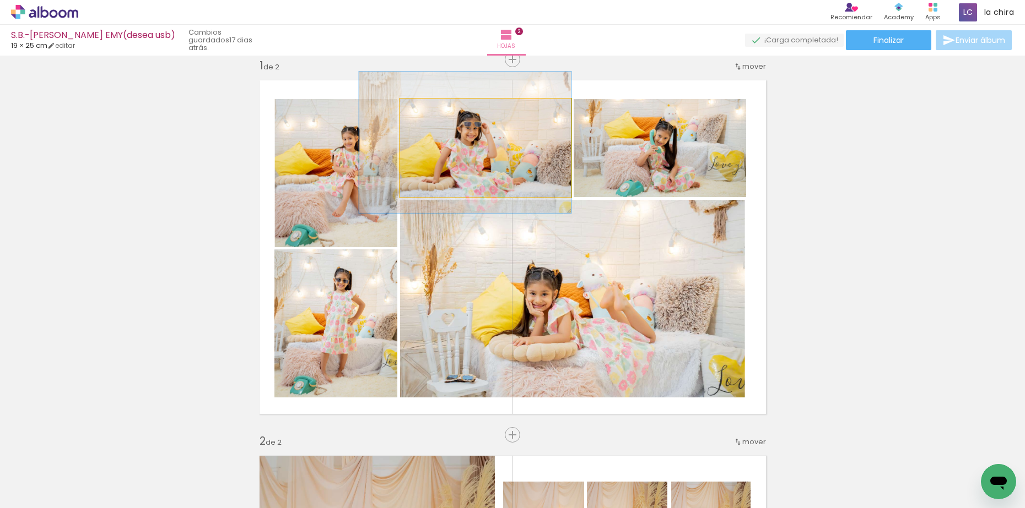
drag, startPoint x: 453, startPoint y: 145, endPoint x: 438, endPoint y: 145, distance: 14.9
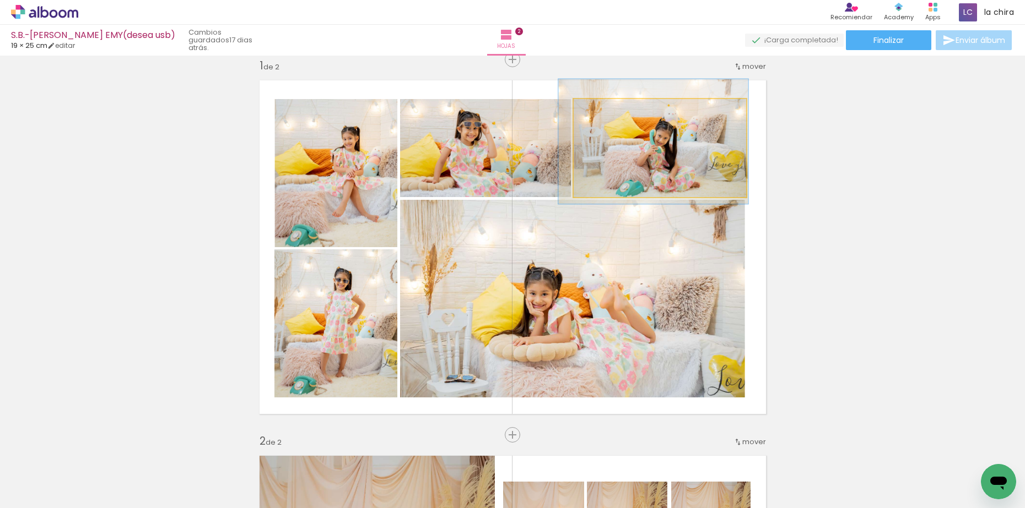
click at [650, 159] on quentale-photo at bounding box center [660, 148] width 172 height 98
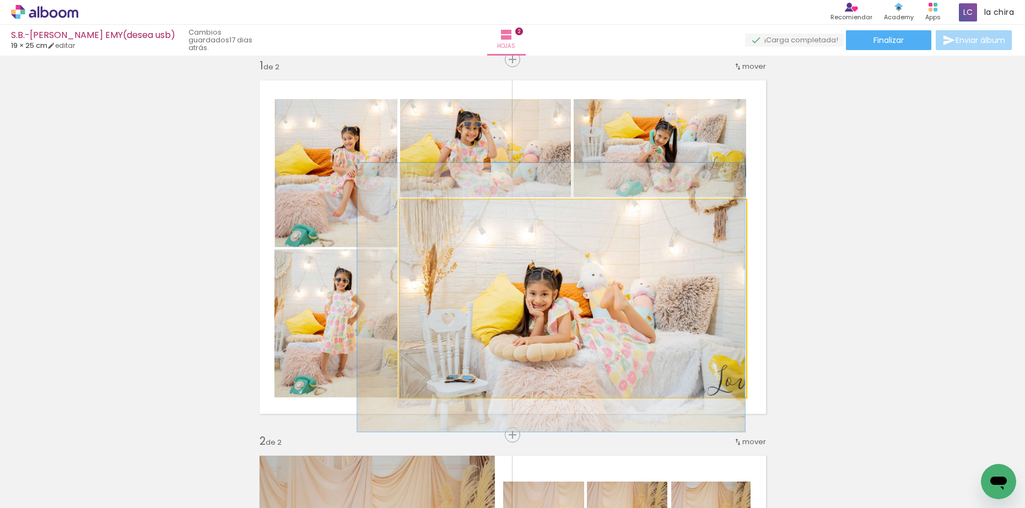
click at [642, 296] on quentale-photo at bounding box center [573, 299] width 346 height 198
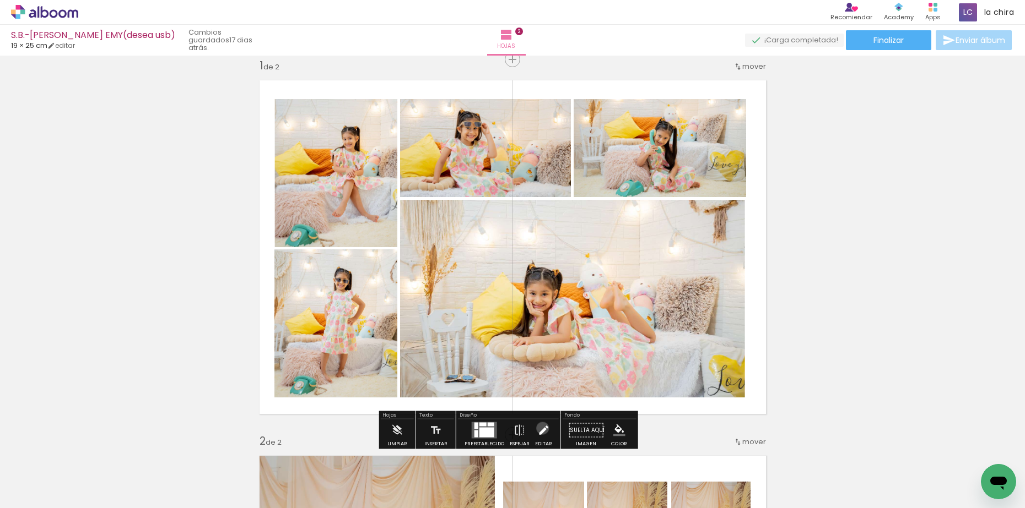
click at [540, 429] on iron-icon at bounding box center [543, 431] width 12 height 22
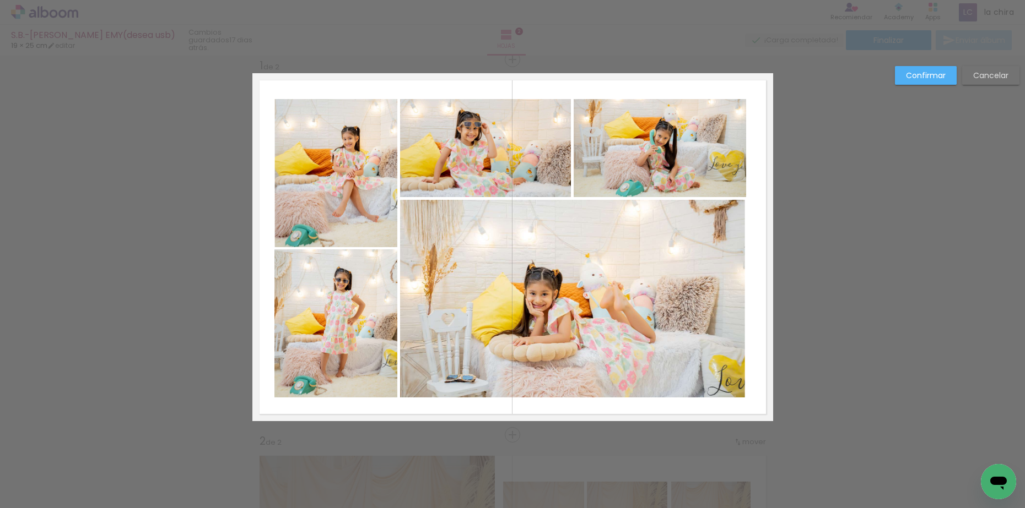
click at [612, 284] on quentale-photo at bounding box center [573, 299] width 346 height 198
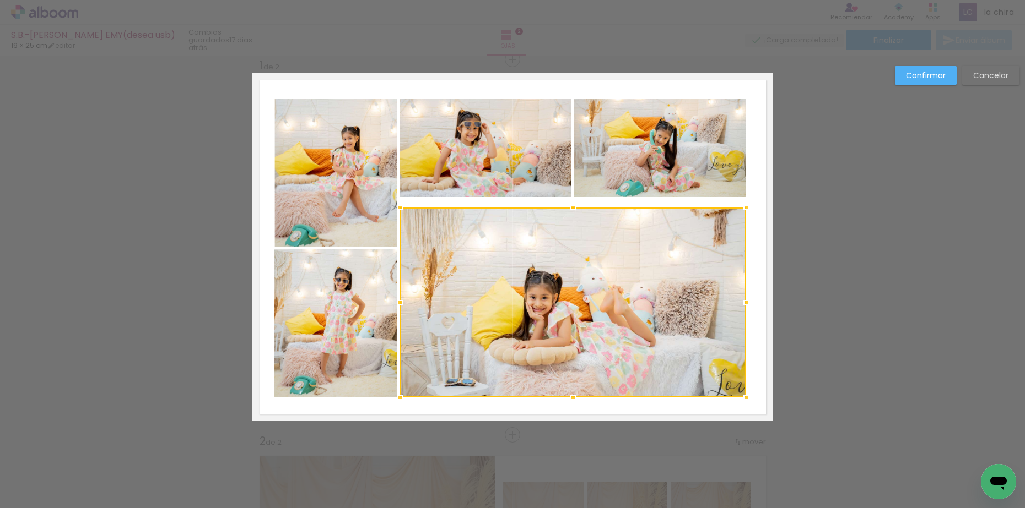
drag, startPoint x: 566, startPoint y: 204, endPoint x: 567, endPoint y: 212, distance: 7.8
click at [567, 212] on div at bounding box center [573, 208] width 22 height 22
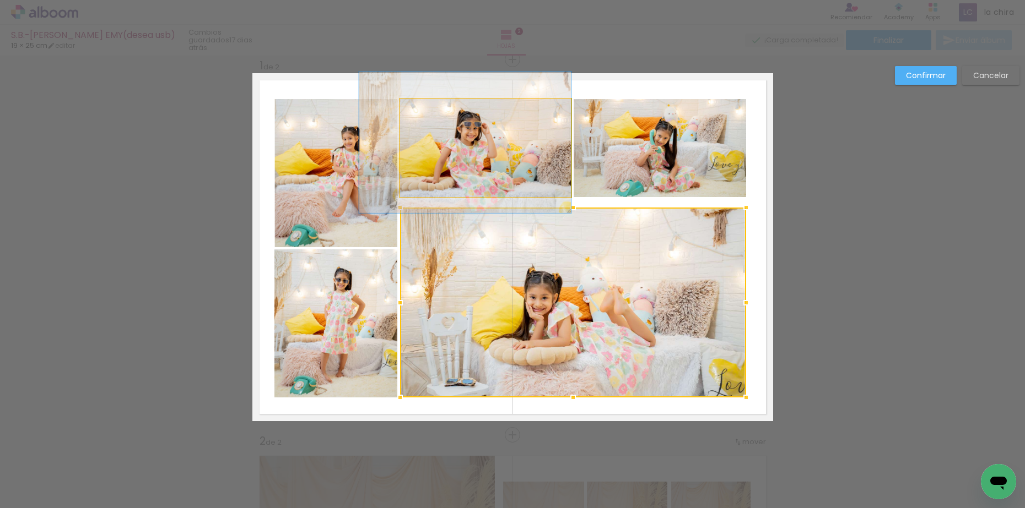
click at [535, 158] on quentale-photo at bounding box center [485, 148] width 171 height 98
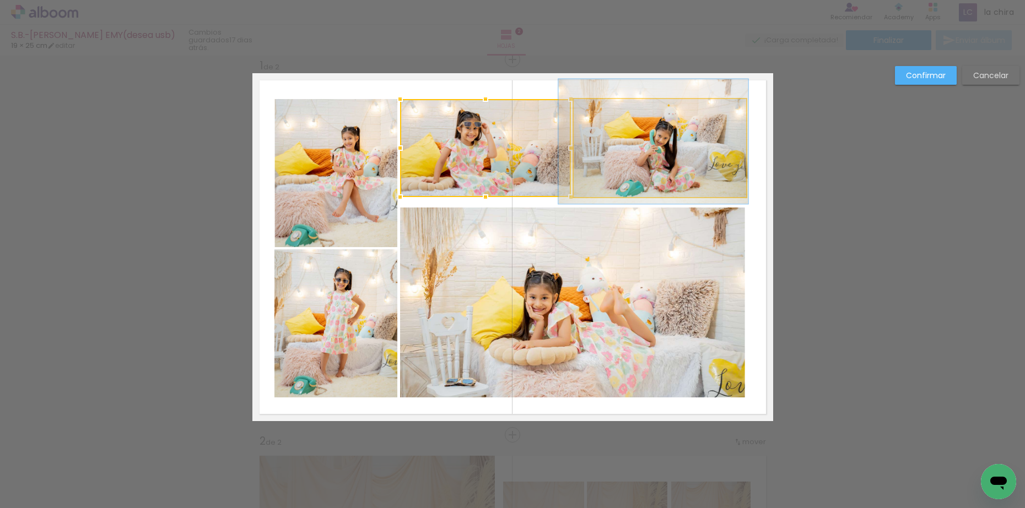
click at [608, 169] on quentale-photo at bounding box center [660, 148] width 172 height 98
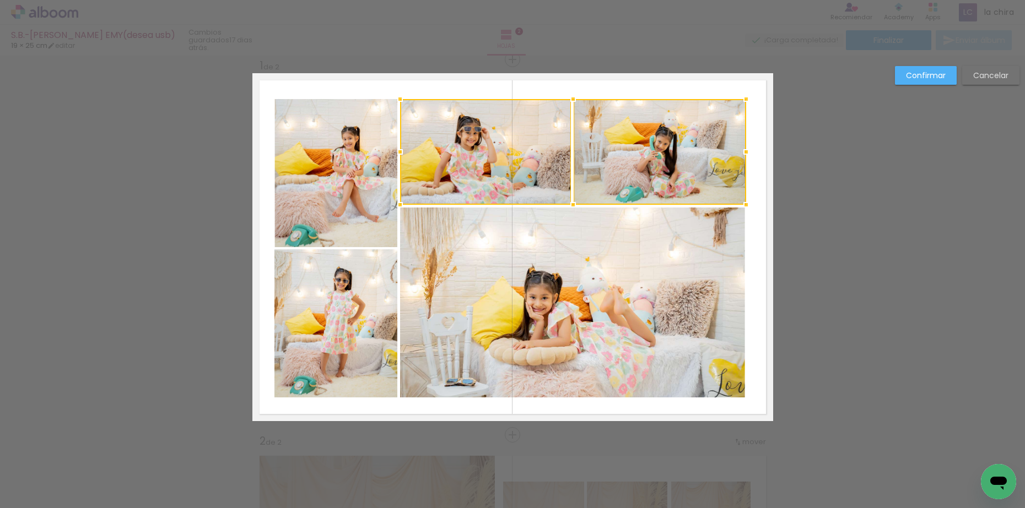
drag, startPoint x: 567, startPoint y: 197, endPoint x: 572, endPoint y: 205, distance: 9.2
click at [572, 205] on div at bounding box center [573, 205] width 22 height 22
click at [902, 74] on paper-button "Confirmar" at bounding box center [926, 75] width 62 height 19
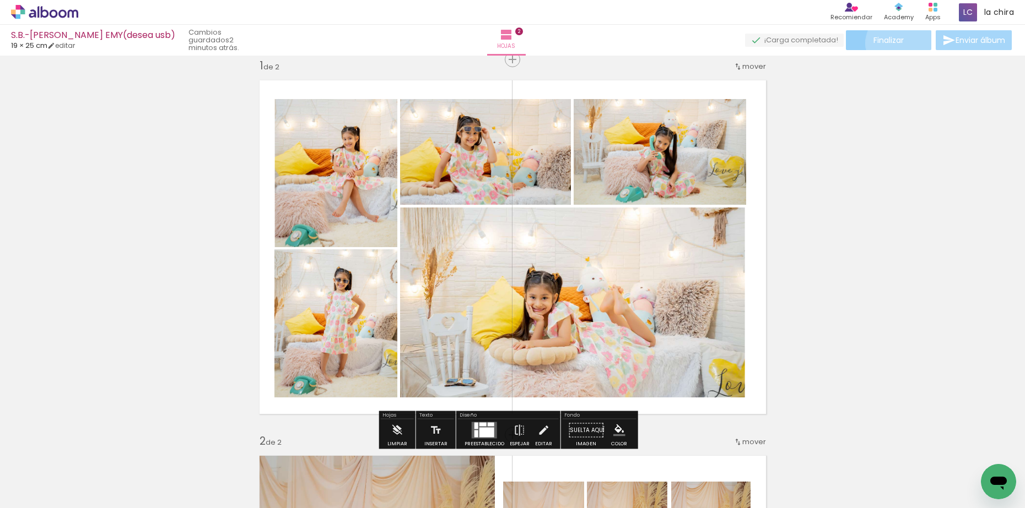
click at [896, 43] on span "Finalizar" at bounding box center [888, 40] width 30 height 8
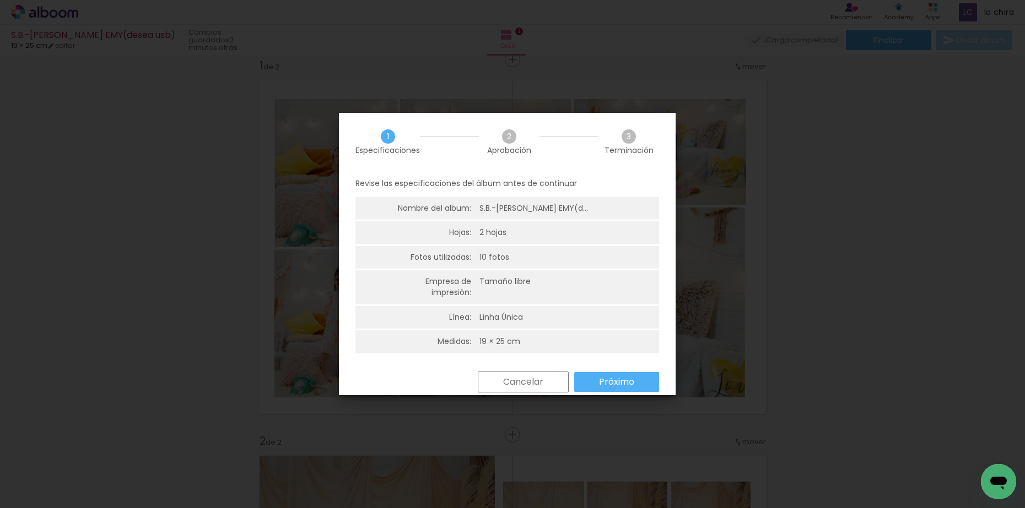
click at [641, 383] on paper-button "Próximo" at bounding box center [616, 382] width 85 height 20
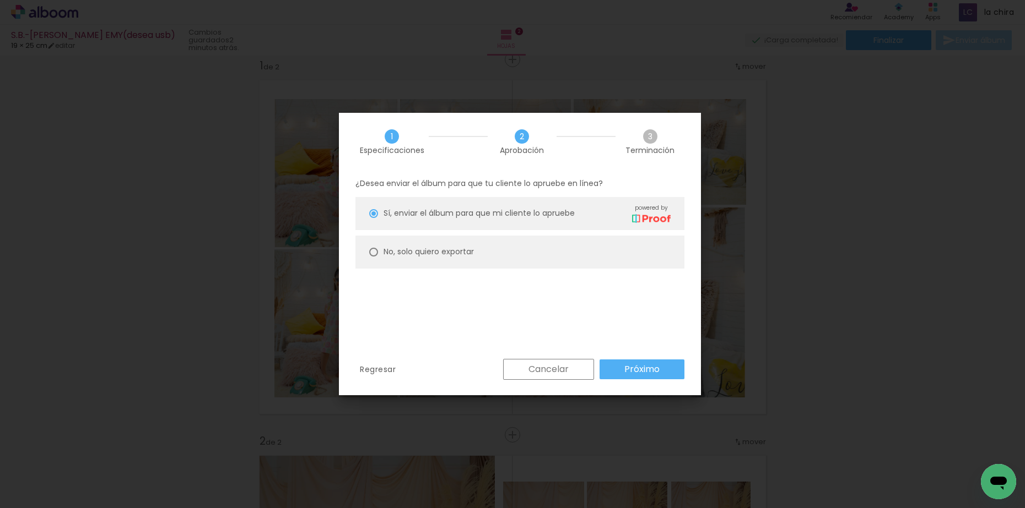
click at [529, 257] on paper-radio-button "No, solo quiero exportar" at bounding box center [519, 252] width 329 height 33
type paper-radio-button "on"
click at [0, 0] on slot "Próximo" at bounding box center [0, 0] width 0 height 0
type input "Alta, 300 DPI"
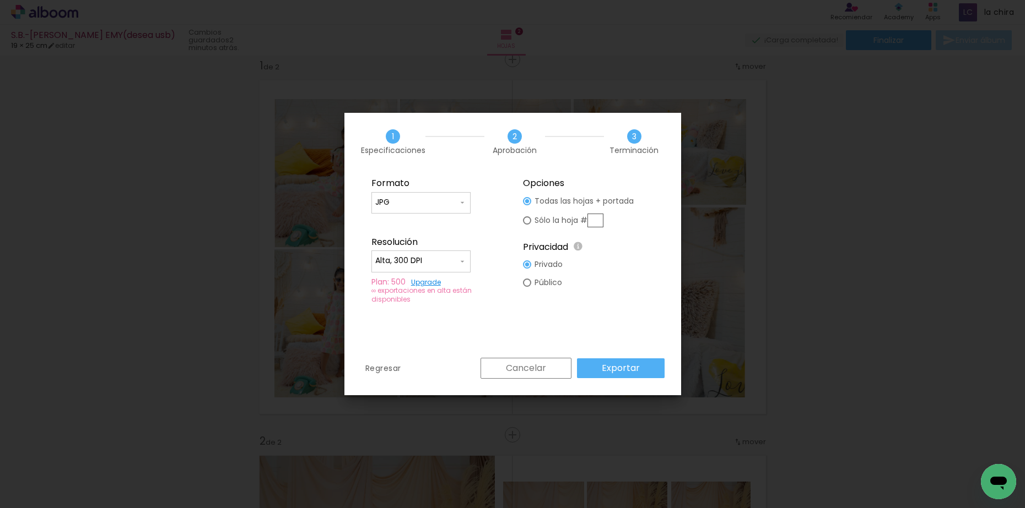
click at [0, 0] on slot "Exportar" at bounding box center [0, 0] width 0 height 0
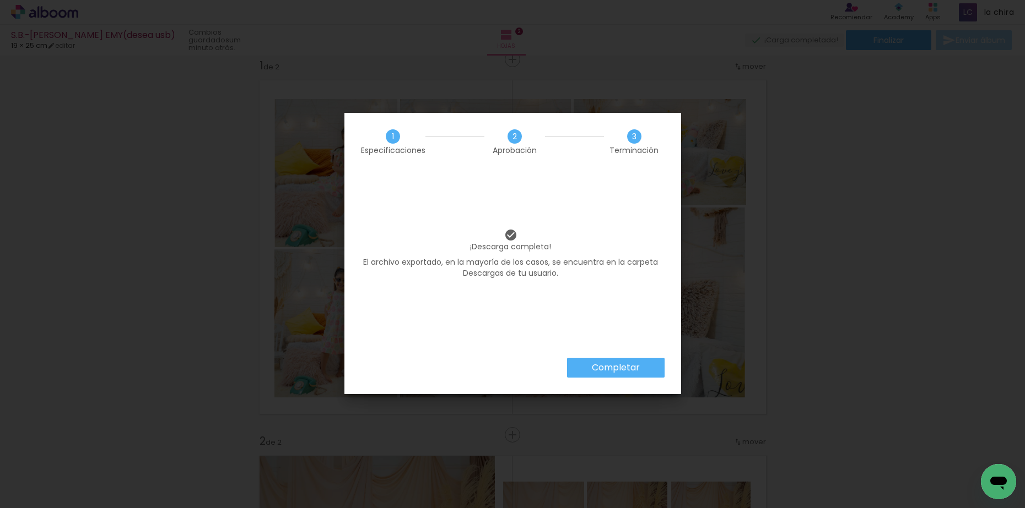
click at [0, 0] on slot "Completar" at bounding box center [0, 0] width 0 height 0
